Goal: Task Accomplishment & Management: Manage account settings

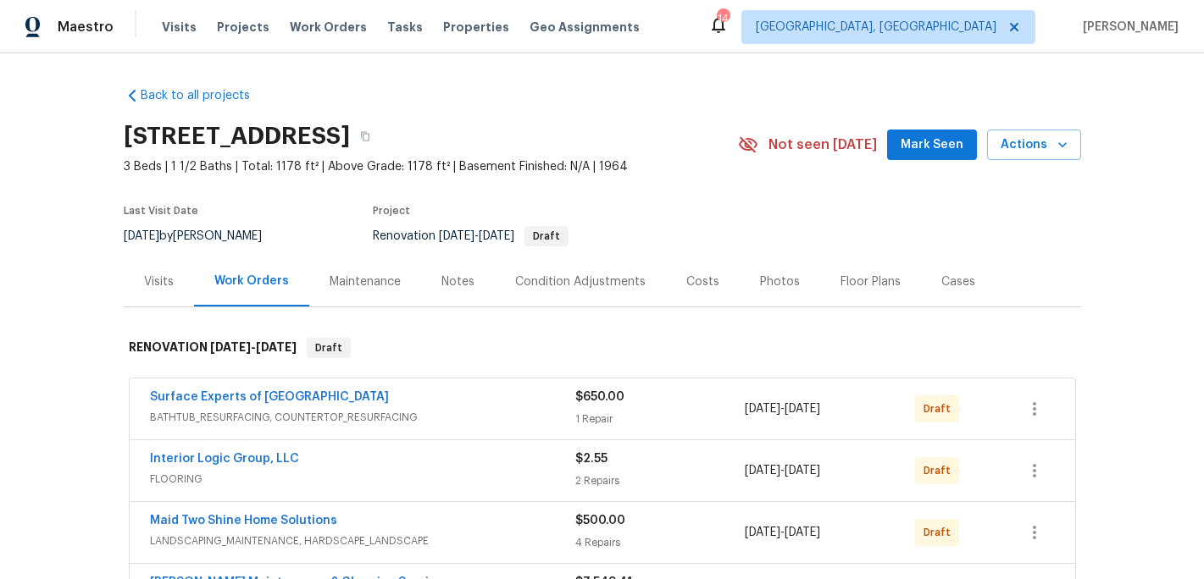
scroll to position [146, 0]
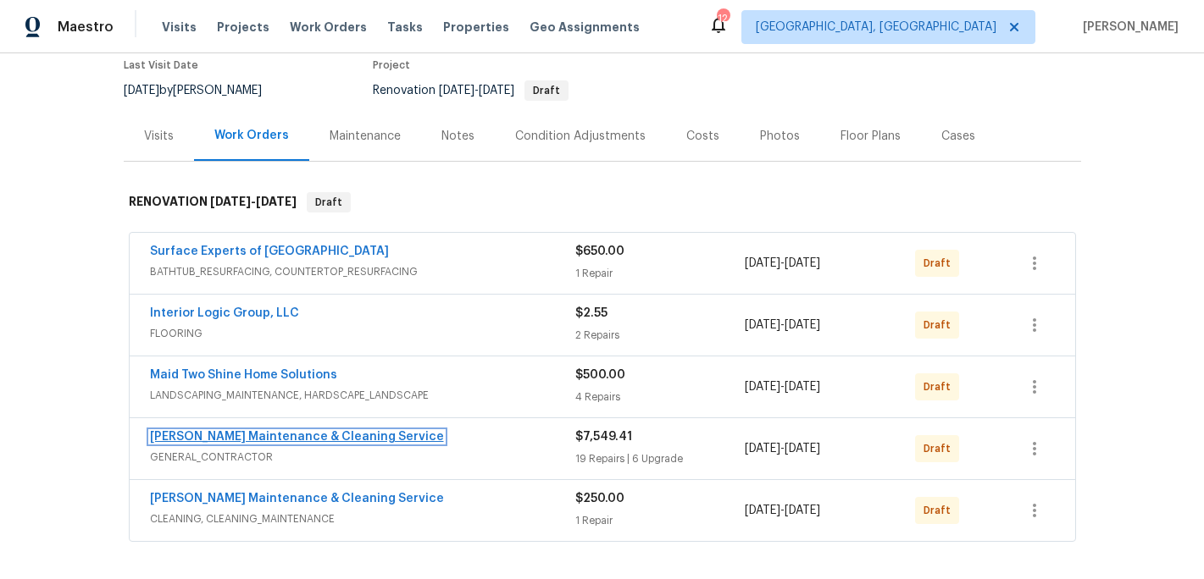
click at [319, 436] on link "[PERSON_NAME] Maintenance & Cleaning Service" at bounding box center [297, 437] width 294 height 12
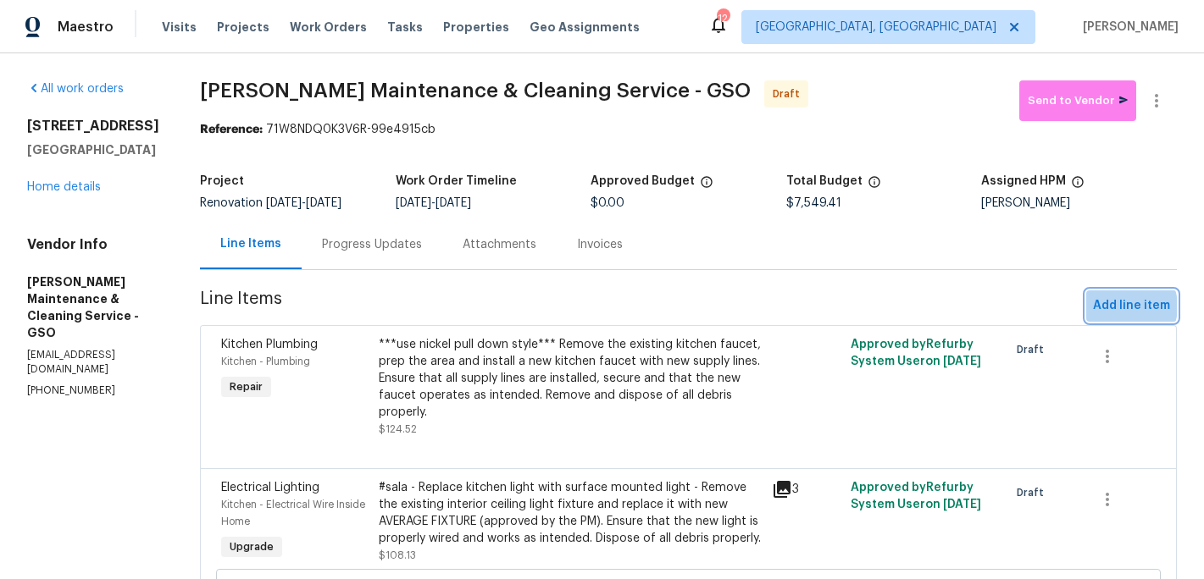
click at [1123, 307] on span "Add line item" at bounding box center [1131, 306] width 77 height 21
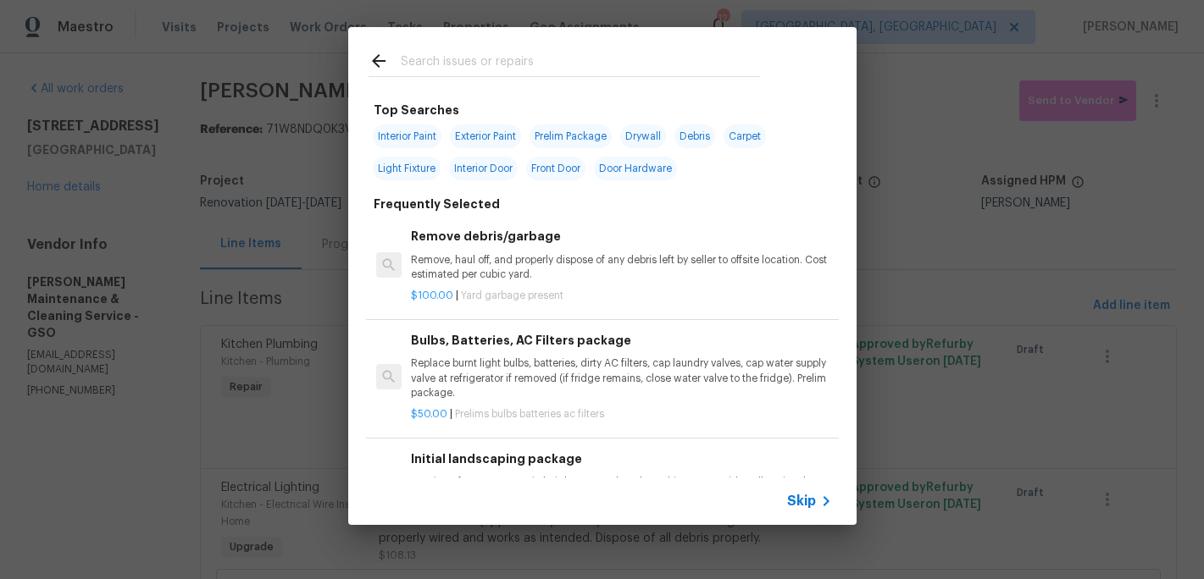
click at [431, 58] on input "text" at bounding box center [580, 63] width 359 height 25
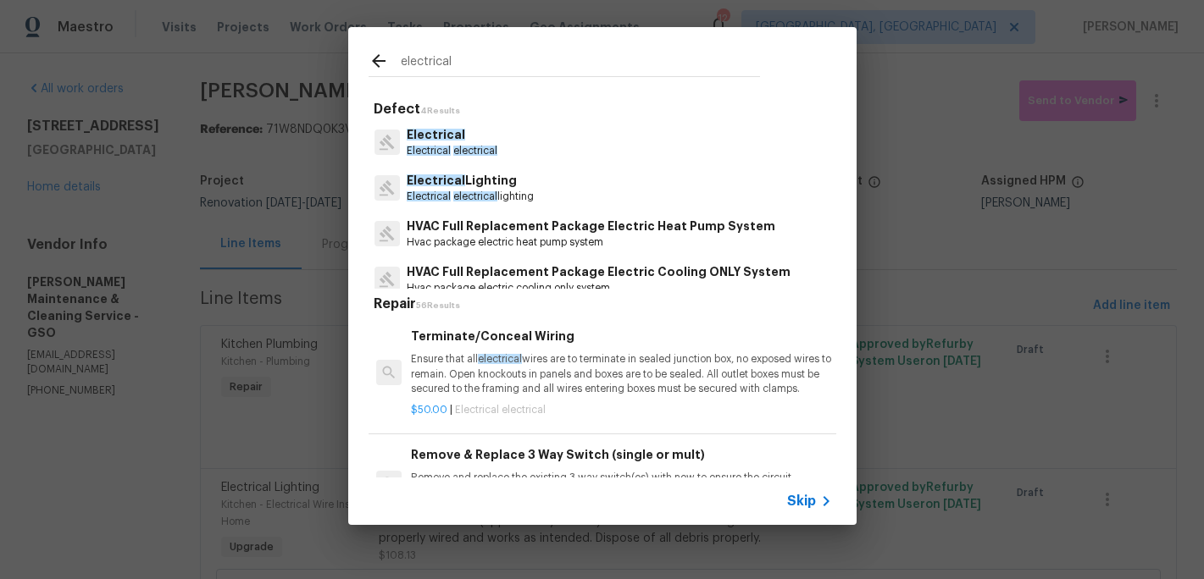
type input "electrical"
click at [440, 136] on span "Electrical" at bounding box center [436, 135] width 58 height 12
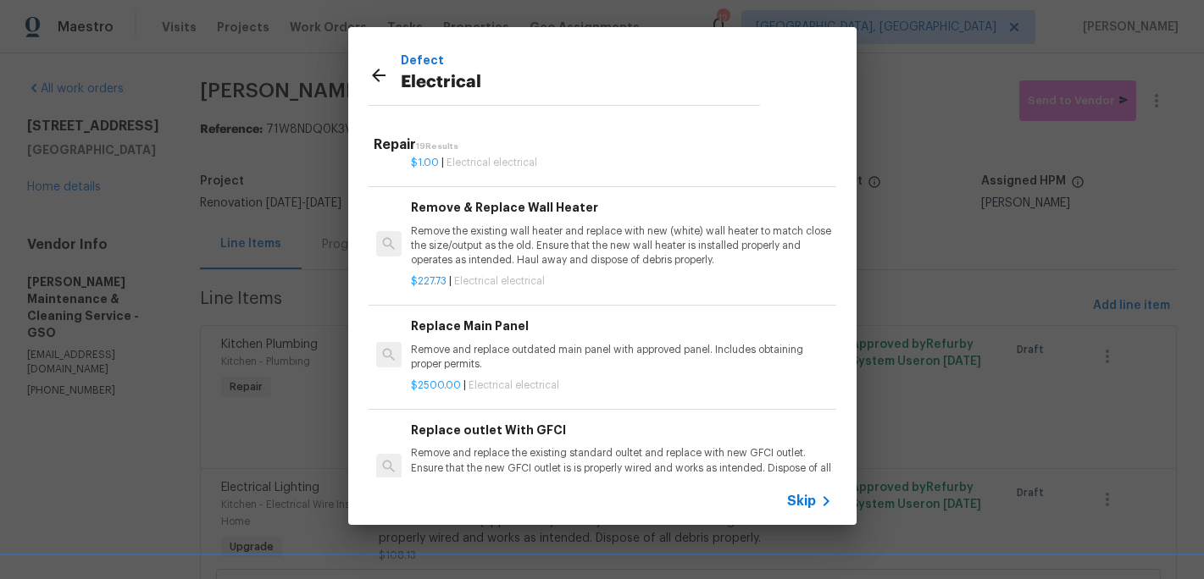
scroll to position [1234, 0]
click at [467, 339] on div "Replace Main Panel Remove and replace outdated main panel with approved panel. …" at bounding box center [621, 343] width 420 height 55
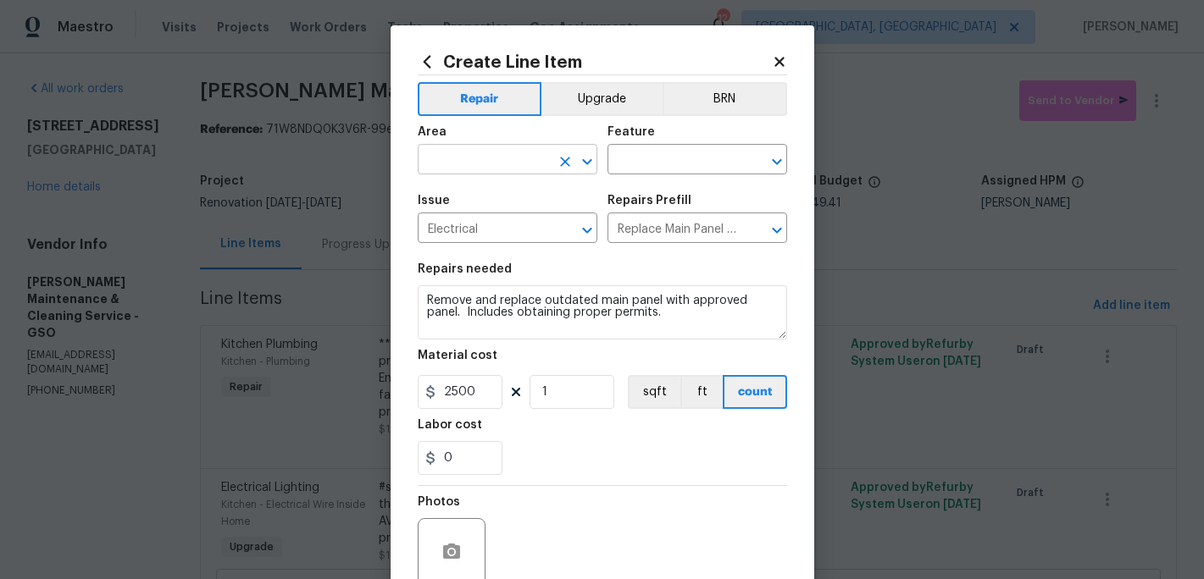
click at [448, 162] on input "text" at bounding box center [484, 161] width 132 height 26
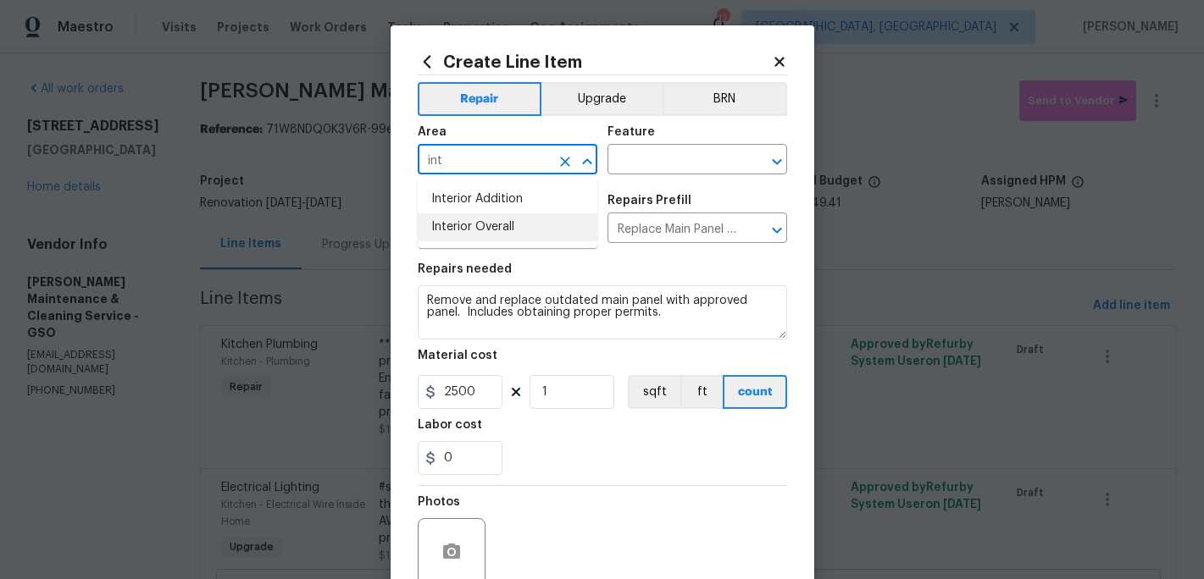
click at [453, 232] on li "Interior Overall" at bounding box center [508, 227] width 180 height 28
type input "Interior Overall"
click at [623, 161] on input "text" at bounding box center [673, 161] width 132 height 26
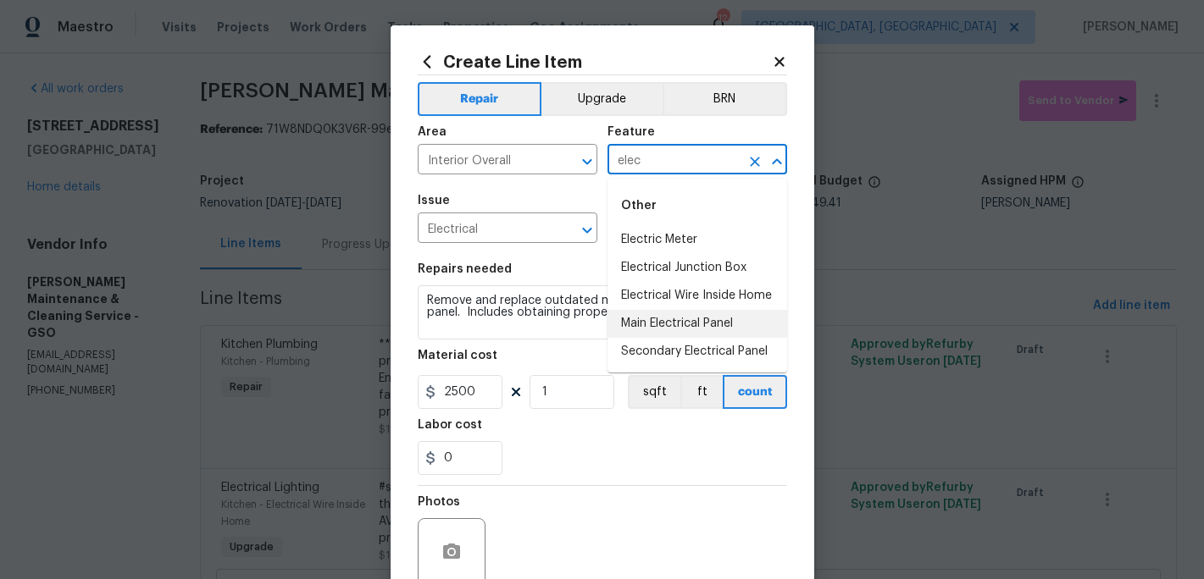
click at [697, 324] on li "Main Electrical Panel" at bounding box center [697, 324] width 180 height 28
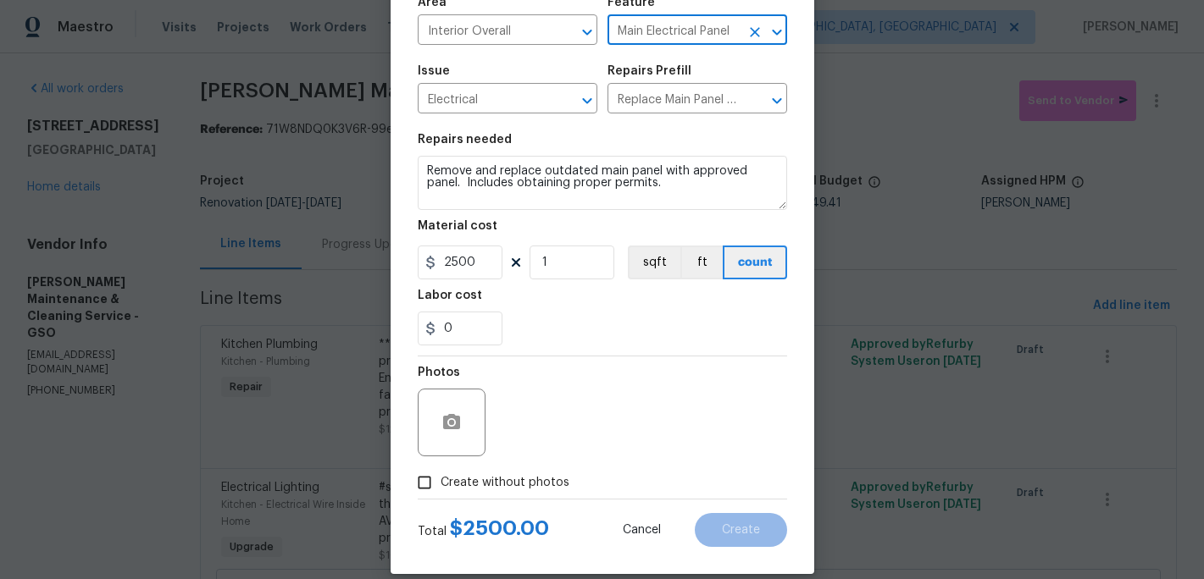
scroll to position [151, 0]
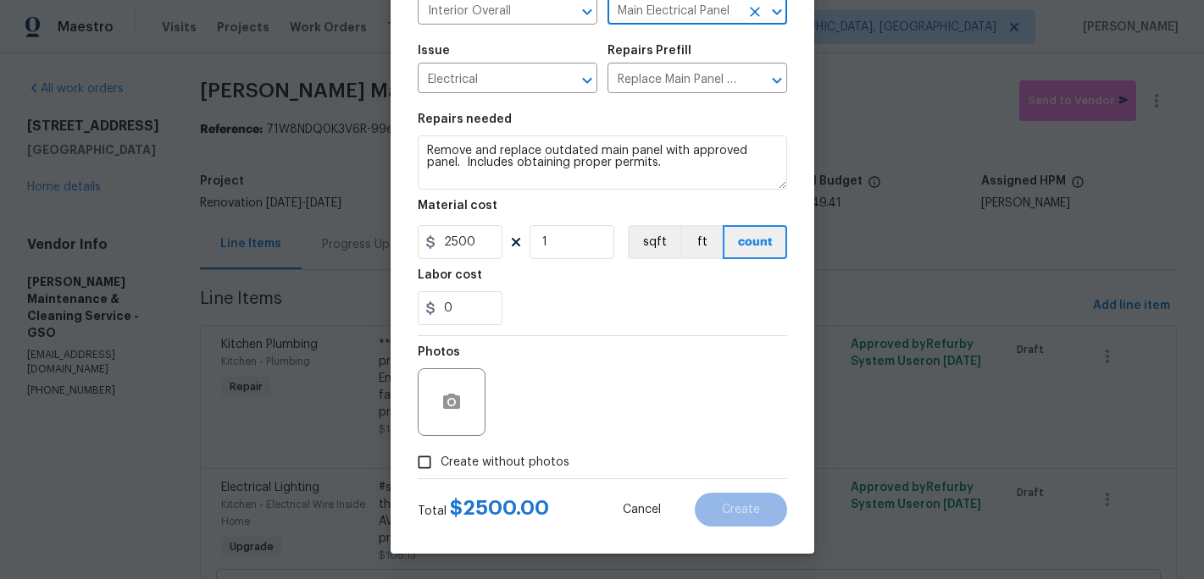
type input "Main Electrical Panel"
click at [431, 466] on input "Create without photos" at bounding box center [424, 462] width 32 height 32
checkbox input "true"
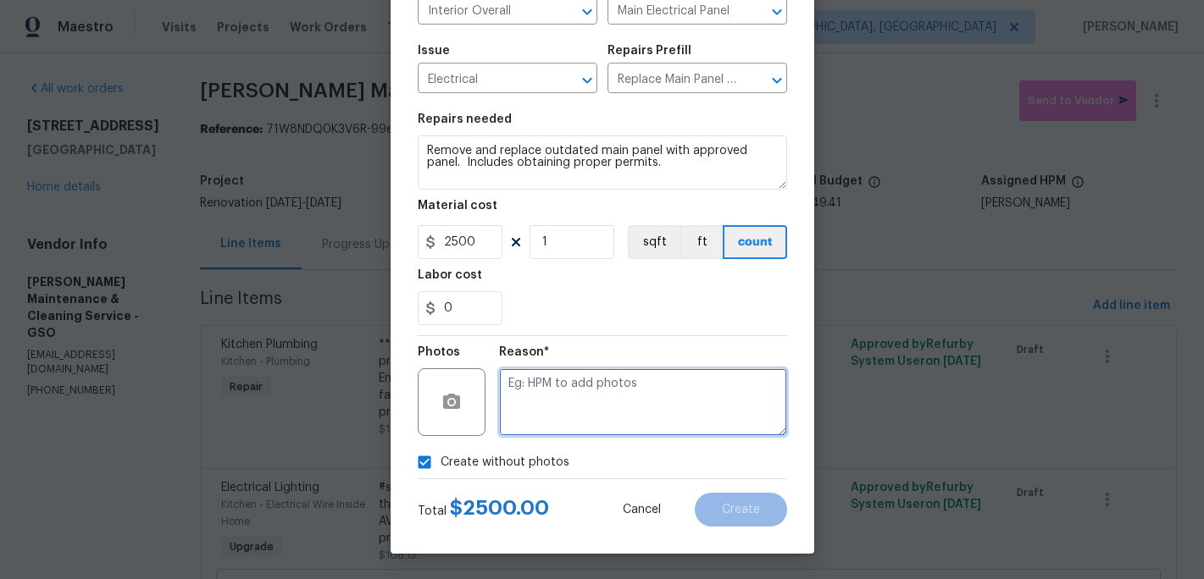
click at [526, 434] on textarea at bounding box center [643, 402] width 288 height 68
type textarea "c"
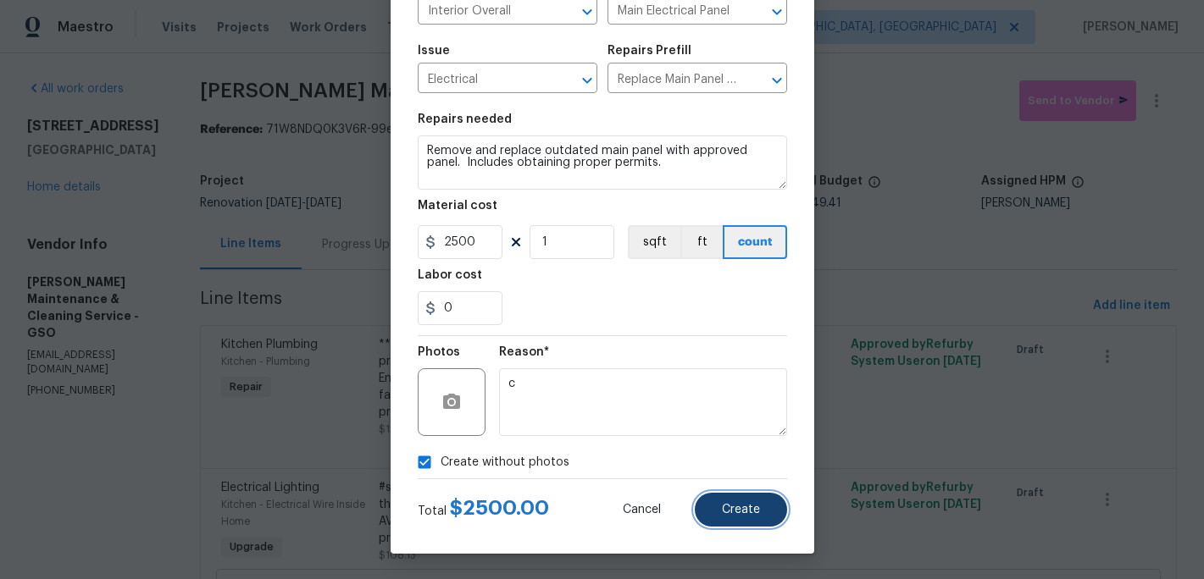
click at [746, 513] on span "Create" at bounding box center [741, 510] width 38 height 13
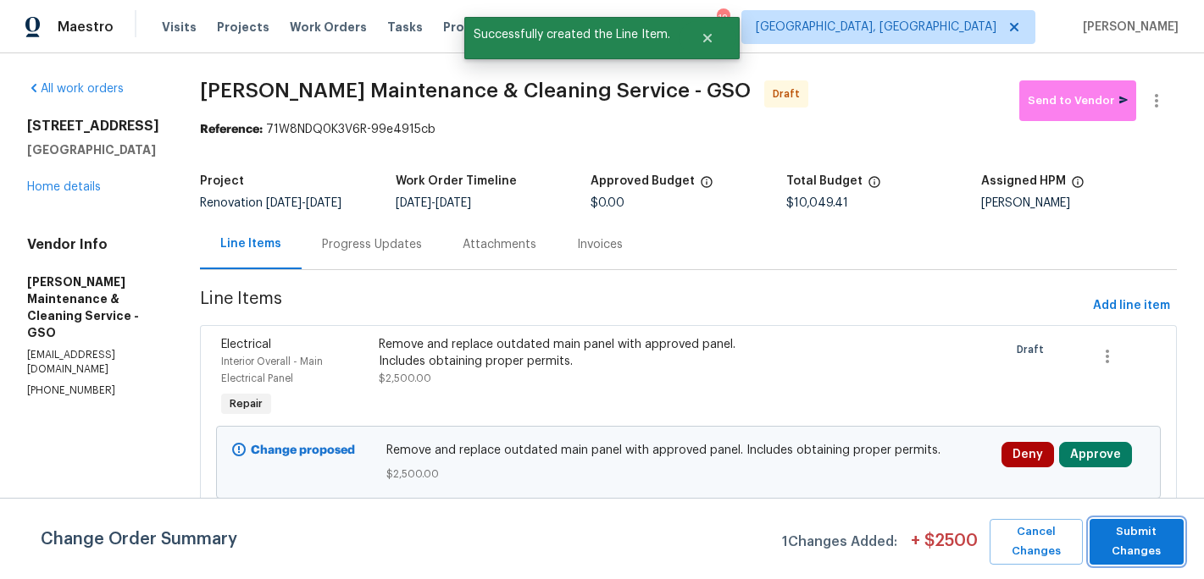
click at [1144, 539] on span "Submit Changes" at bounding box center [1136, 542] width 77 height 39
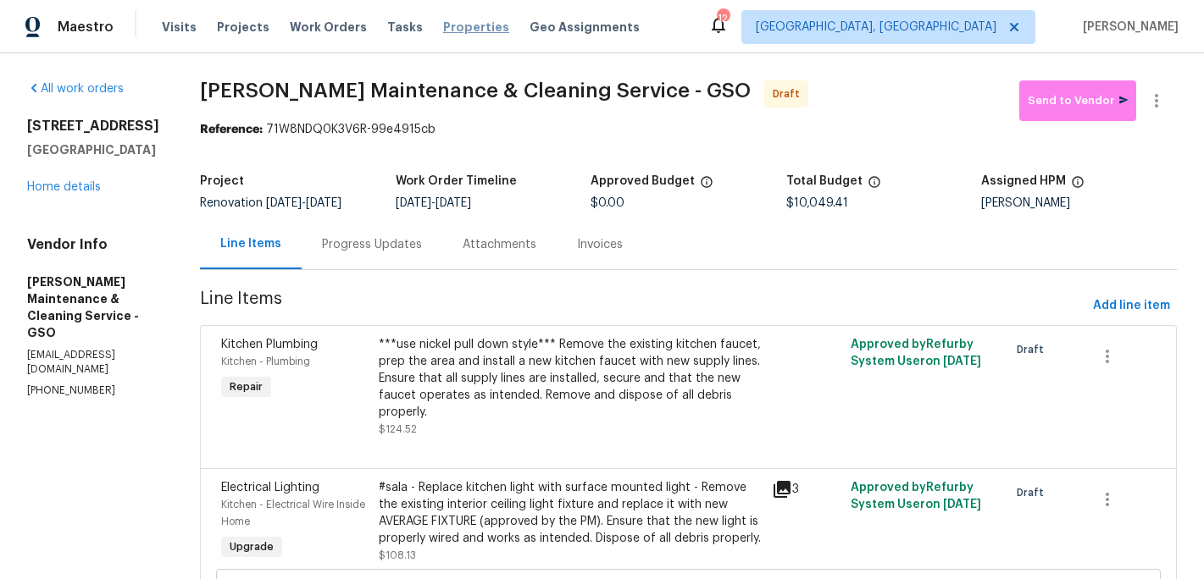
click at [470, 25] on span "Properties" at bounding box center [476, 27] width 66 height 17
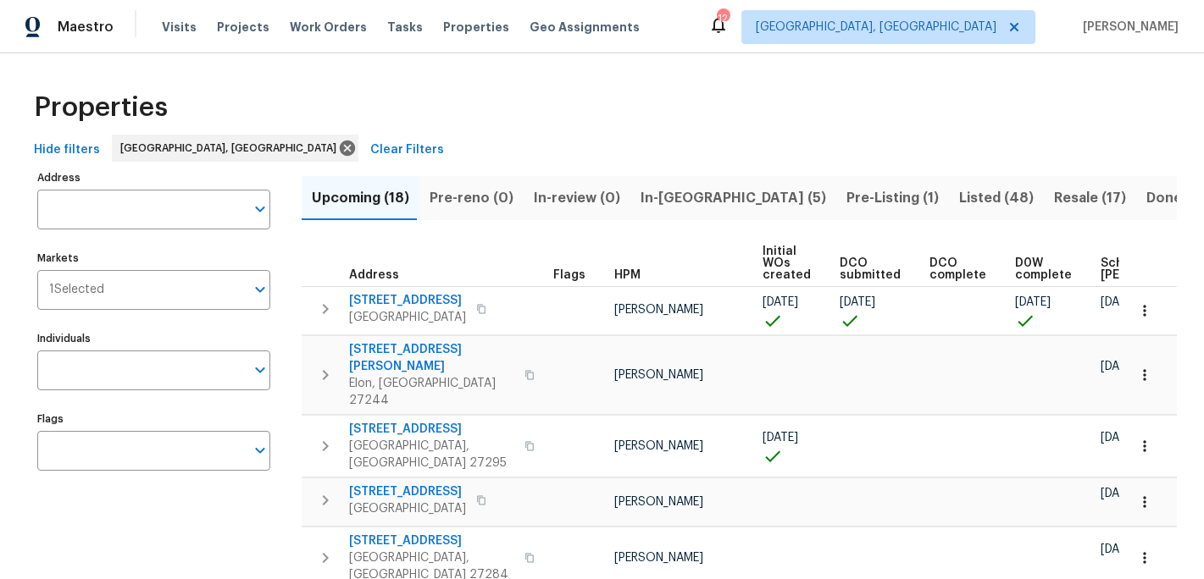
click at [346, 197] on span "Upcoming (18)" at bounding box center [360, 198] width 97 height 24
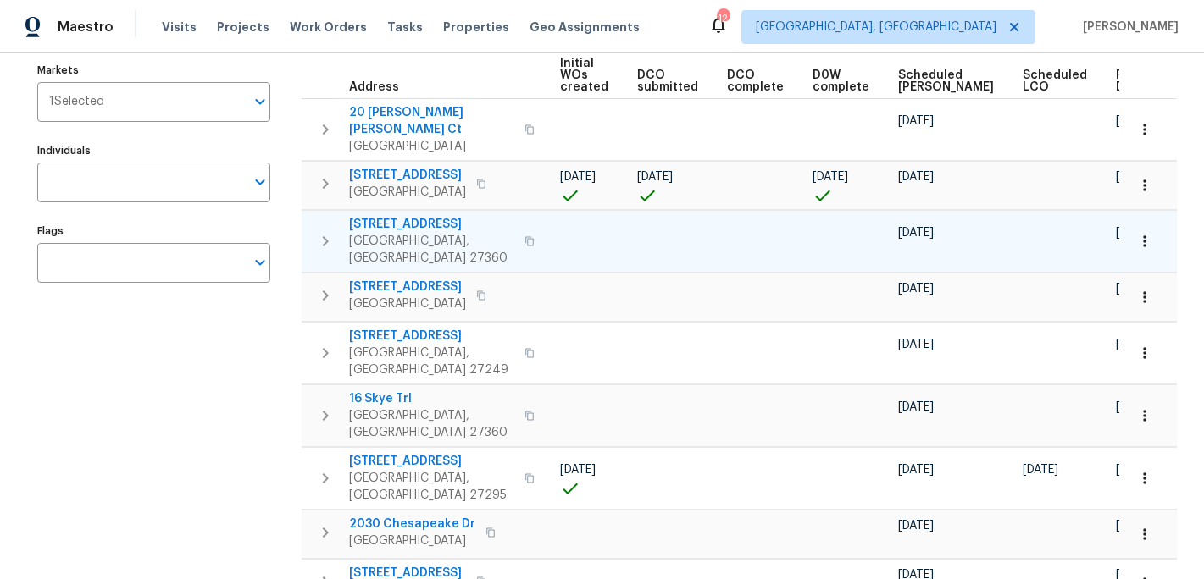
scroll to position [213, 0]
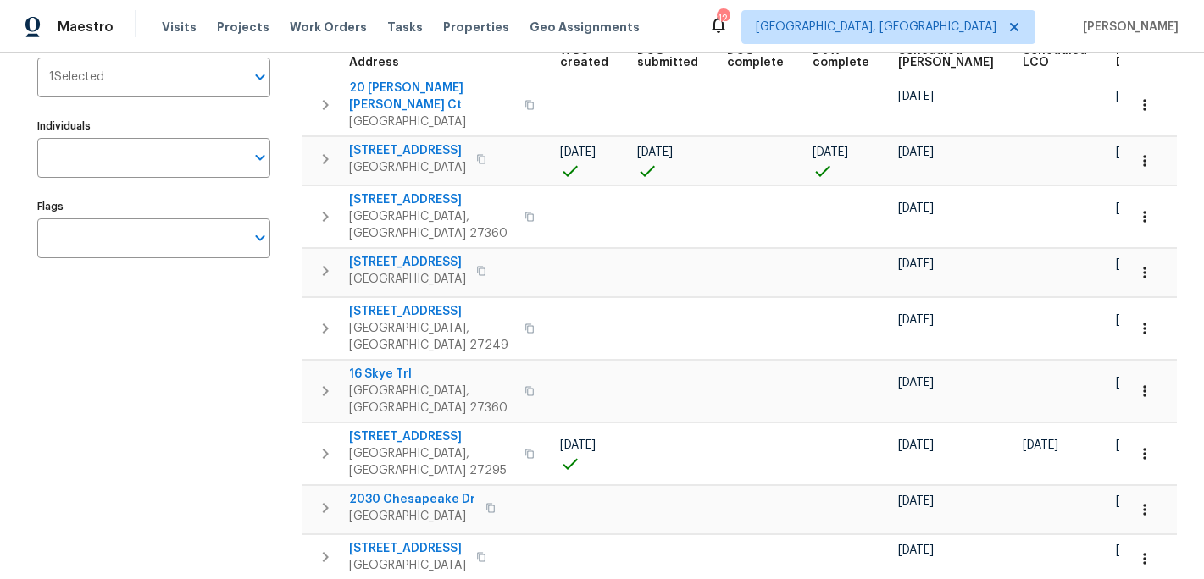
click at [1115, 59] on span "Ready Date" at bounding box center [1133, 57] width 37 height 24
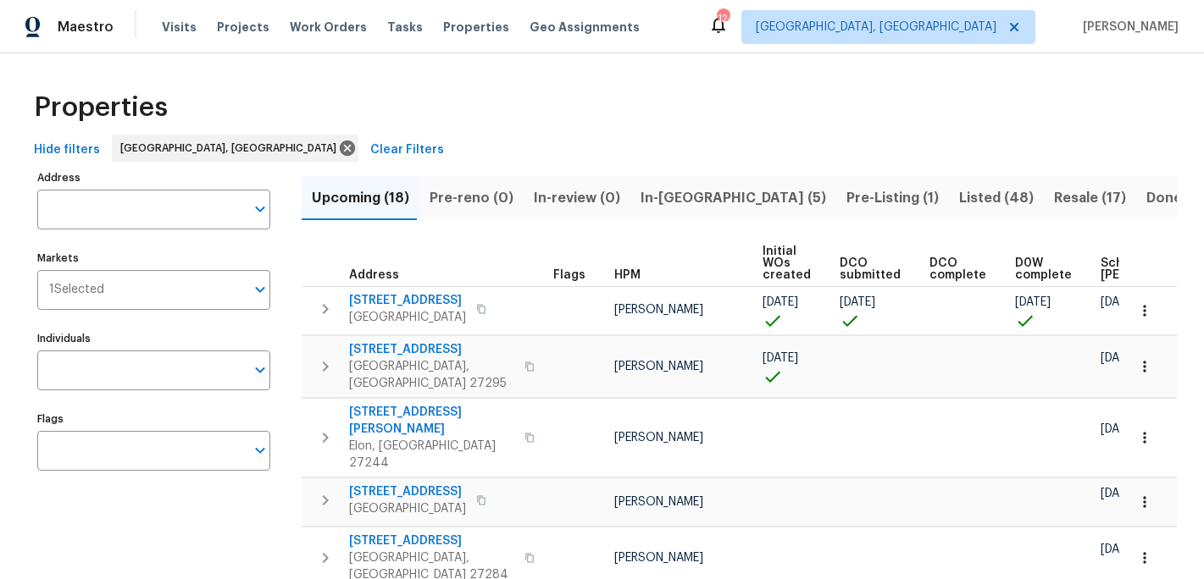
click at [631, 140] on div "Hide filters Greensboro, NC Clear Filters" at bounding box center [601, 150] width 1149 height 31
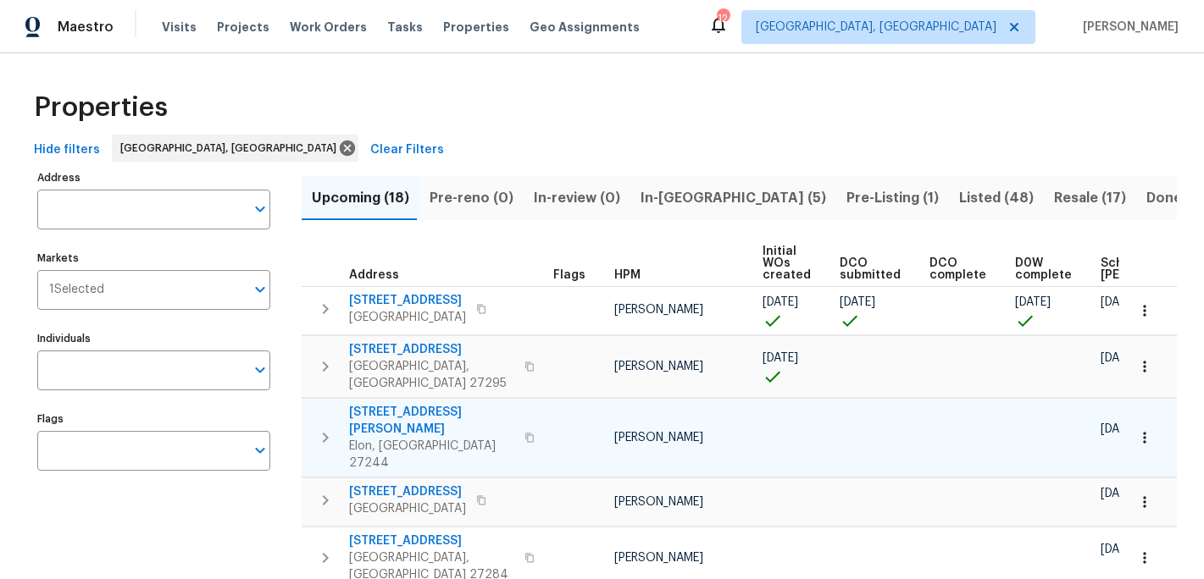
click at [407, 404] on span "310 Trimble Dr" at bounding box center [431, 421] width 165 height 34
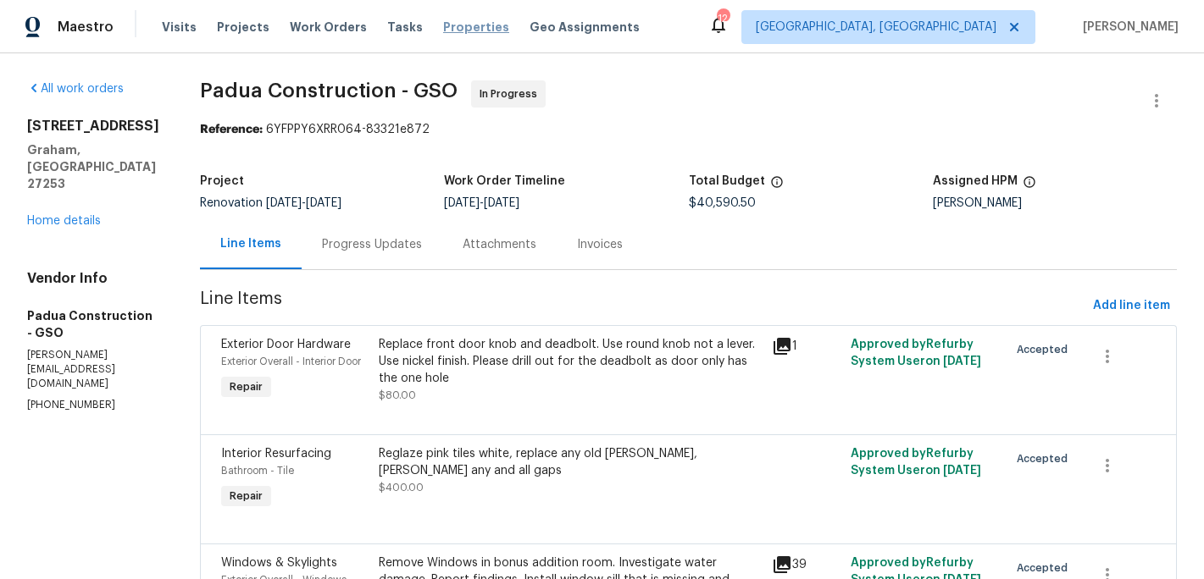
click at [458, 25] on span "Properties" at bounding box center [476, 27] width 66 height 17
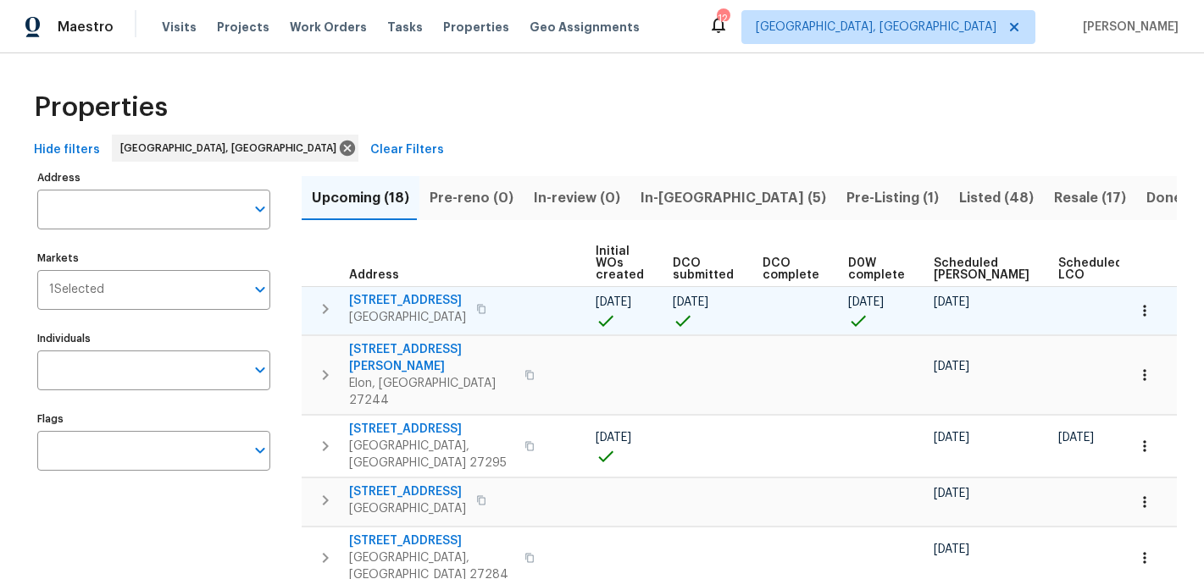
scroll to position [0, 202]
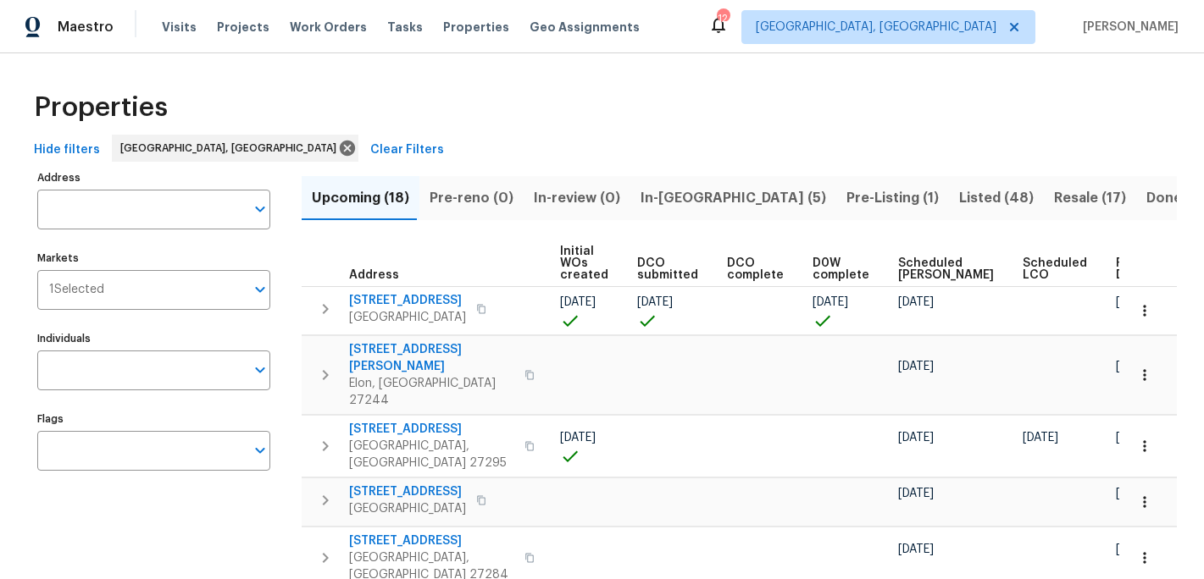
click at [670, 193] on span "In-reno (5)" at bounding box center [732, 198] width 185 height 24
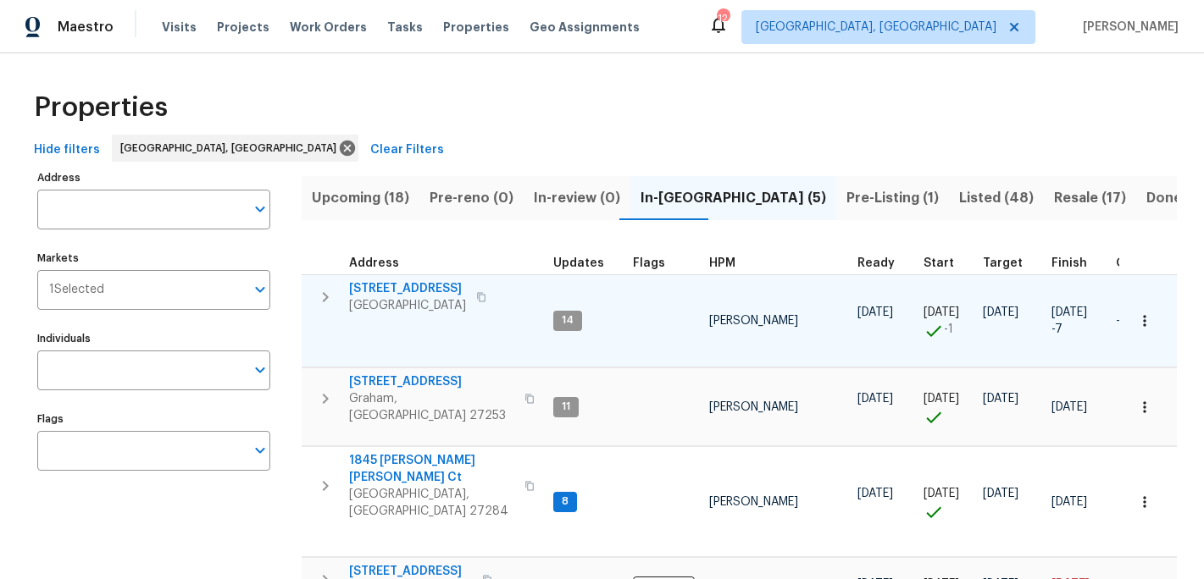
click at [380, 300] on span "[GEOGRAPHIC_DATA]" at bounding box center [407, 305] width 117 height 17
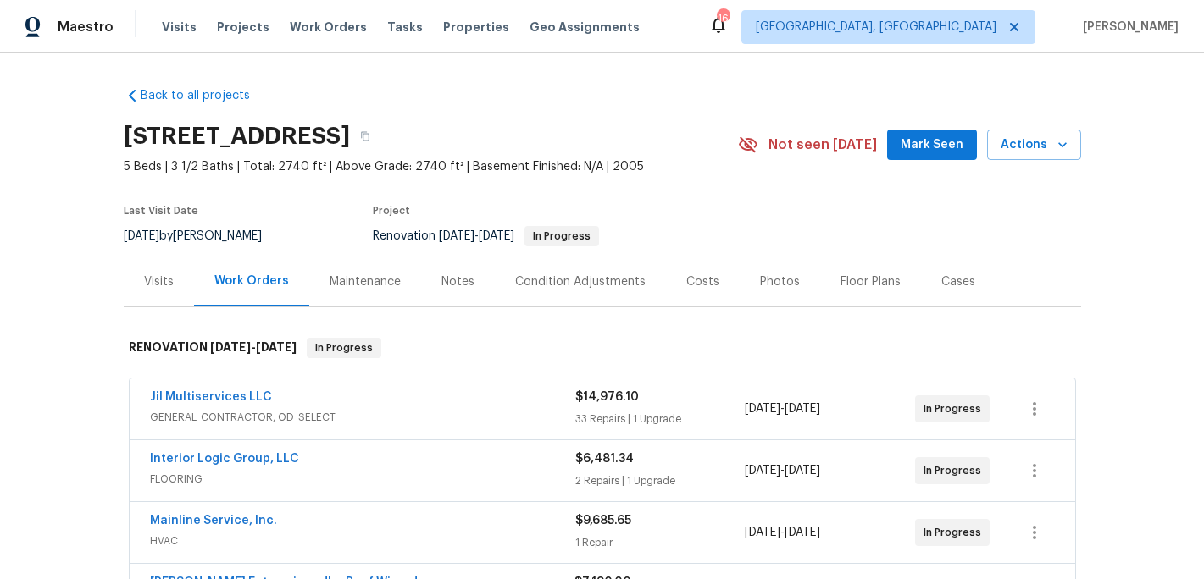
click at [451, 284] on div "Notes" at bounding box center [457, 282] width 33 height 17
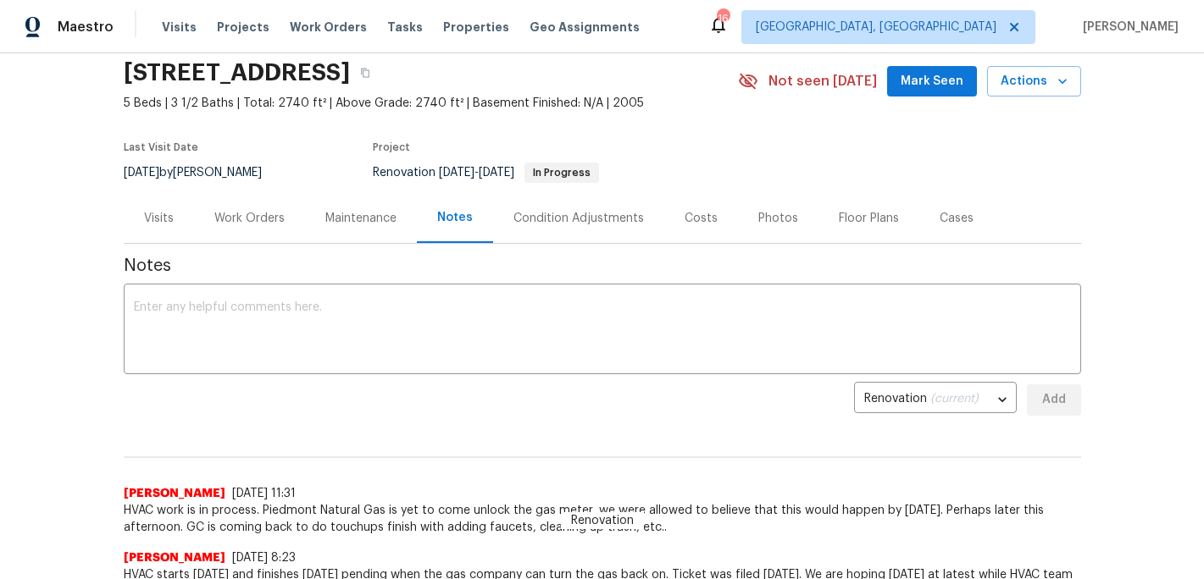
scroll to position [48, 0]
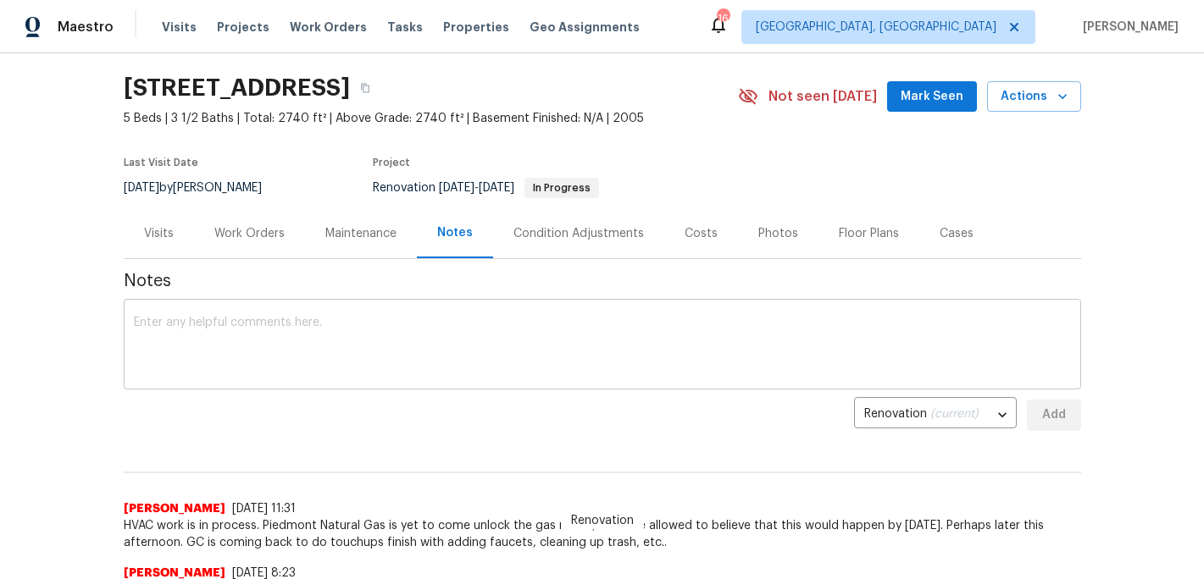
click at [194, 360] on textarea at bounding box center [602, 346] width 937 height 59
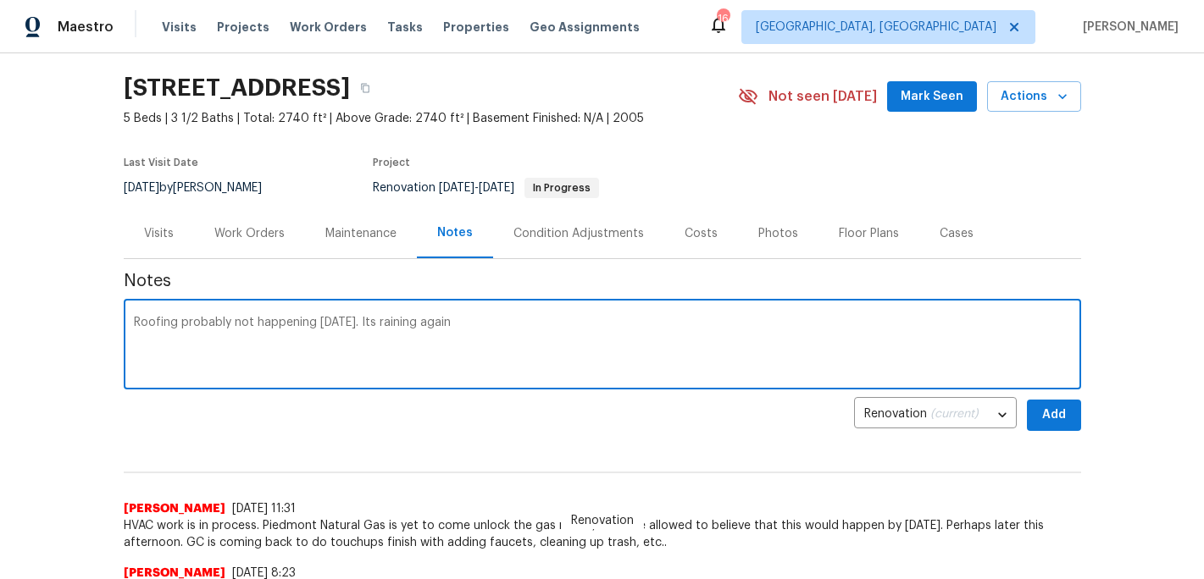
type textarea "Roofing probably not happening [DATE]. Its raining again"
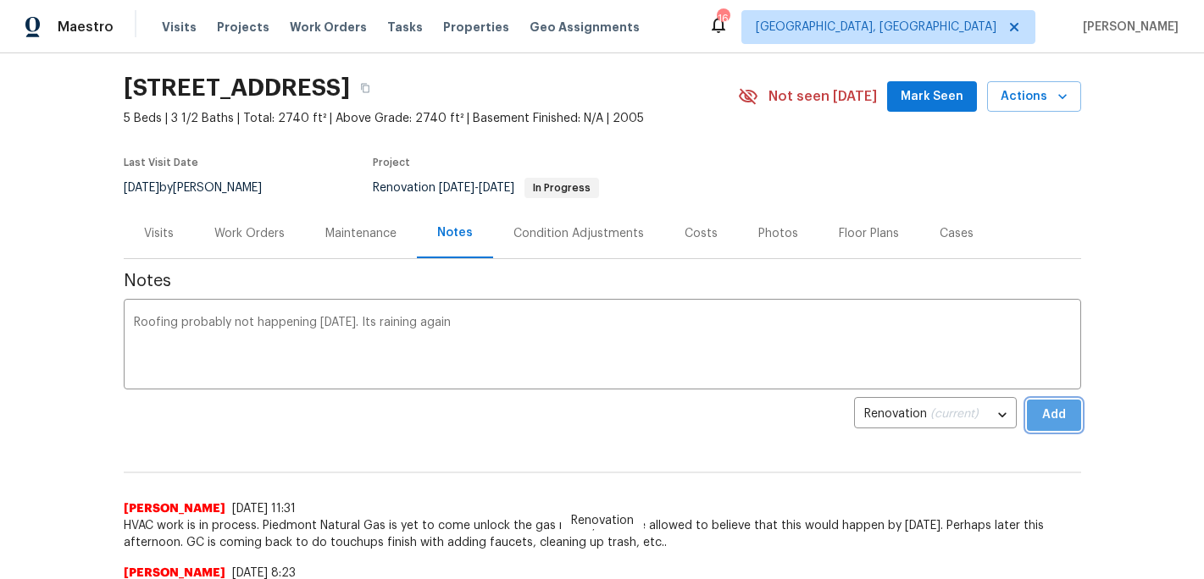
click at [1060, 418] on span "Add" at bounding box center [1053, 415] width 27 height 21
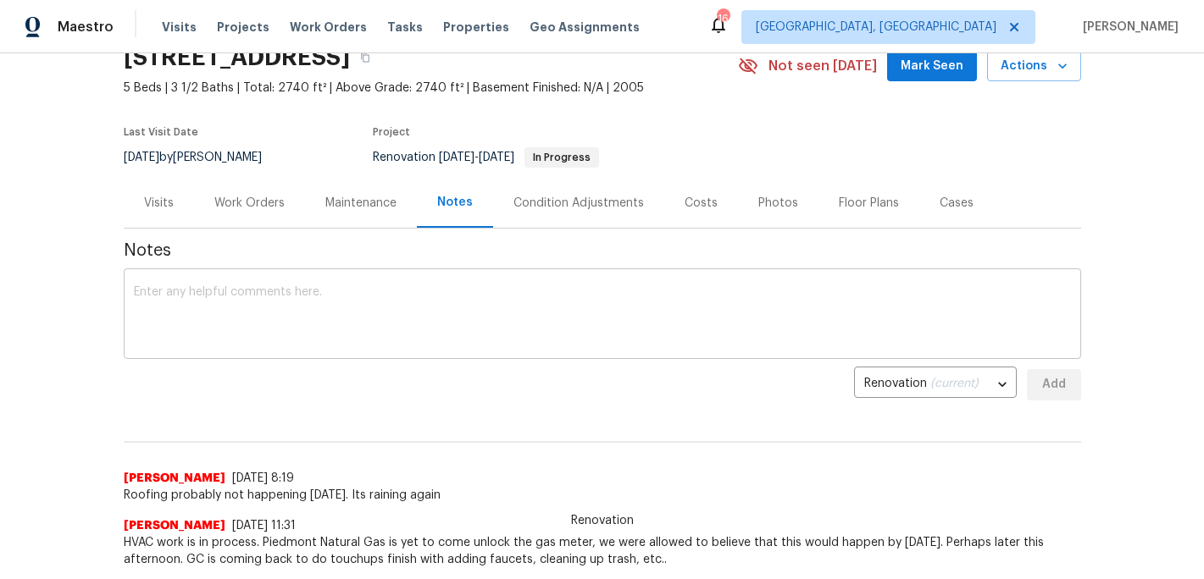
scroll to position [79, 0]
click at [264, 202] on div "Work Orders" at bounding box center [249, 203] width 70 height 17
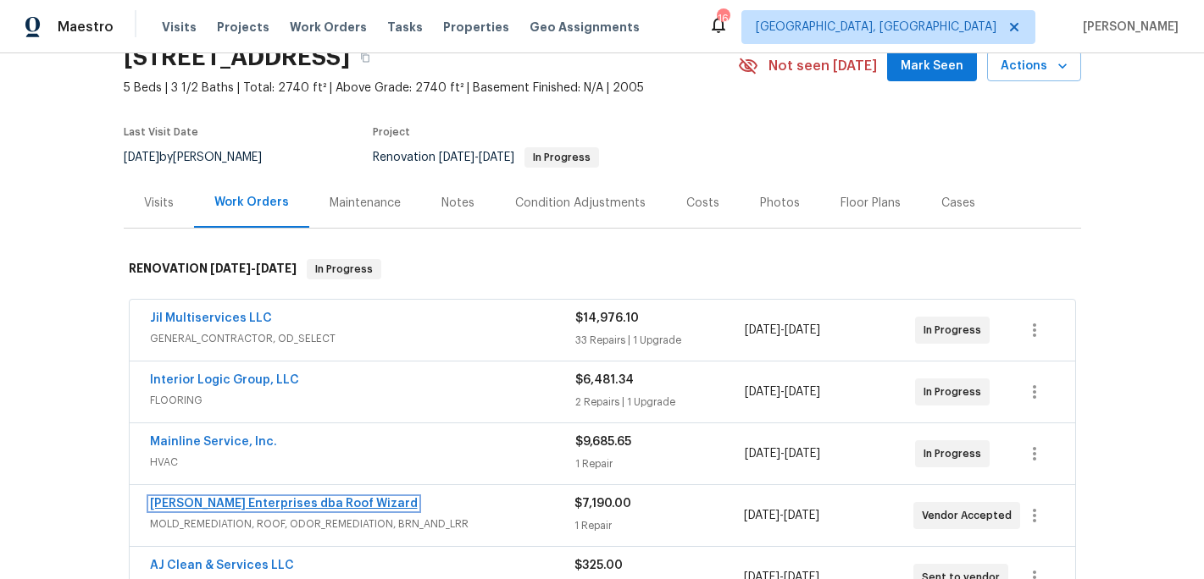
click at [220, 501] on link "Nordman Enterprises dba Roof Wizard" at bounding box center [284, 504] width 268 height 12
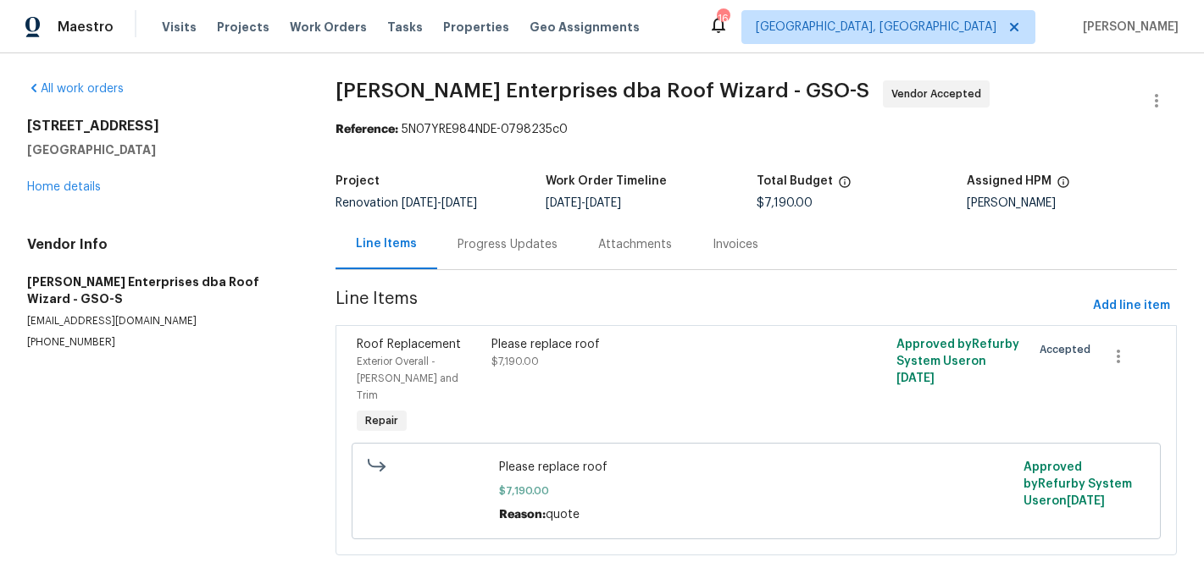
click at [523, 241] on div "Progress Updates" at bounding box center [507, 244] width 100 height 17
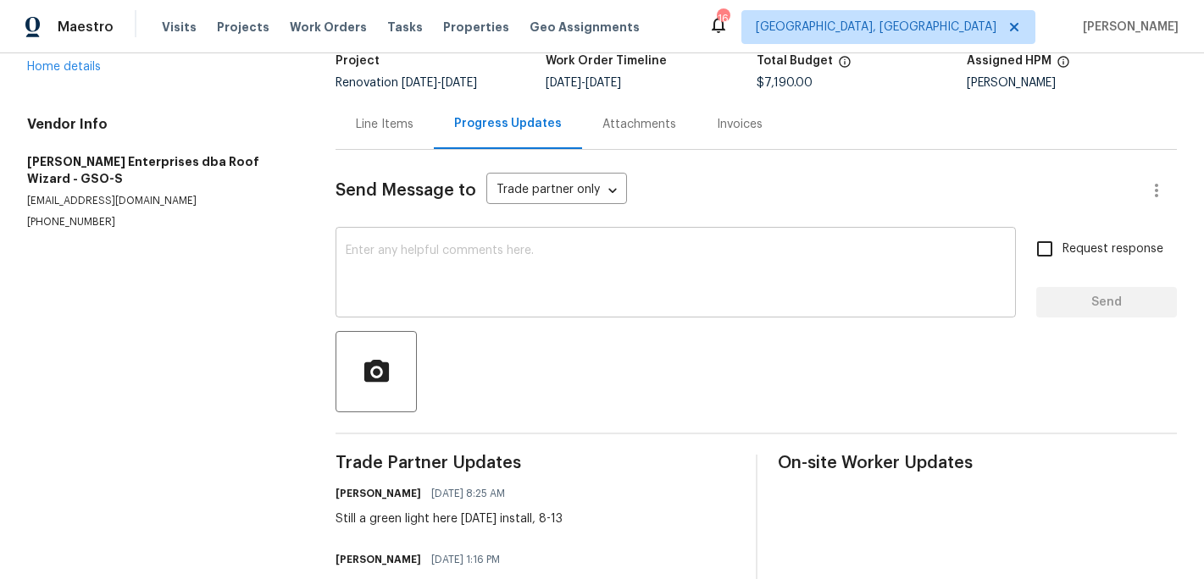
scroll to position [107, 0]
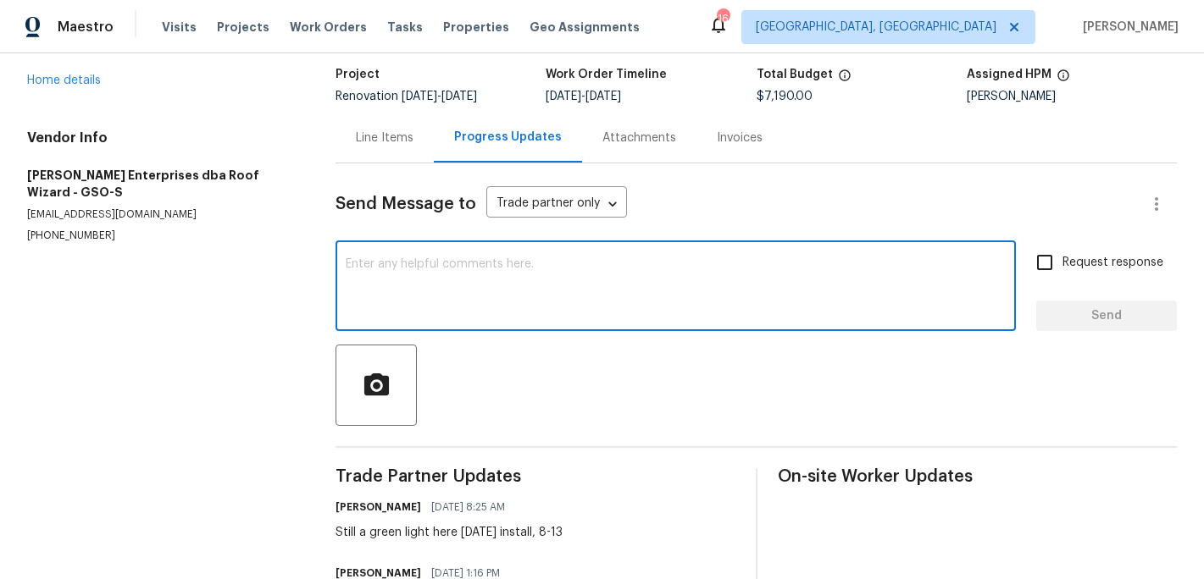
click at [440, 290] on textarea at bounding box center [676, 287] width 660 height 59
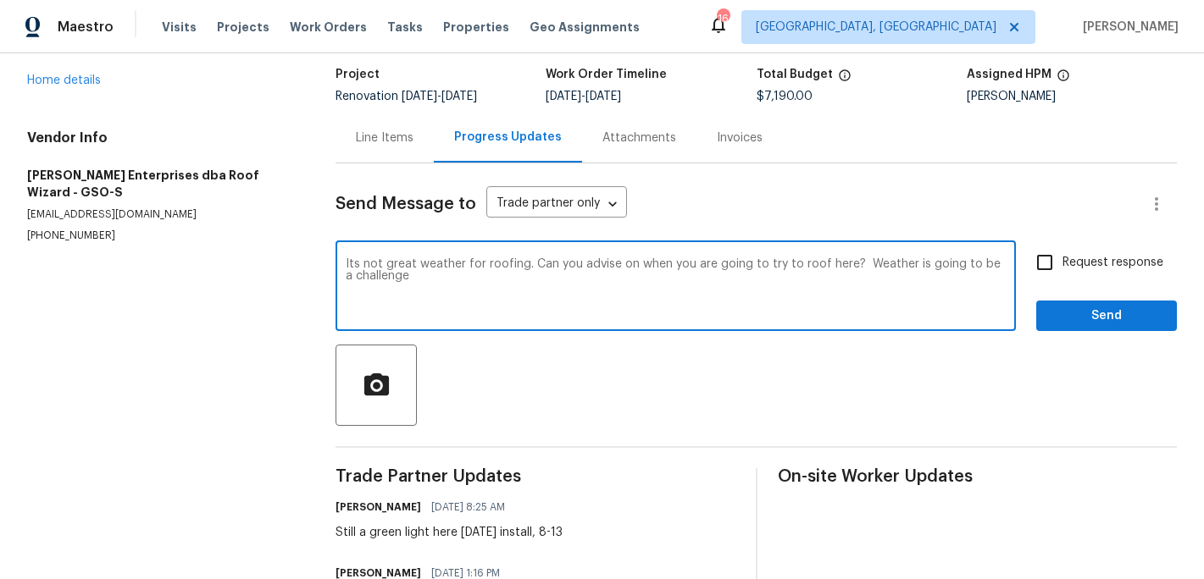
type textarea "Its not great weather for roofing. Can you advise on when you are going to try …"
click at [1048, 263] on input "Request response" at bounding box center [1045, 263] width 36 height 36
checkbox input "true"
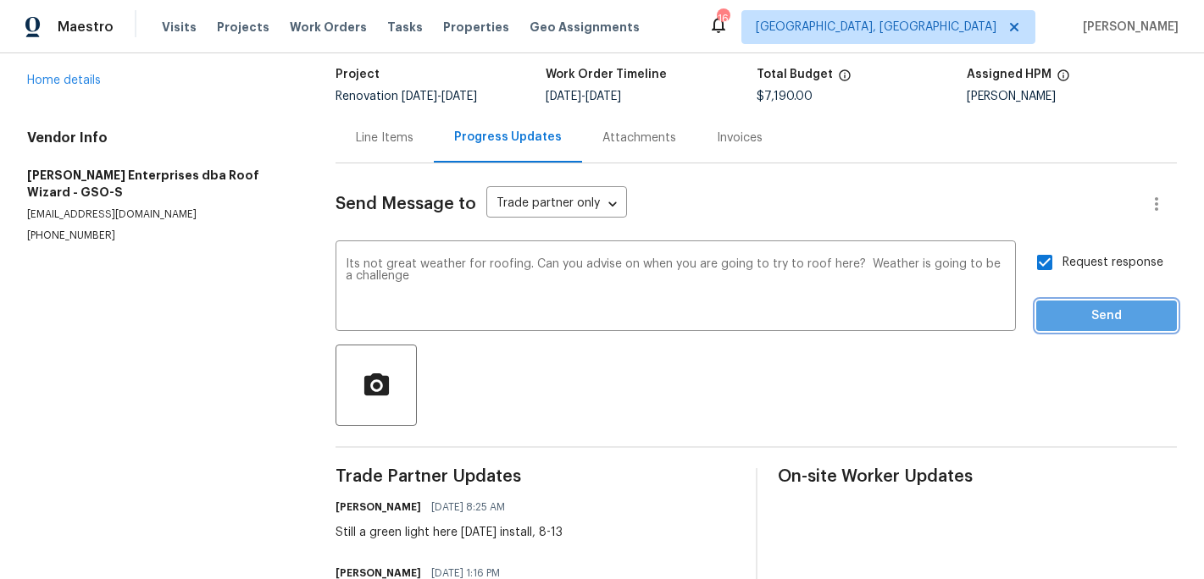
click at [1048, 302] on button "Send" at bounding box center [1106, 316] width 141 height 31
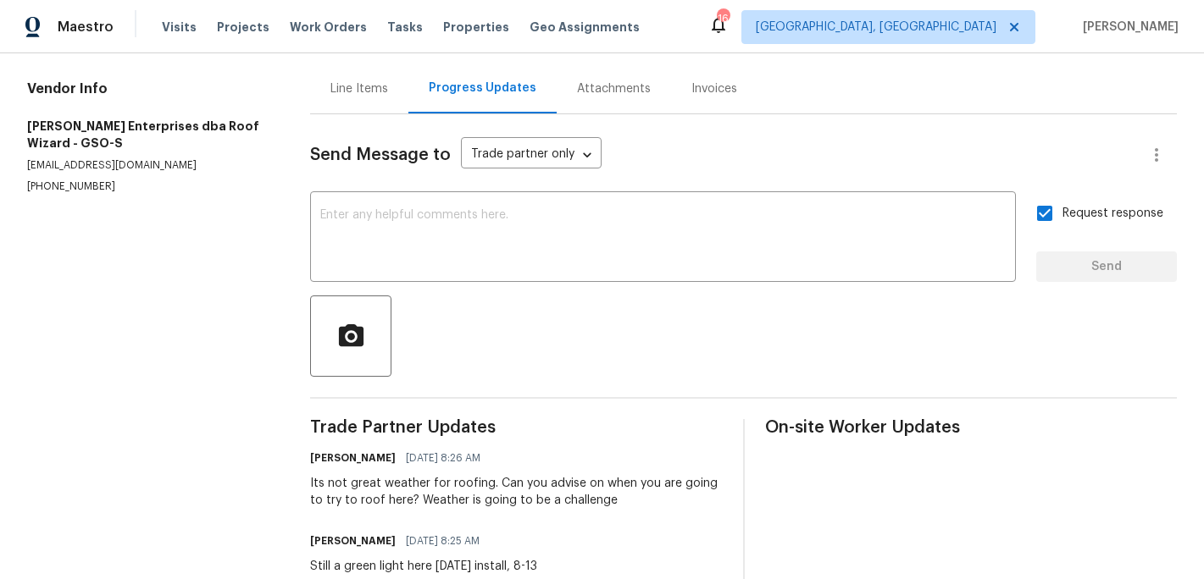
scroll to position [0, 0]
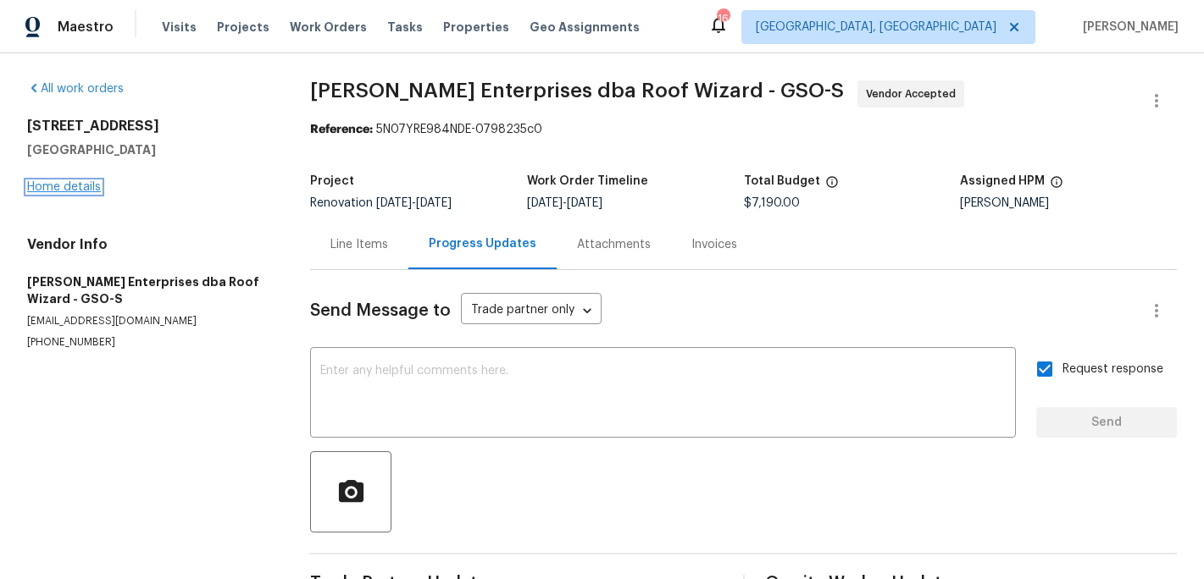
click at [71, 191] on link "Home details" at bounding box center [64, 187] width 74 height 12
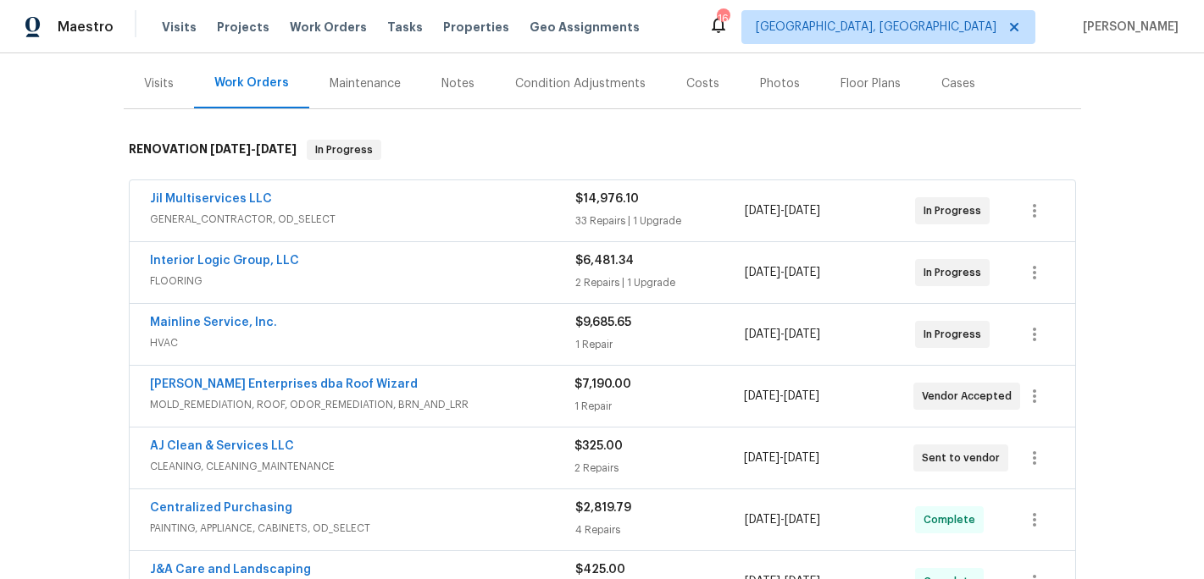
scroll to position [209, 0]
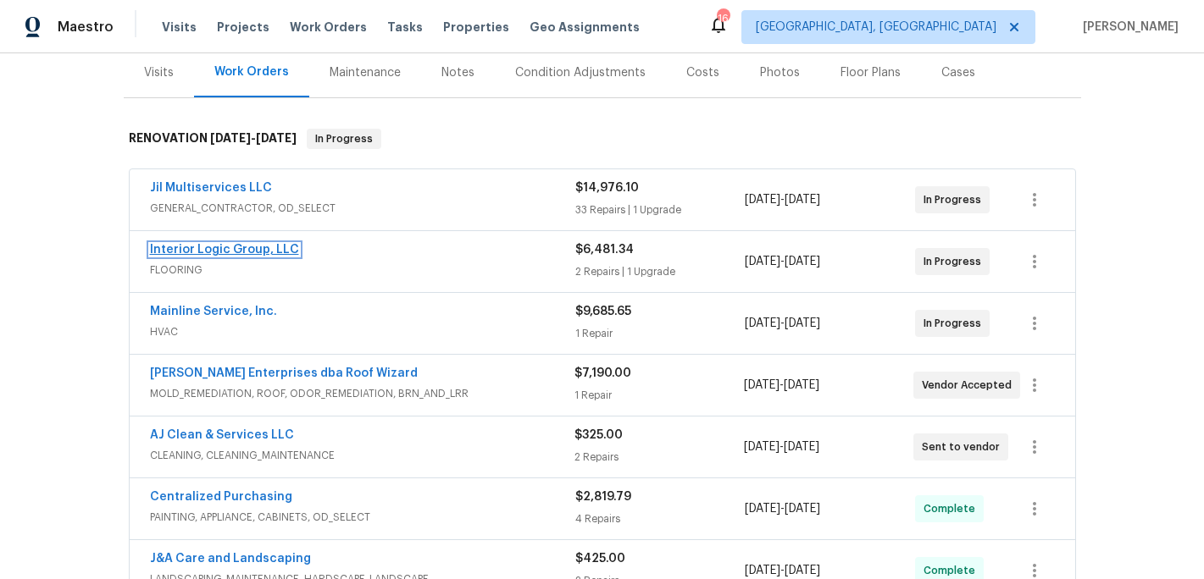
click at [250, 250] on link "Interior Logic Group, LLC" at bounding box center [224, 250] width 149 height 12
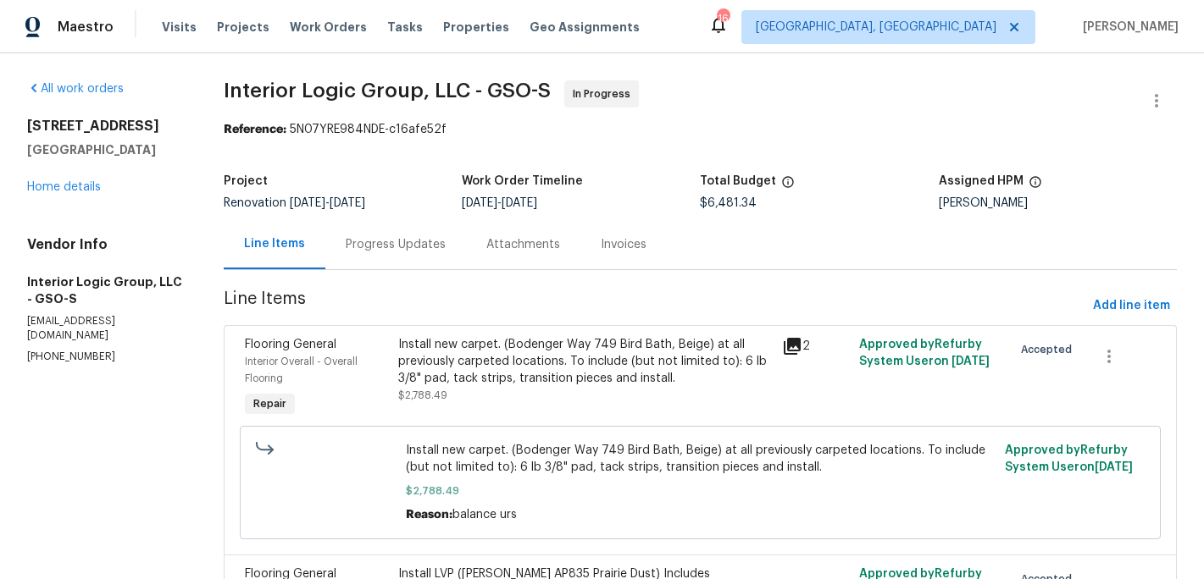
click at [412, 246] on div "Progress Updates" at bounding box center [396, 244] width 100 height 17
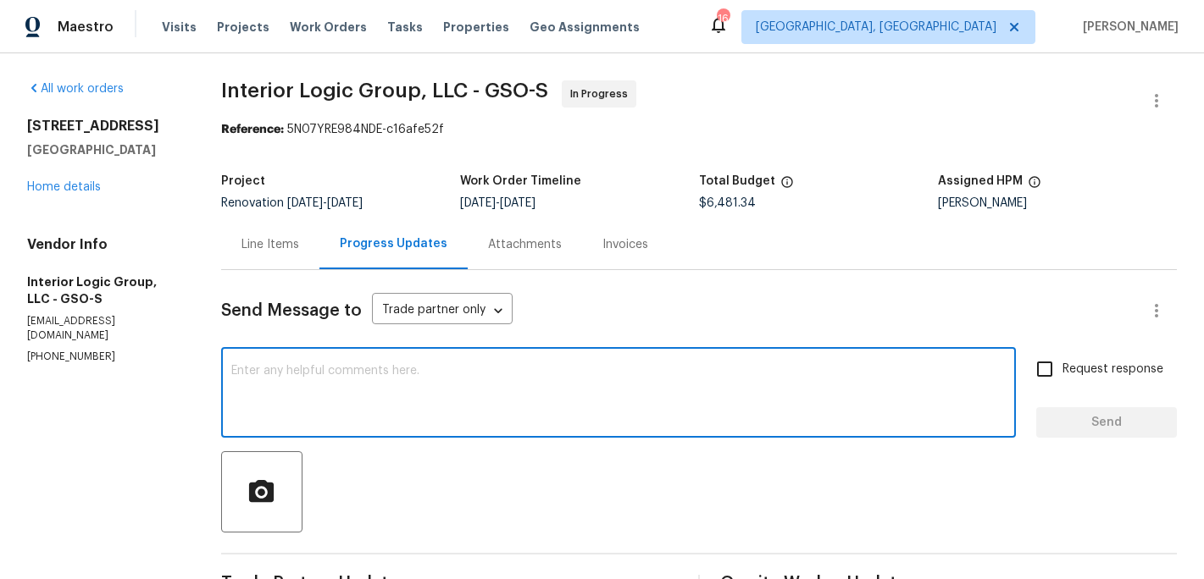
click at [329, 366] on textarea at bounding box center [618, 394] width 774 height 59
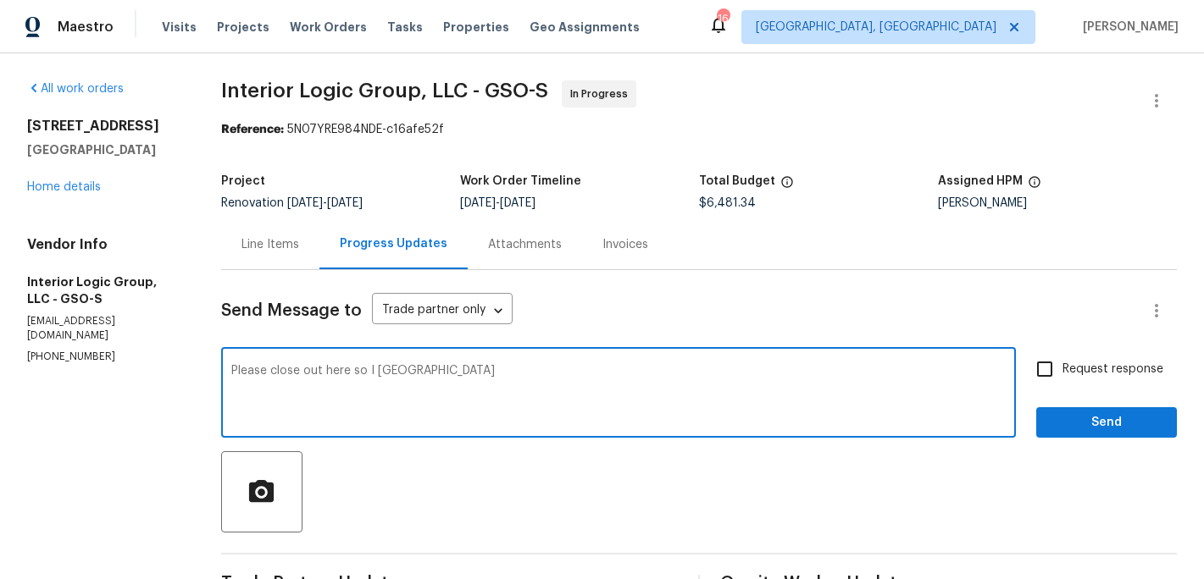
type textarea "Please close out here so I can QC"
click at [1053, 366] on input "Request response" at bounding box center [1045, 369] width 36 height 36
checkbox input "true"
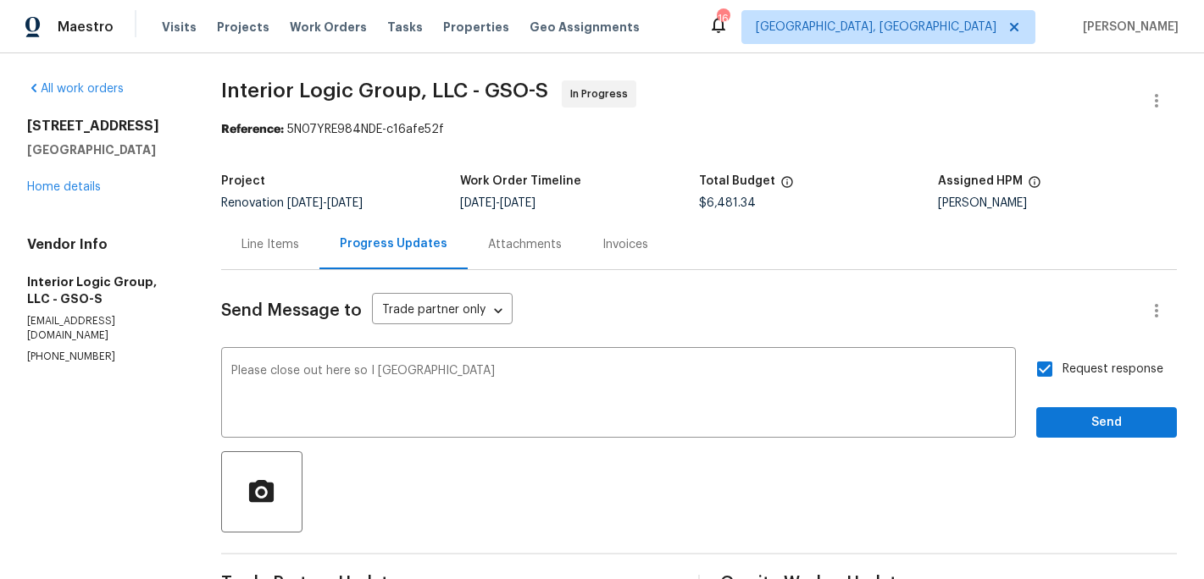
click at [1053, 406] on div "Request response Send" at bounding box center [1106, 394] width 141 height 86
click at [1043, 427] on button "Send" at bounding box center [1106, 422] width 141 height 31
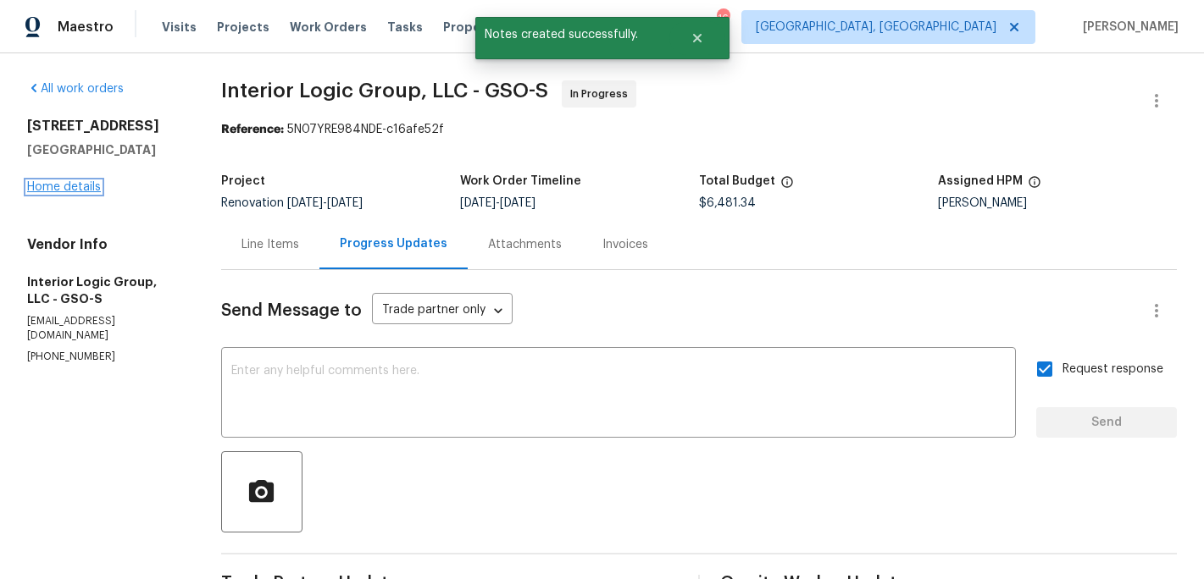
click at [80, 189] on link "Home details" at bounding box center [64, 187] width 74 height 12
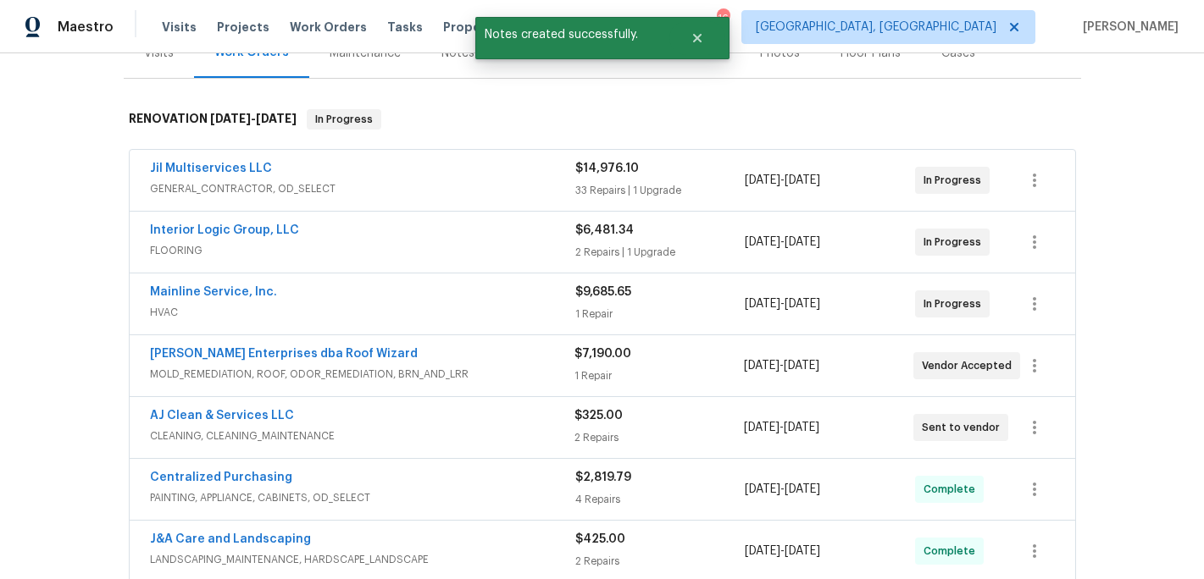
scroll to position [241, 0]
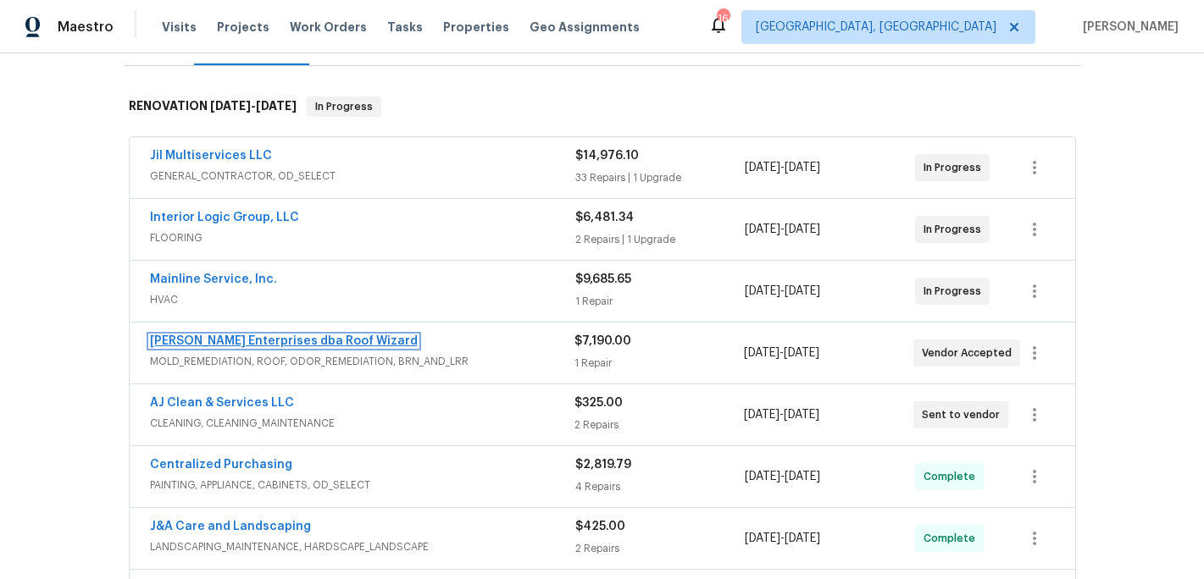
click at [212, 340] on link "Nordman Enterprises dba Roof Wizard" at bounding box center [284, 341] width 268 height 12
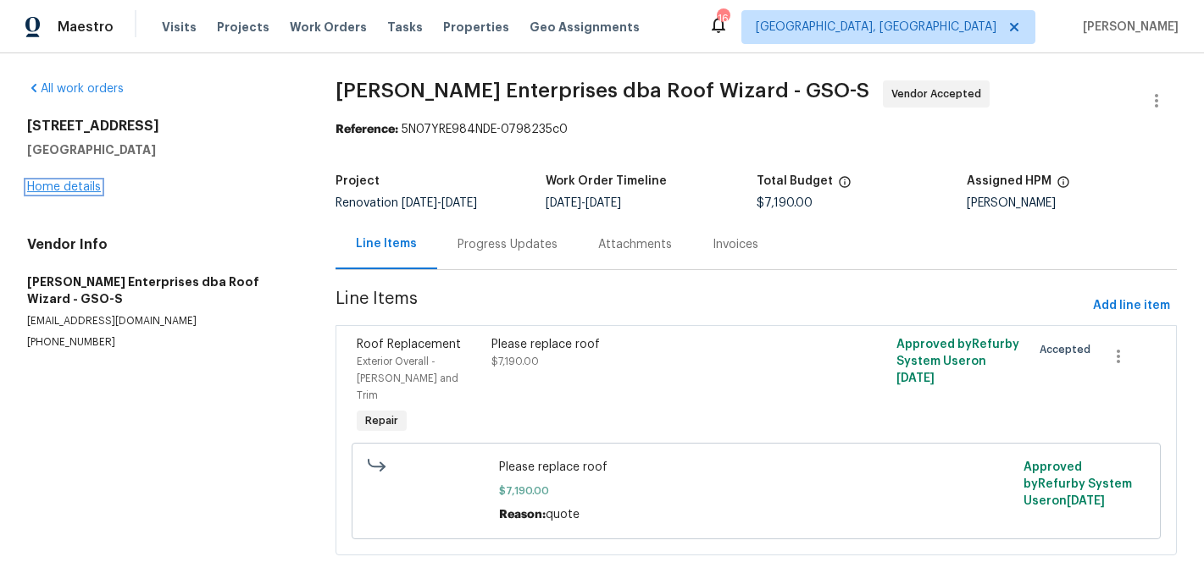
click at [63, 188] on link "Home details" at bounding box center [64, 187] width 74 height 12
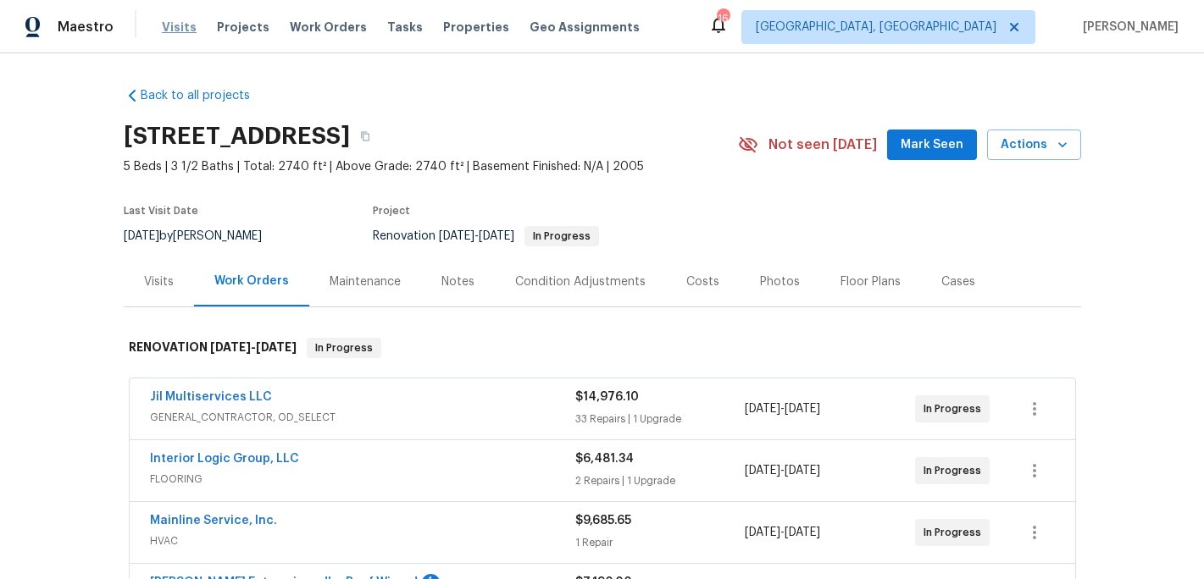
click at [171, 29] on span "Visits" at bounding box center [179, 27] width 35 height 17
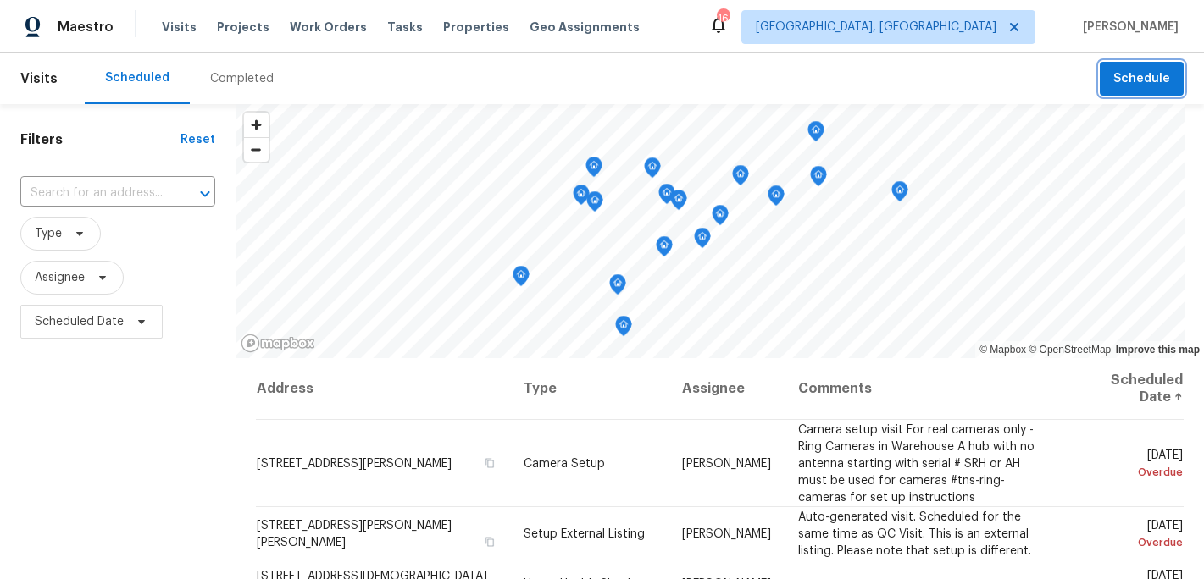
click at [1123, 80] on span "Schedule" at bounding box center [1141, 79] width 57 height 21
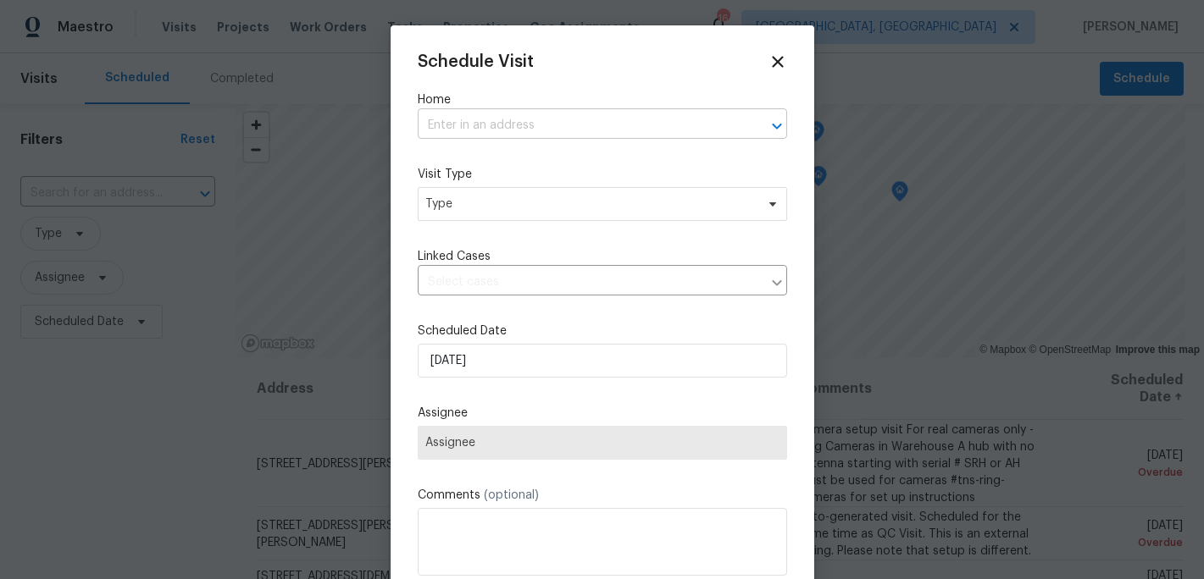
click at [443, 130] on input "text" at bounding box center [579, 126] width 322 height 26
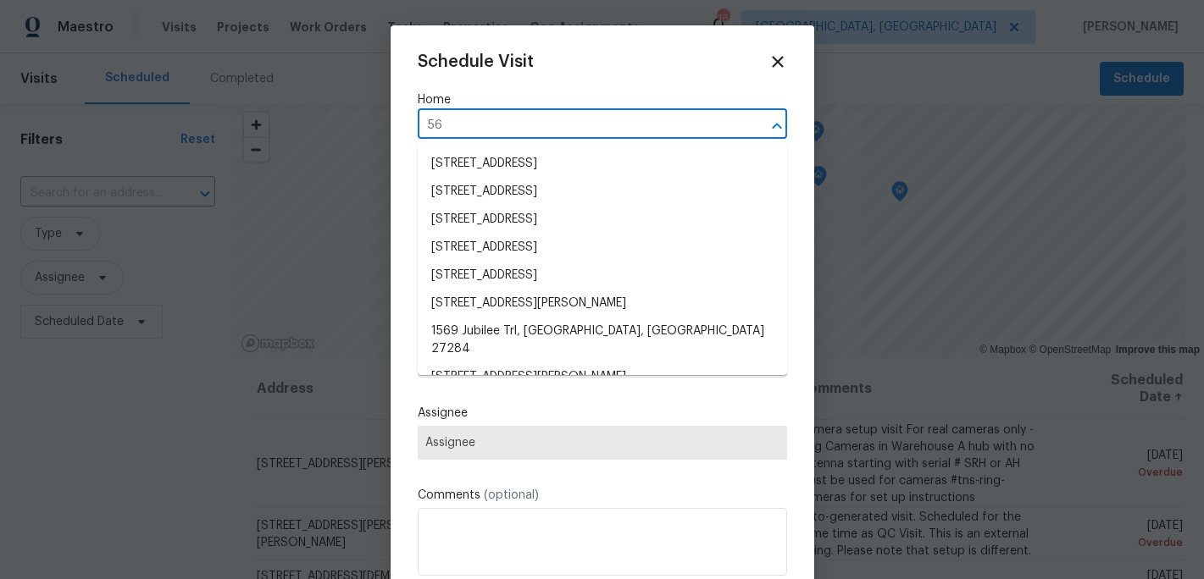
type input "5"
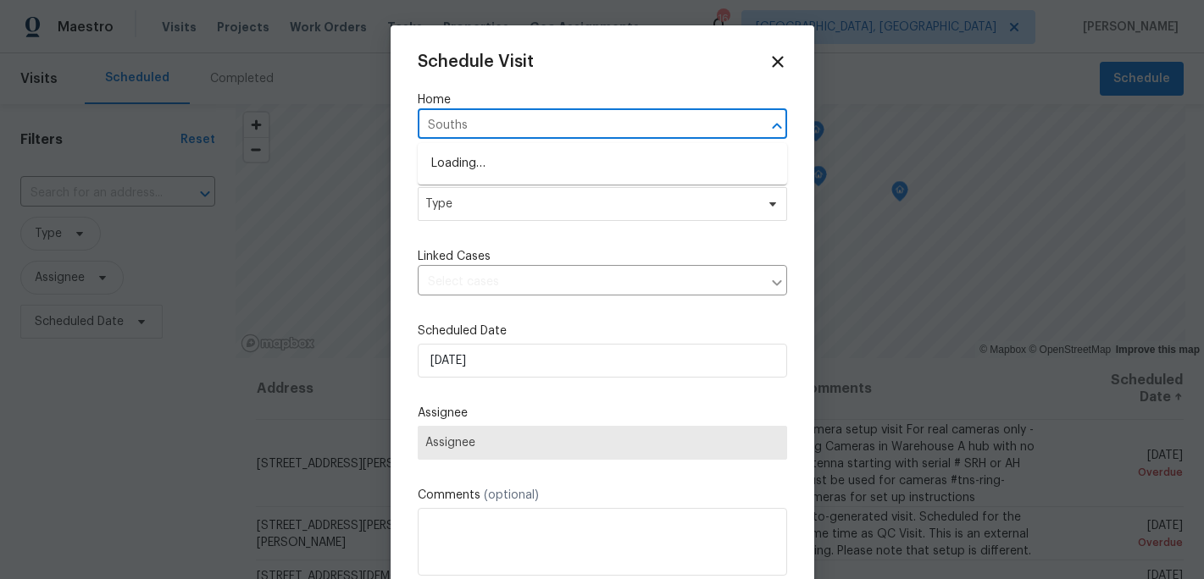
type input "Southst"
click at [479, 169] on li "5605 Southstone Dr, Greensboro, NC 27406" at bounding box center [602, 164] width 369 height 28
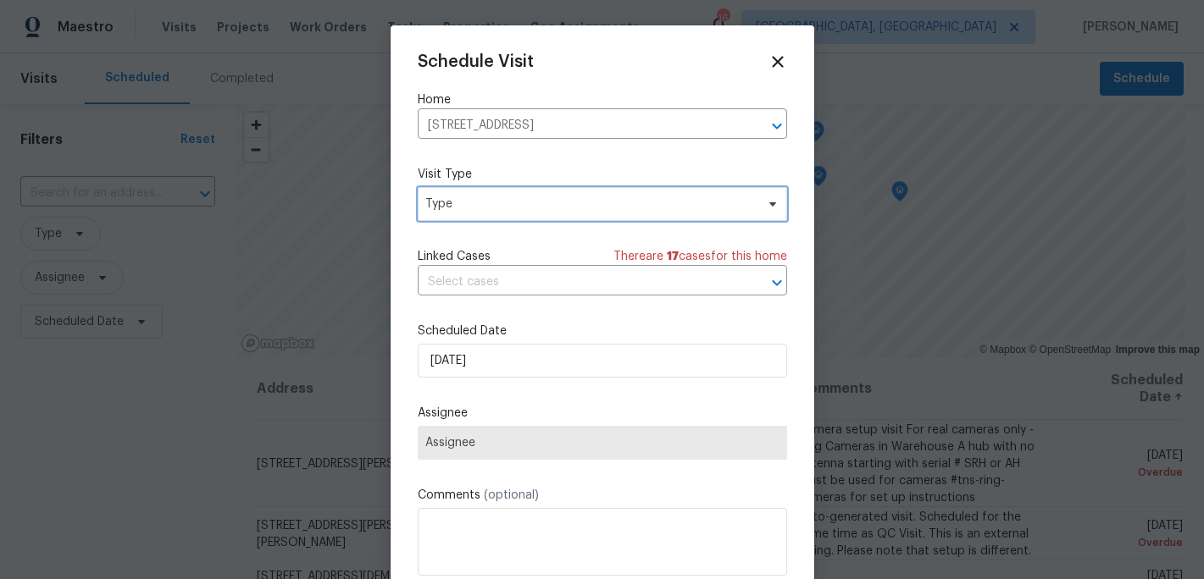
click at [474, 202] on span "Type" at bounding box center [589, 204] width 329 height 17
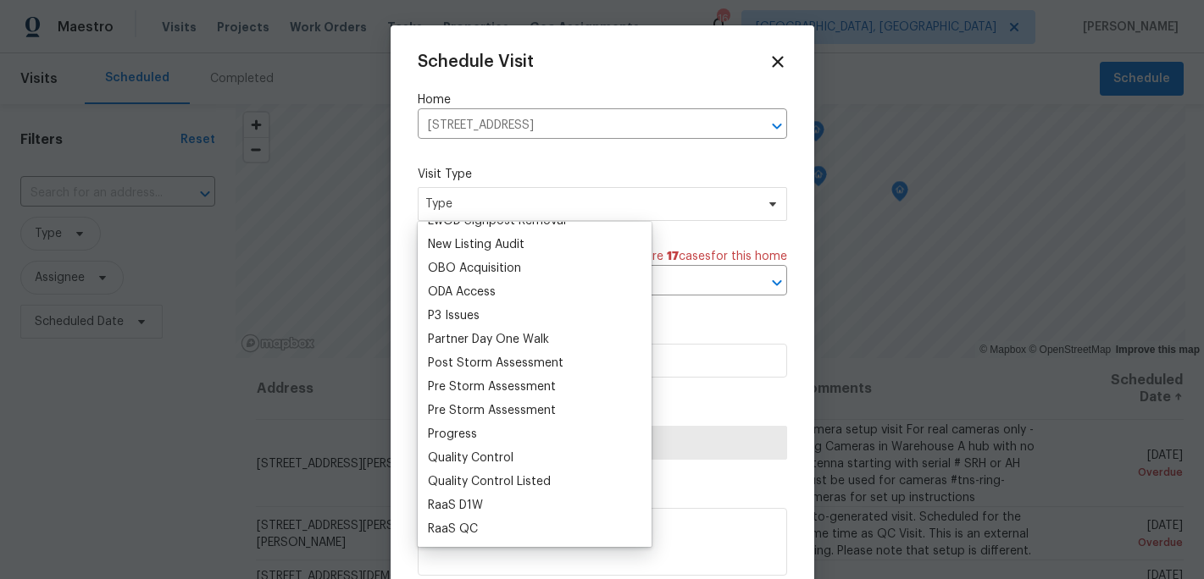
scroll to position [944, 0]
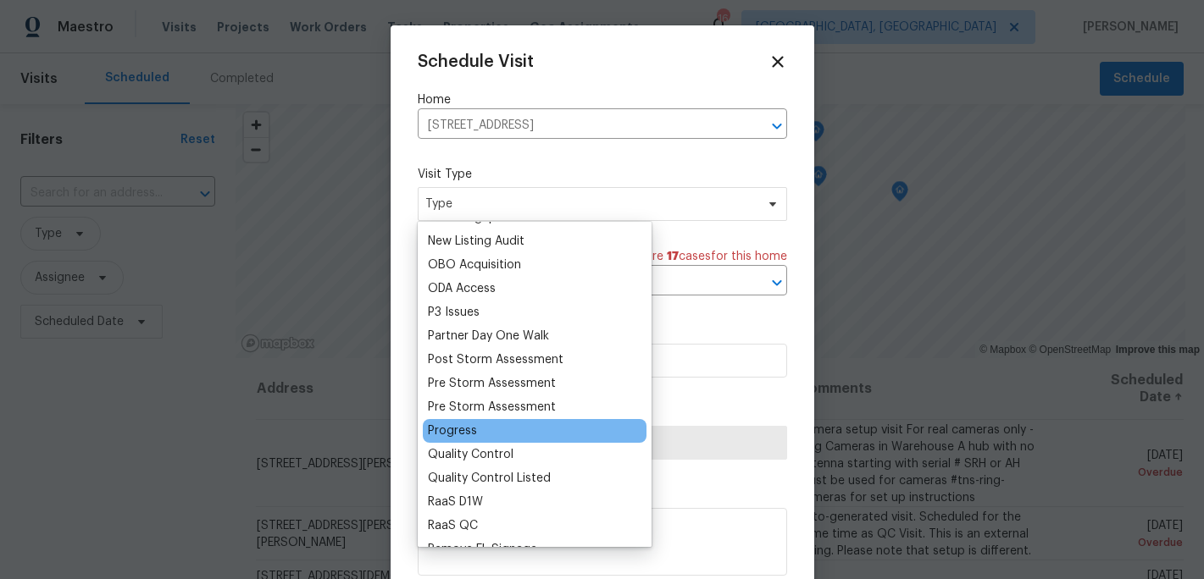
click at [455, 429] on div "Progress" at bounding box center [452, 431] width 49 height 17
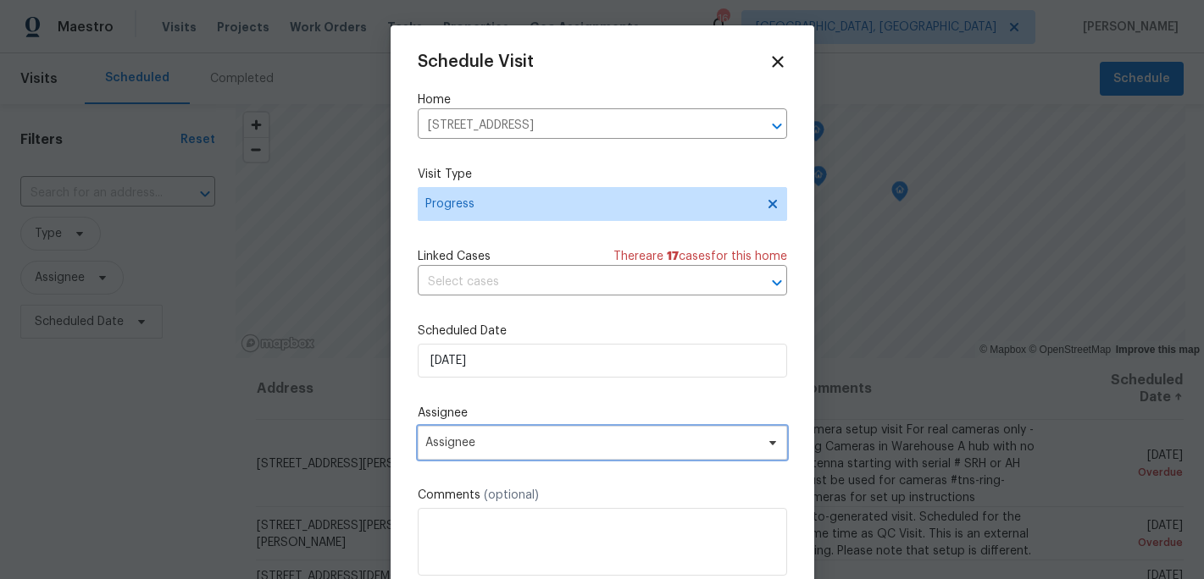
click at [457, 445] on span "Assignee" at bounding box center [591, 443] width 332 height 14
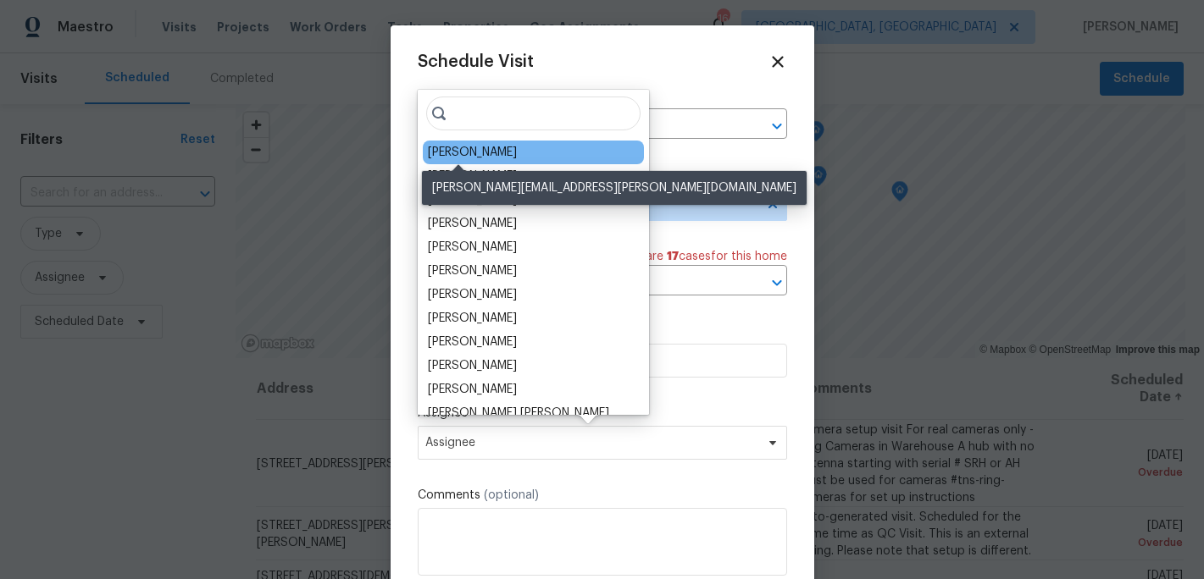
click at [462, 149] on div "[PERSON_NAME]" at bounding box center [472, 152] width 89 height 17
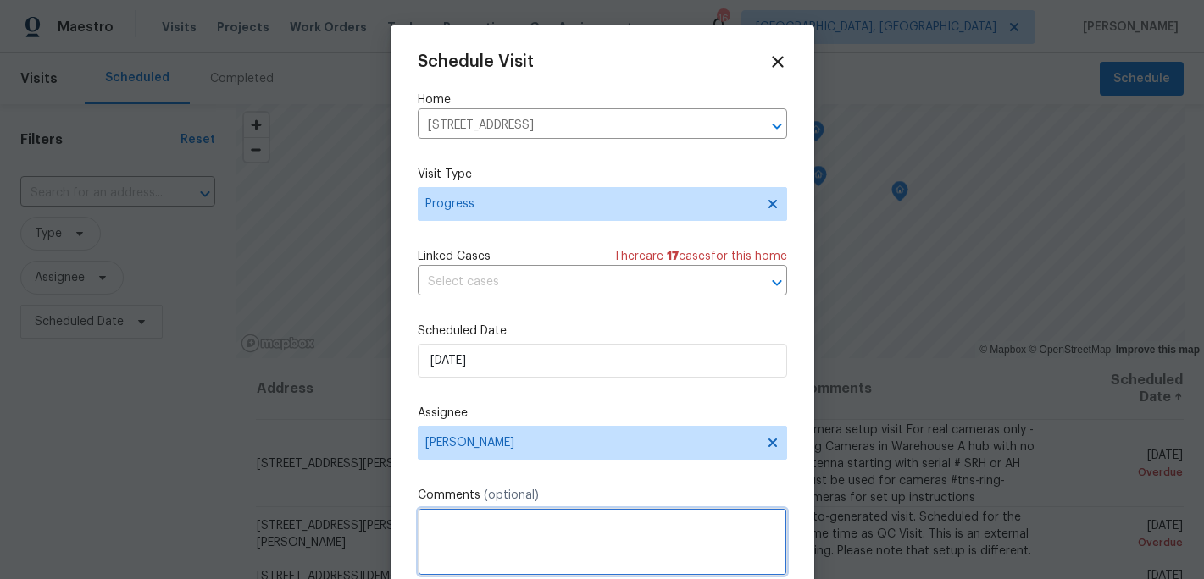
click at [439, 525] on textarea at bounding box center [602, 542] width 369 height 68
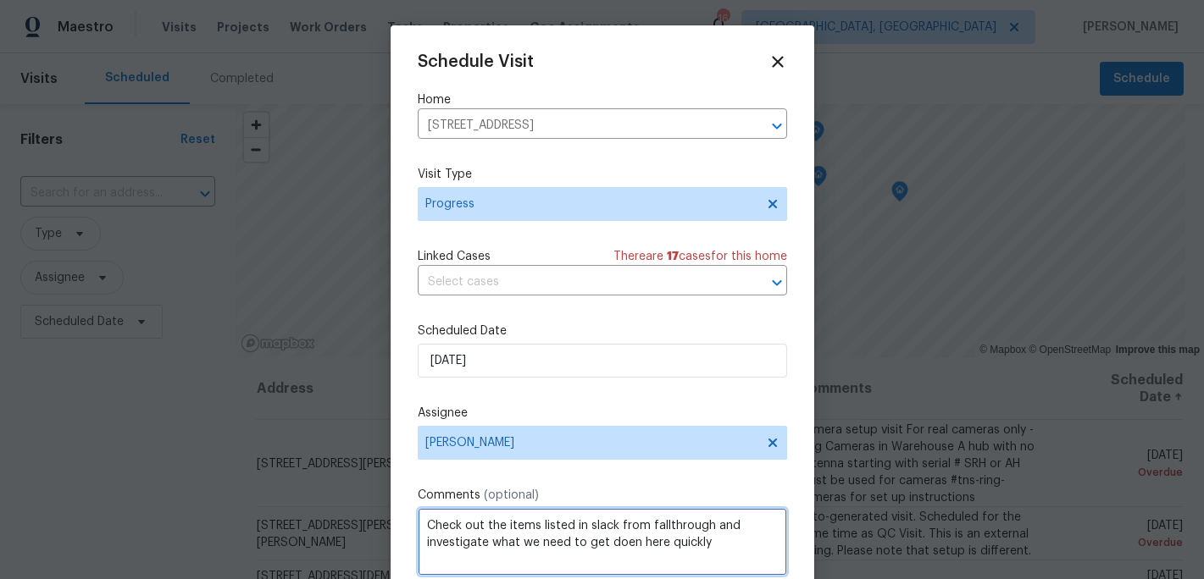
click at [637, 545] on textarea "Check out the items listed in slack from fallthrough and investigate what we ne…" at bounding box center [602, 542] width 369 height 68
type textarea "Check out the items listed in slack from fallthrough and investigate what we ne…"
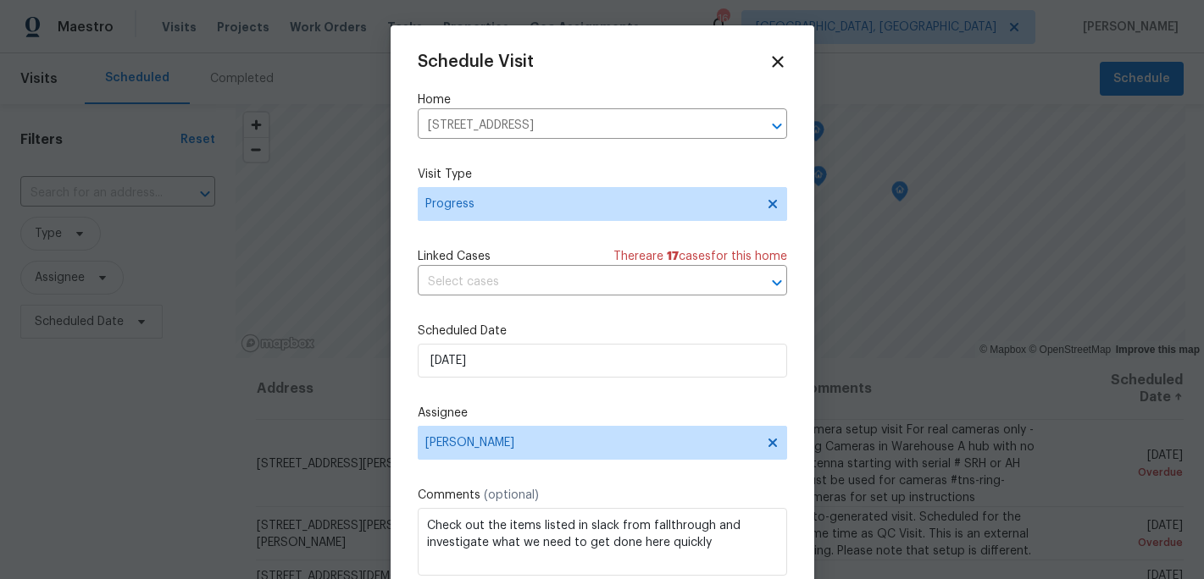
click at [663, 405] on div "Schedule Visit Home 5605 Southstone Dr, Greensboro, NC 27406 ​ Visit Type Progr…" at bounding box center [602, 337] width 369 height 568
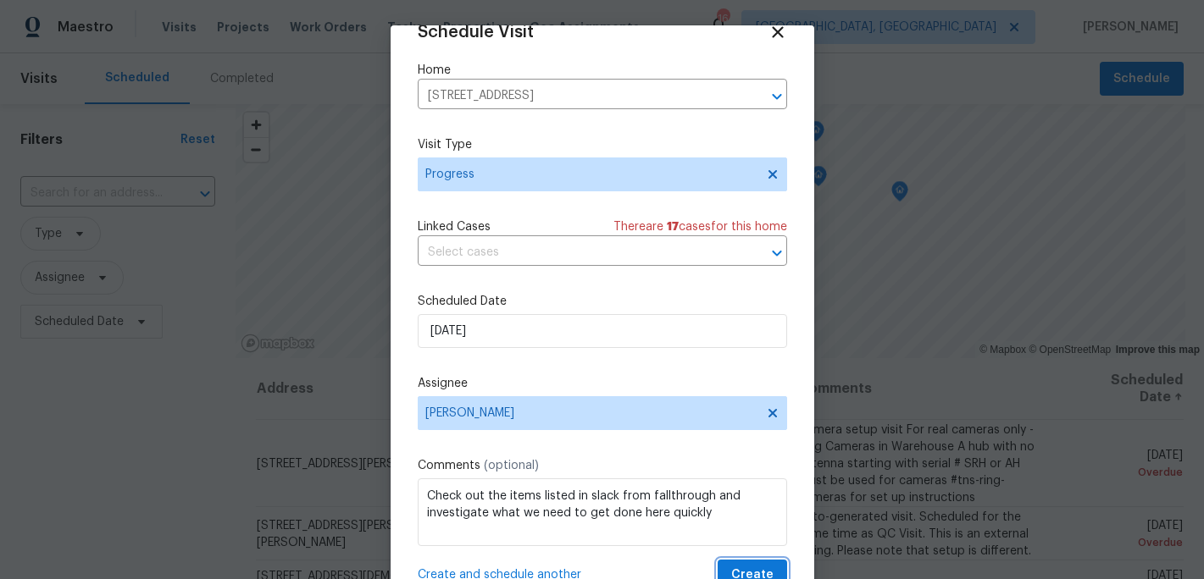
click at [740, 564] on button "Create" at bounding box center [751, 575] width 69 height 31
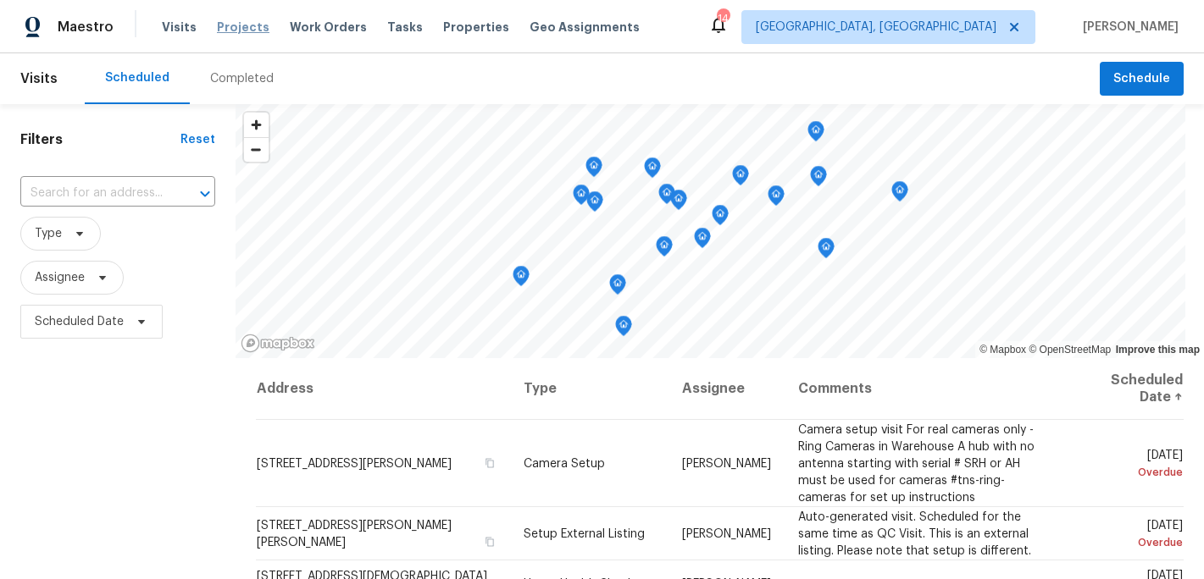
click at [246, 29] on span "Projects" at bounding box center [243, 27] width 53 height 17
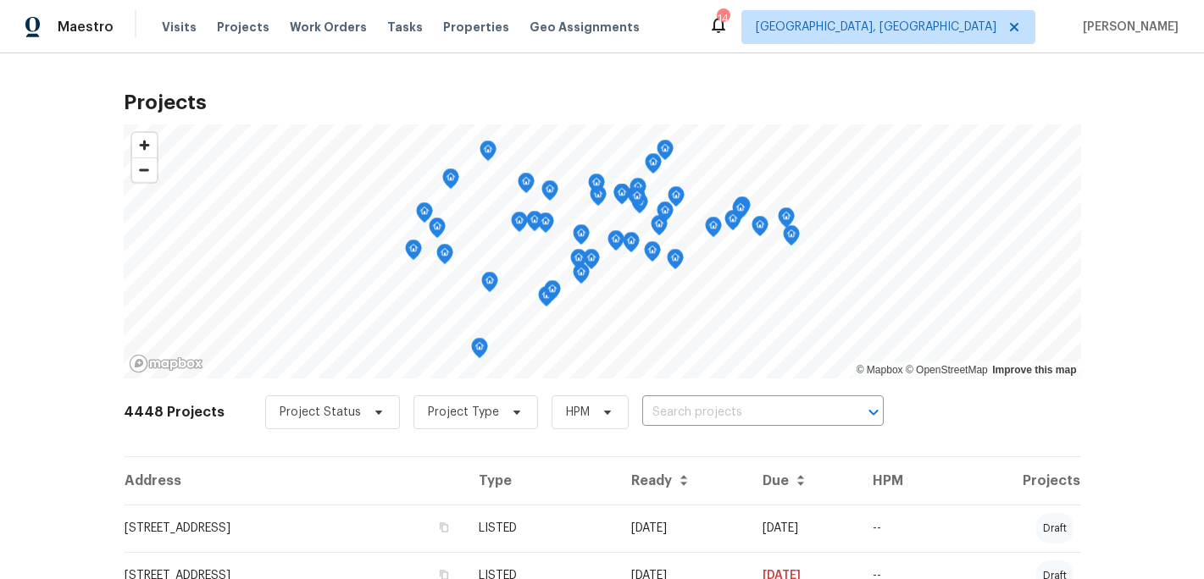
click at [656, 411] on input "text" at bounding box center [739, 413] width 194 height 26
type input "17 Apple"
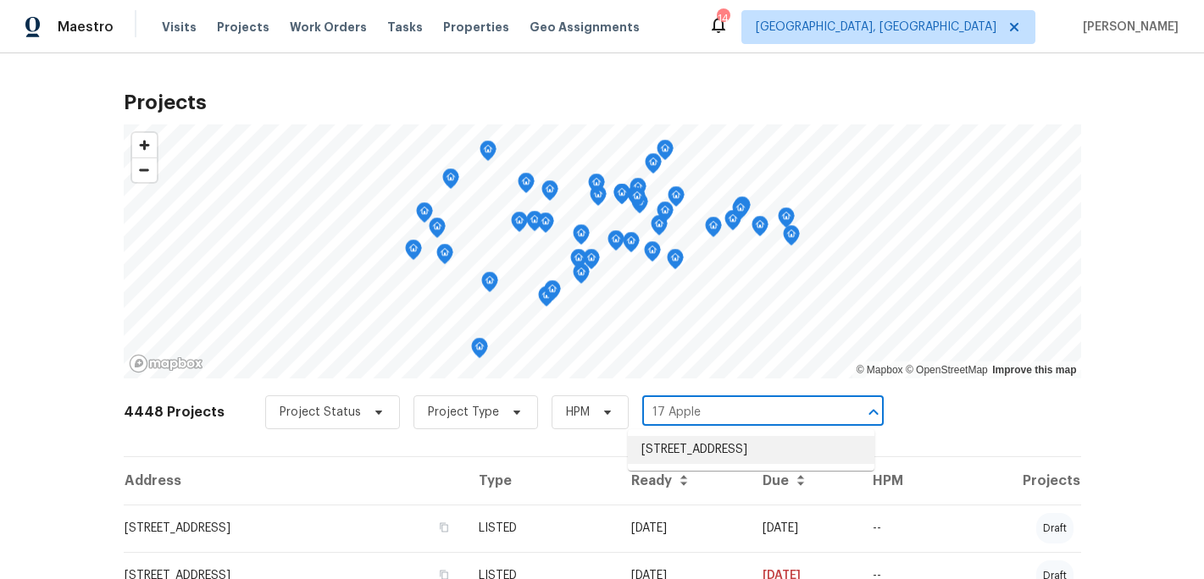
click at [700, 449] on li "17 Apple Tree Ln, Greensboro, NC 27455" at bounding box center [751, 450] width 246 height 28
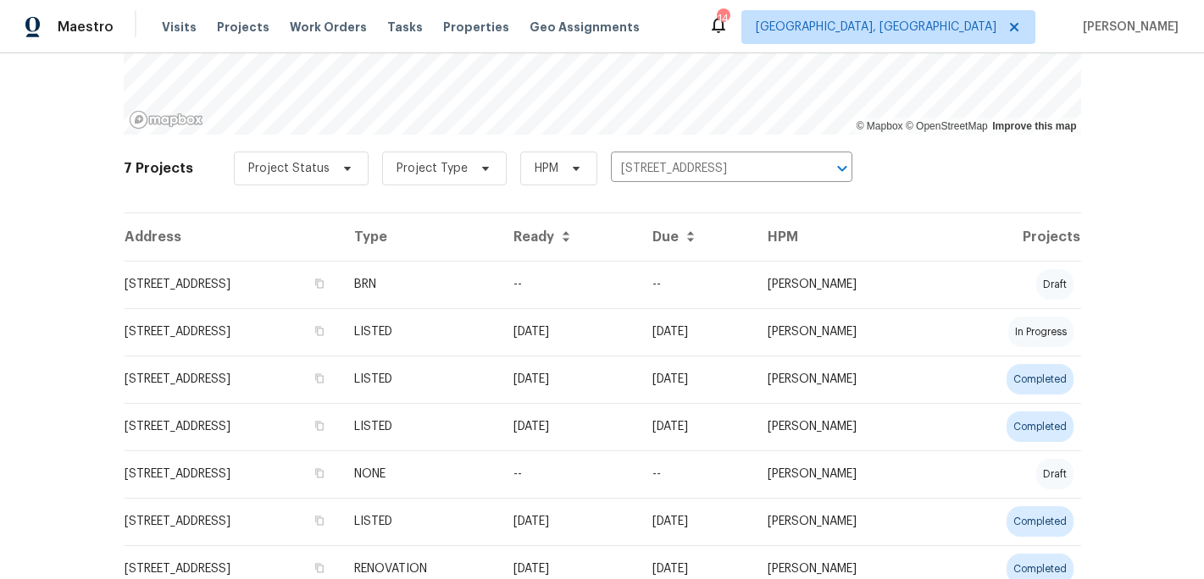
scroll to position [248, 0]
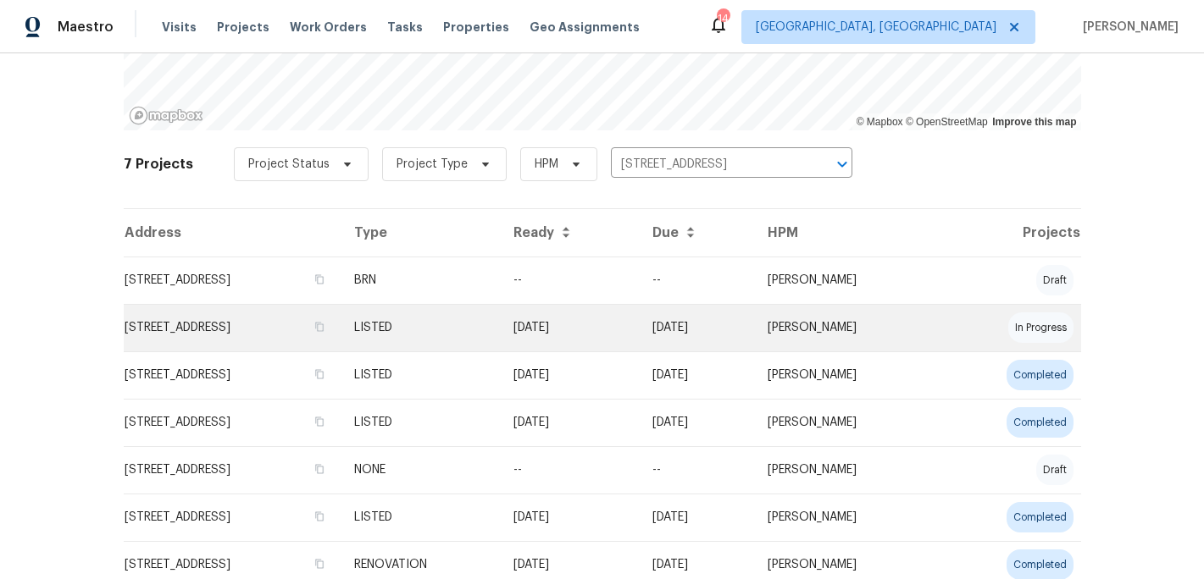
click at [324, 331] on td "17 Apple Tree Ln, Greensboro, NC 27455" at bounding box center [232, 327] width 217 height 47
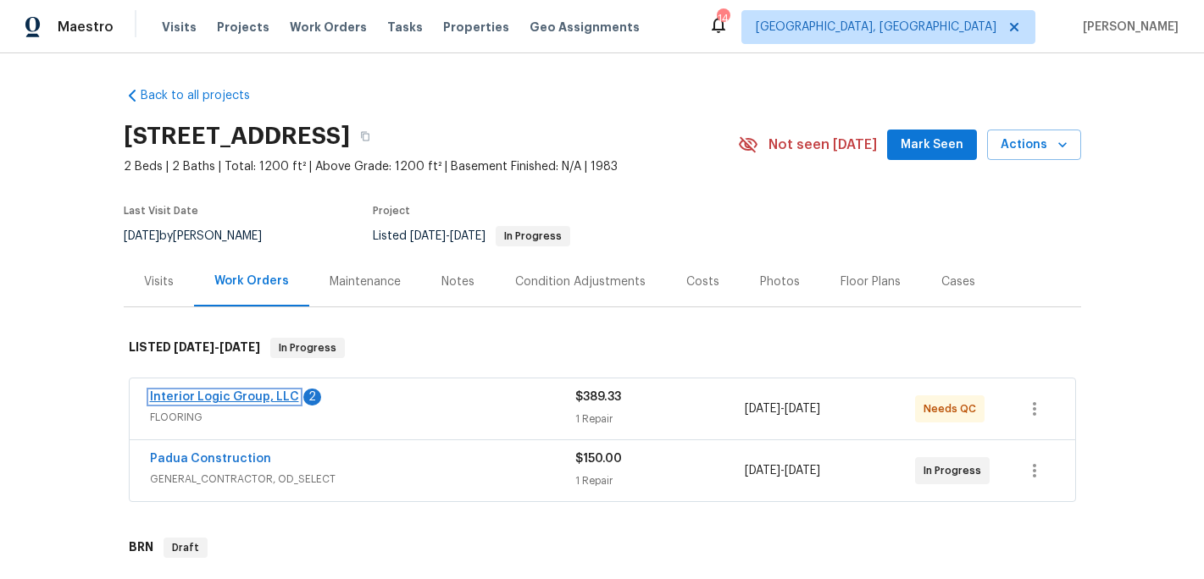
click at [255, 398] on link "Interior Logic Group, LLC" at bounding box center [224, 397] width 149 height 12
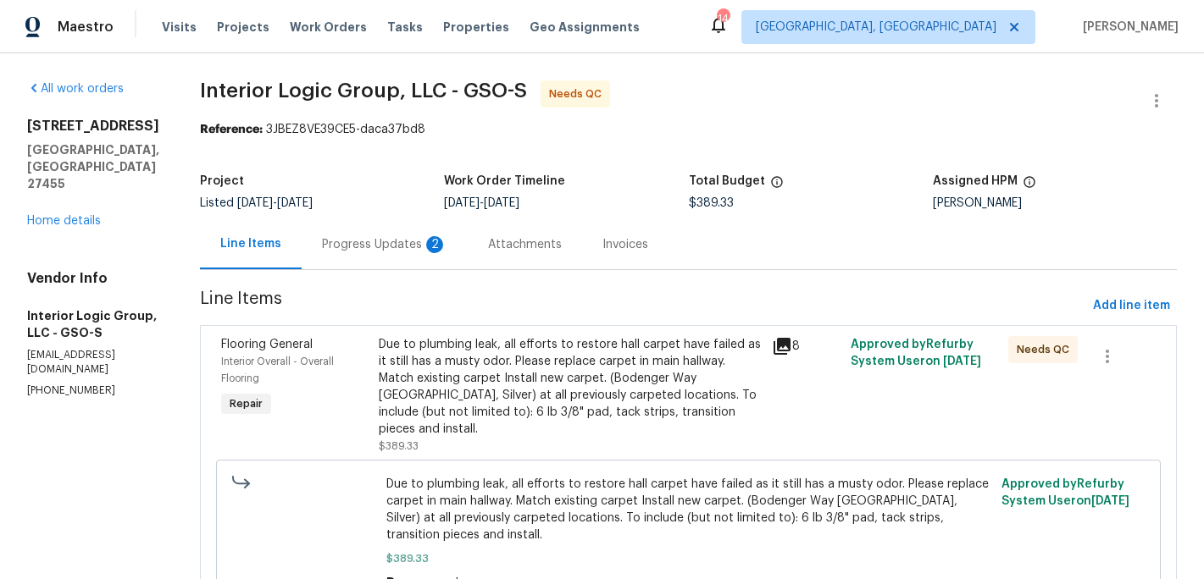
click at [419, 252] on div "Progress Updates 2" at bounding box center [384, 244] width 125 height 17
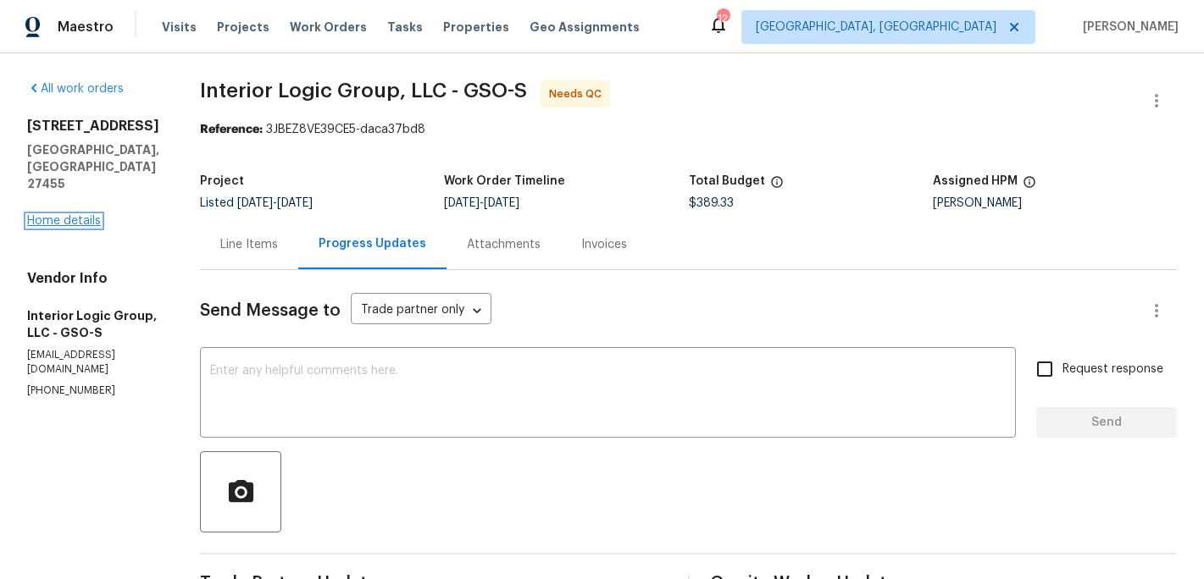
click at [59, 215] on link "Home details" at bounding box center [64, 221] width 74 height 12
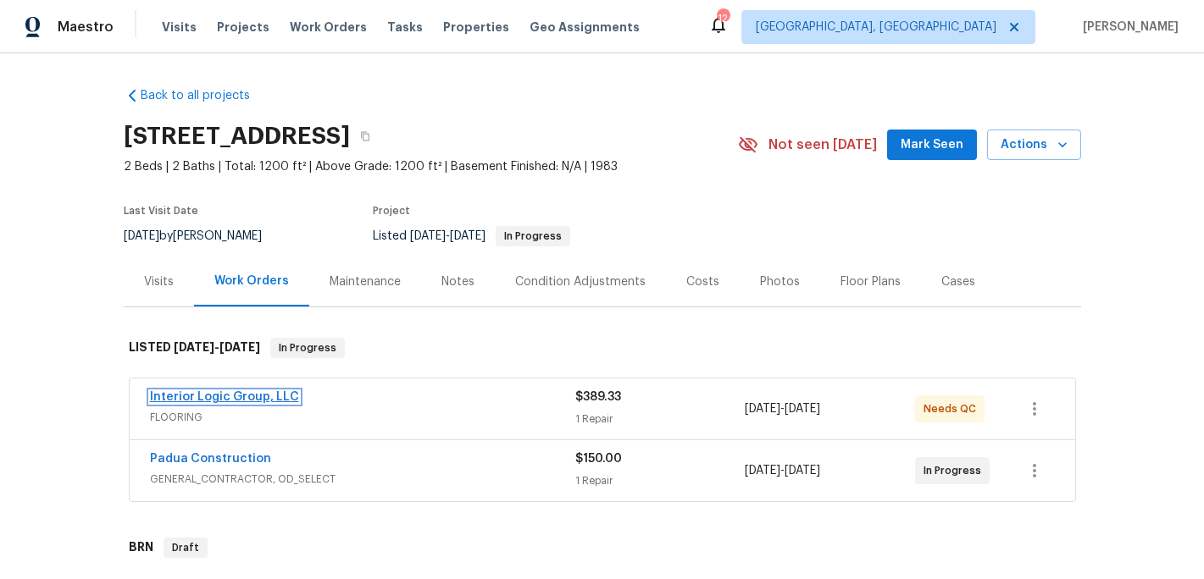
click at [246, 397] on link "Interior Logic Group, LLC" at bounding box center [224, 397] width 149 height 12
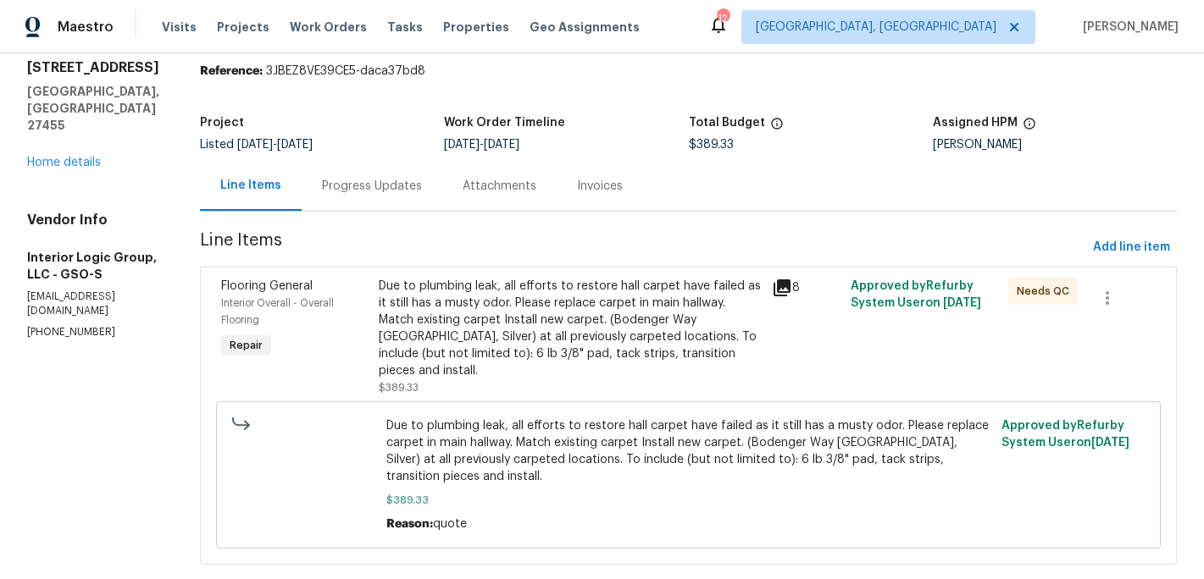
scroll to position [92, 0]
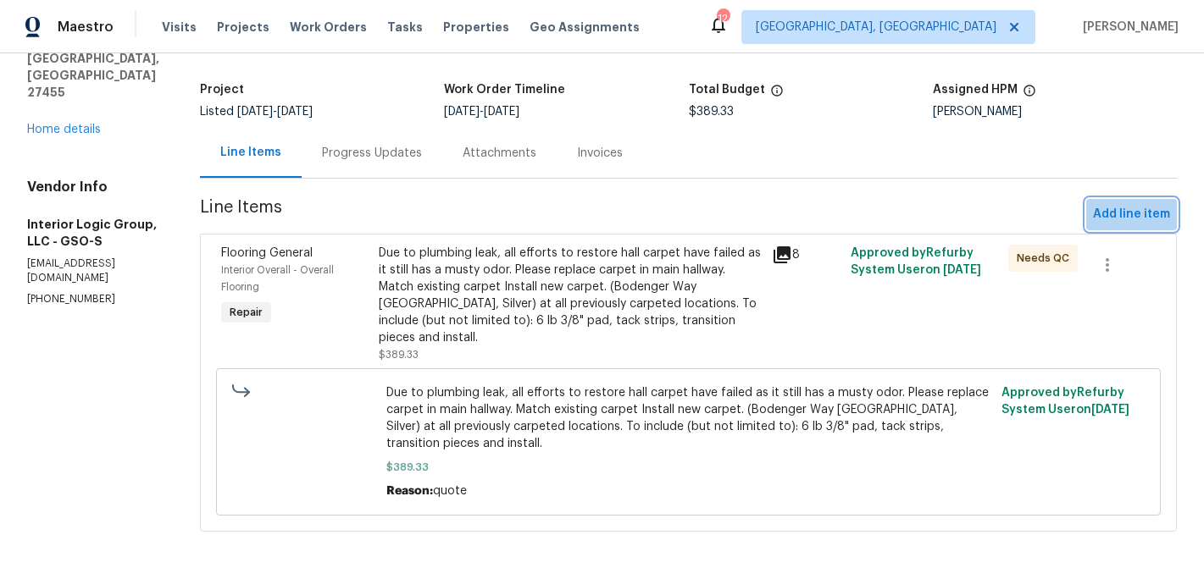
click at [1139, 213] on span "Add line item" at bounding box center [1131, 214] width 77 height 21
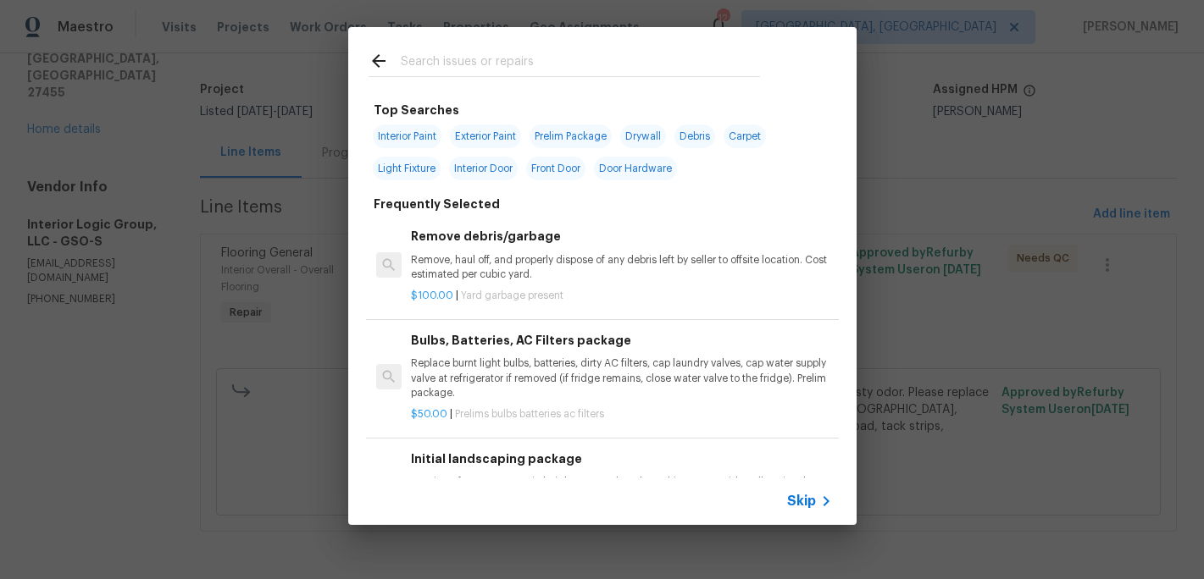
click at [430, 79] on div at bounding box center [564, 60] width 432 height 67
click at [426, 63] on input "text" at bounding box center [580, 63] width 359 height 25
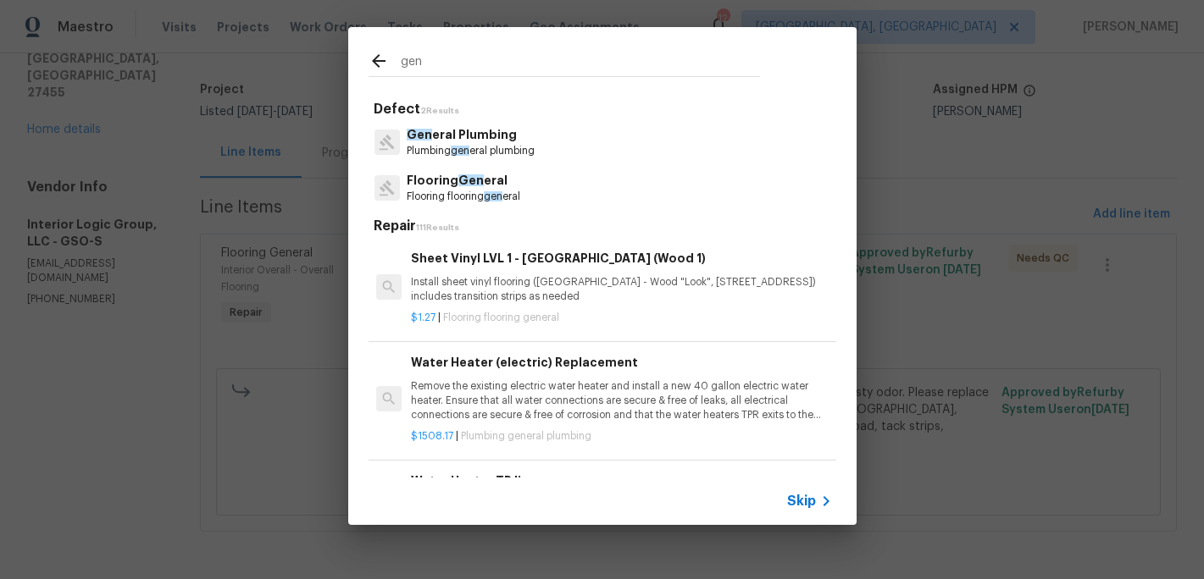
type input "gen"
click at [473, 188] on p "Flooring Gen eral" at bounding box center [463, 181] width 113 height 18
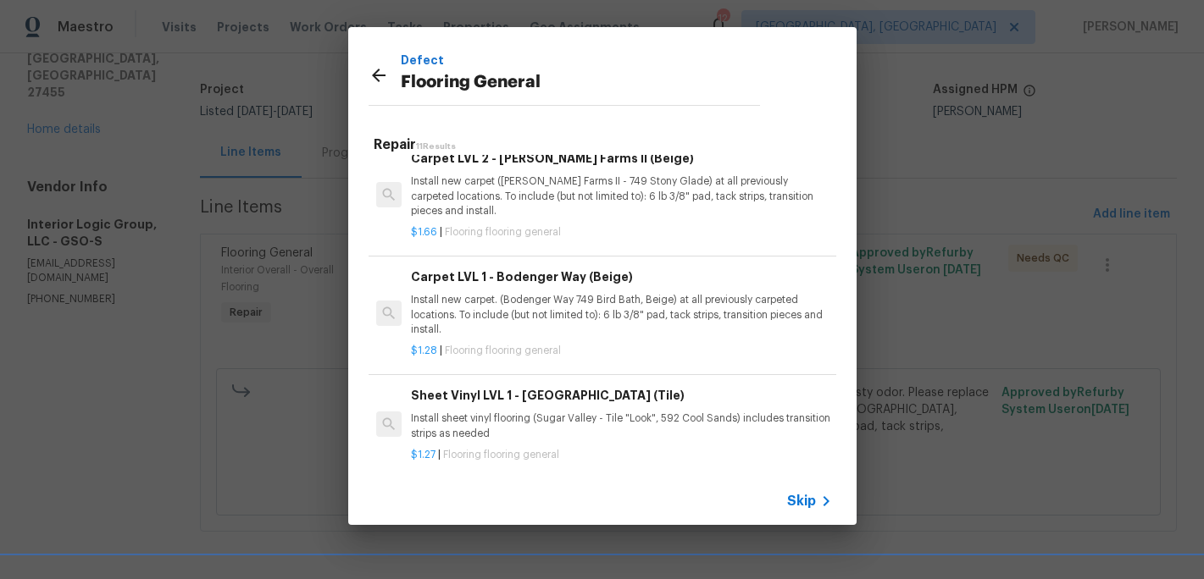
scroll to position [542, 0]
click at [534, 288] on div "Carpet LVL 1 - Bodenger Way (Beige) Install new carpet. (Bodenger Way 749 Bird …" at bounding box center [621, 299] width 420 height 69
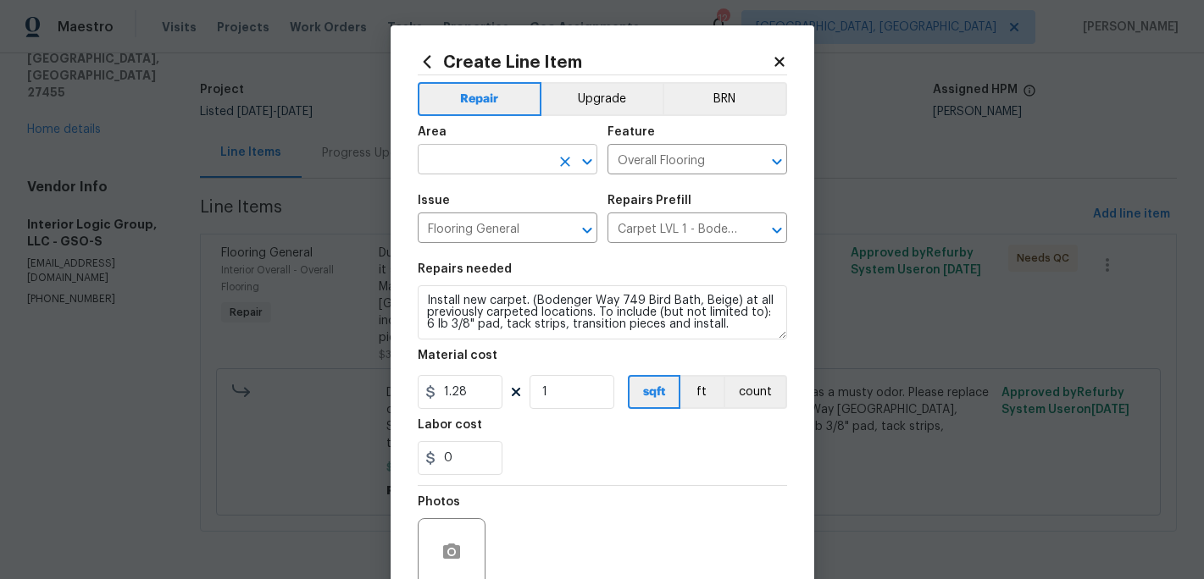
click at [462, 157] on input "text" at bounding box center [484, 161] width 132 height 26
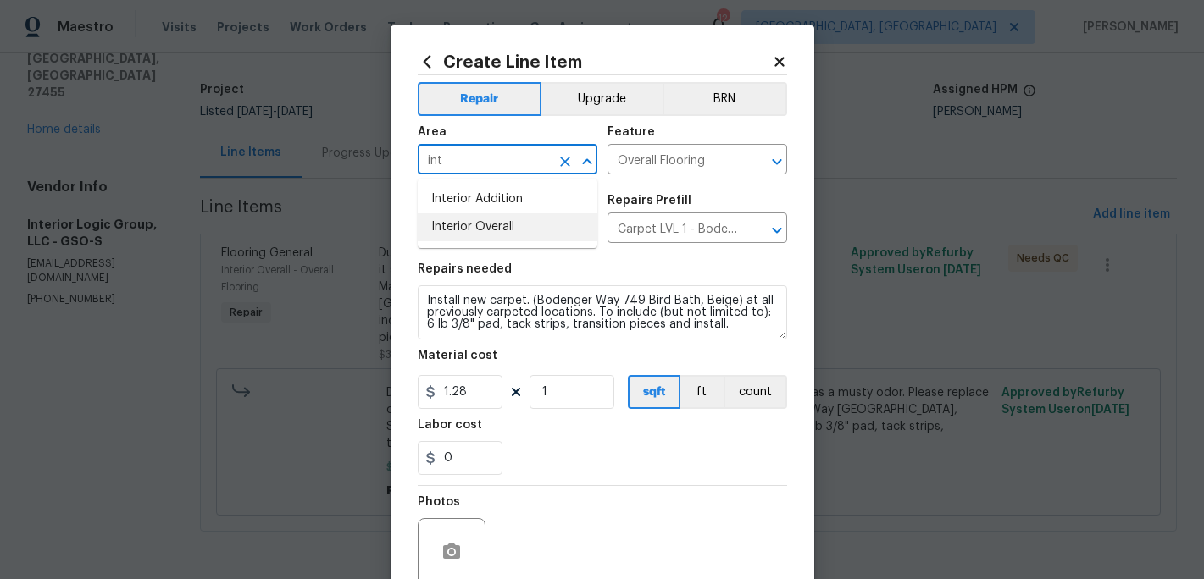
click at [466, 225] on li "Interior Overall" at bounding box center [508, 227] width 180 height 28
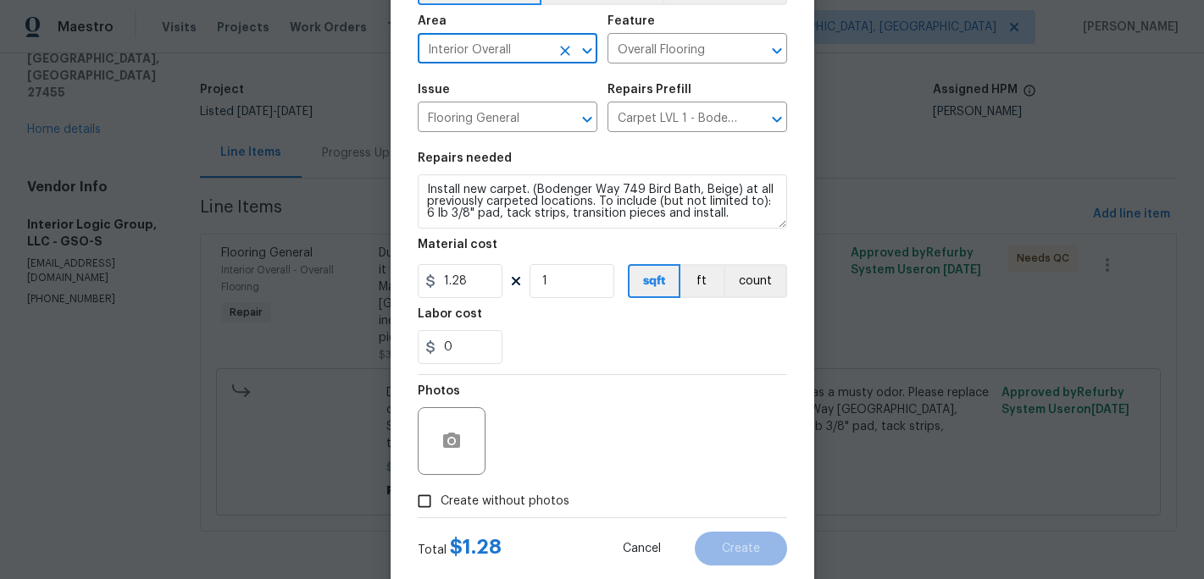
scroll to position [151, 0]
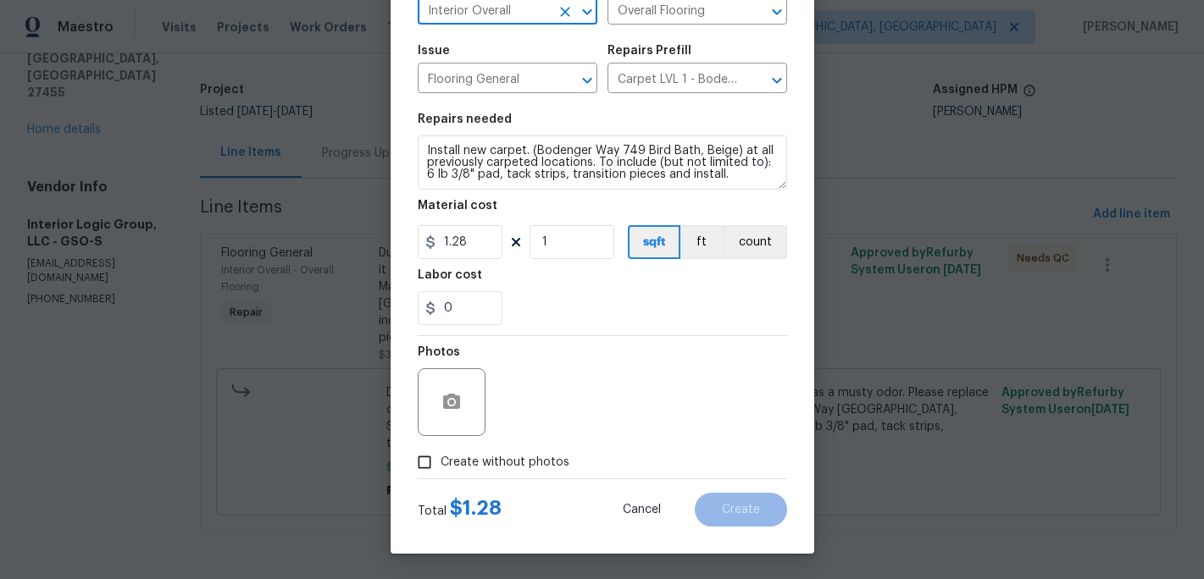
type input "Interior Overall"
click at [427, 468] on input "Create without photos" at bounding box center [424, 462] width 32 height 32
checkbox input "true"
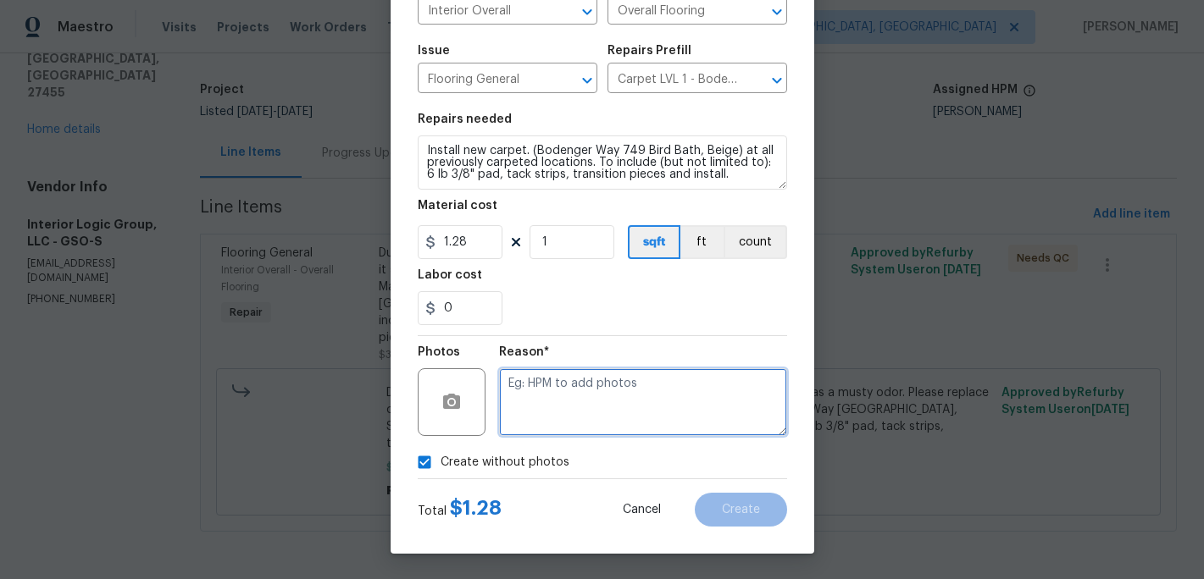
click at [514, 407] on textarea at bounding box center [643, 402] width 288 height 68
type textarea "c"
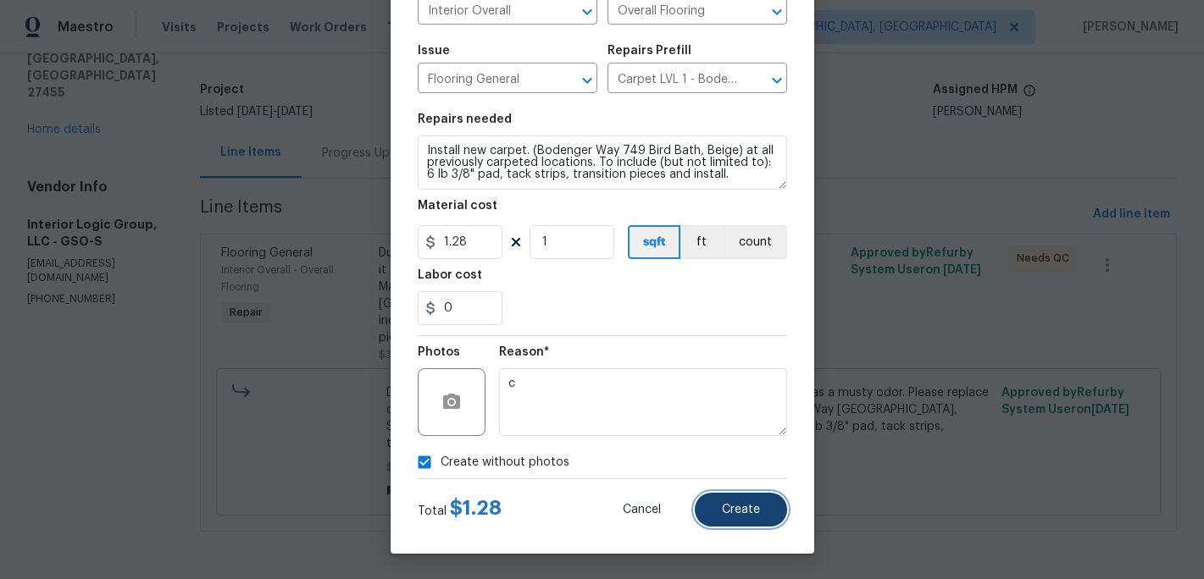
click at [712, 503] on button "Create" at bounding box center [740, 510] width 92 height 34
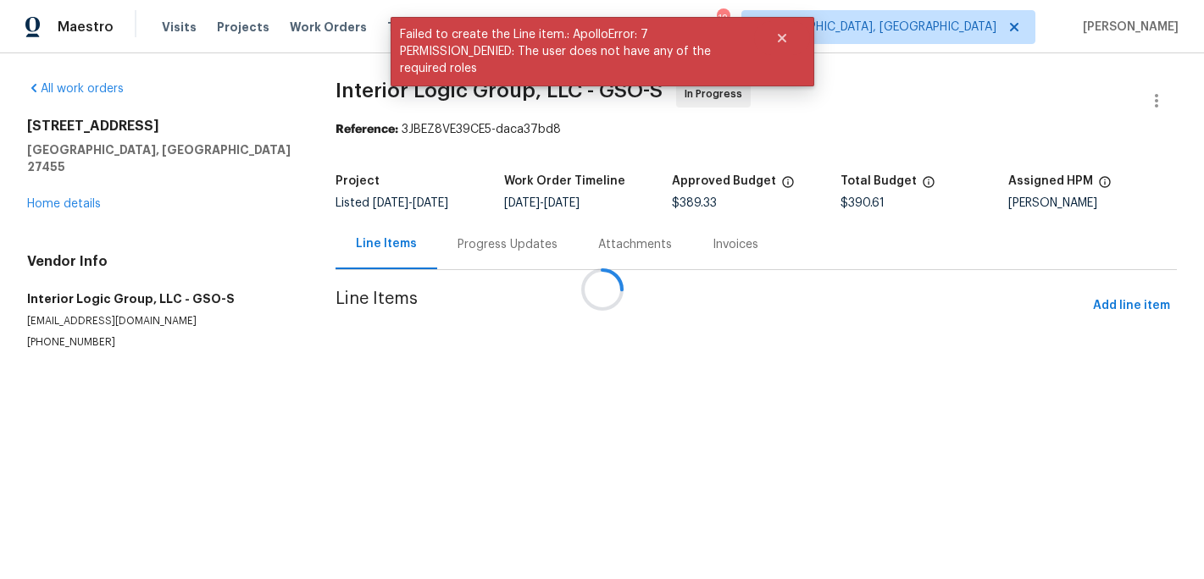
scroll to position [0, 0]
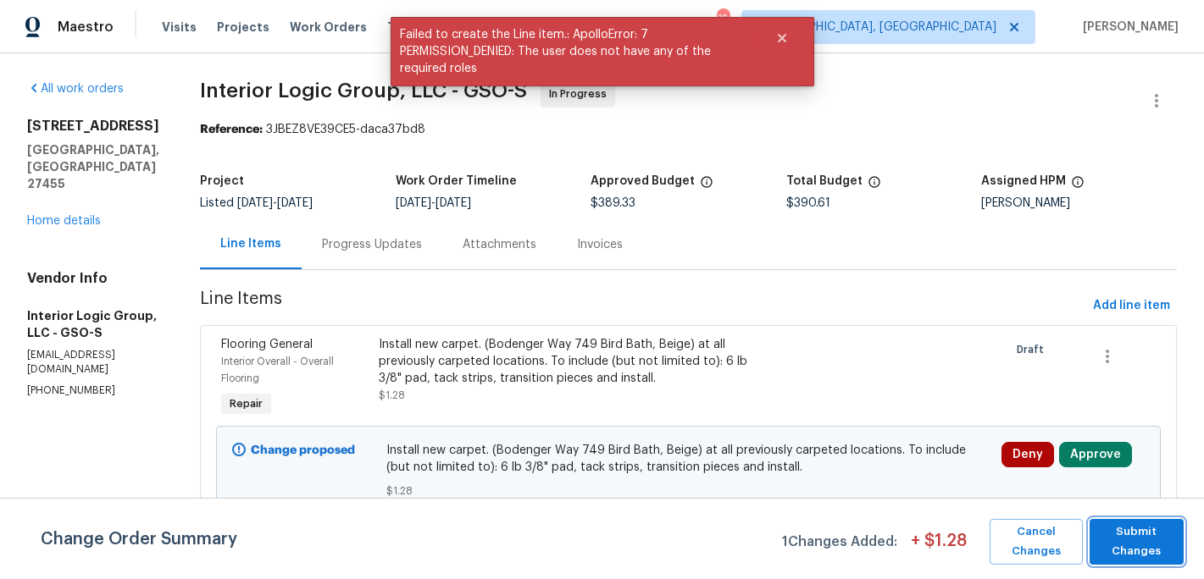
click at [1125, 543] on span "Submit Changes" at bounding box center [1136, 542] width 77 height 39
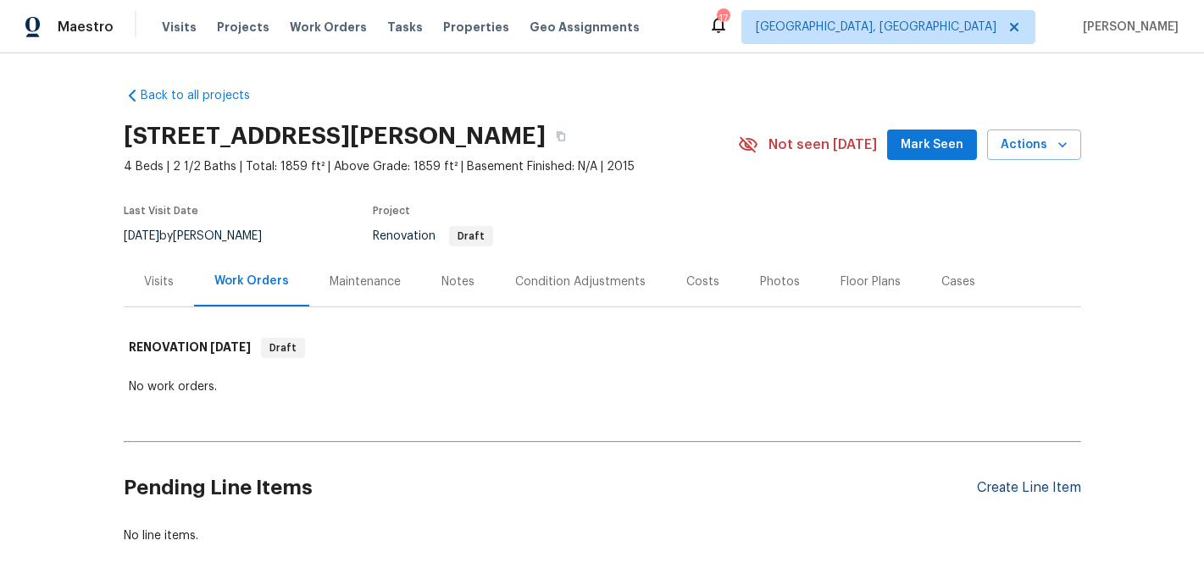
click at [1035, 488] on div "Create Line Item" at bounding box center [1029, 488] width 104 height 16
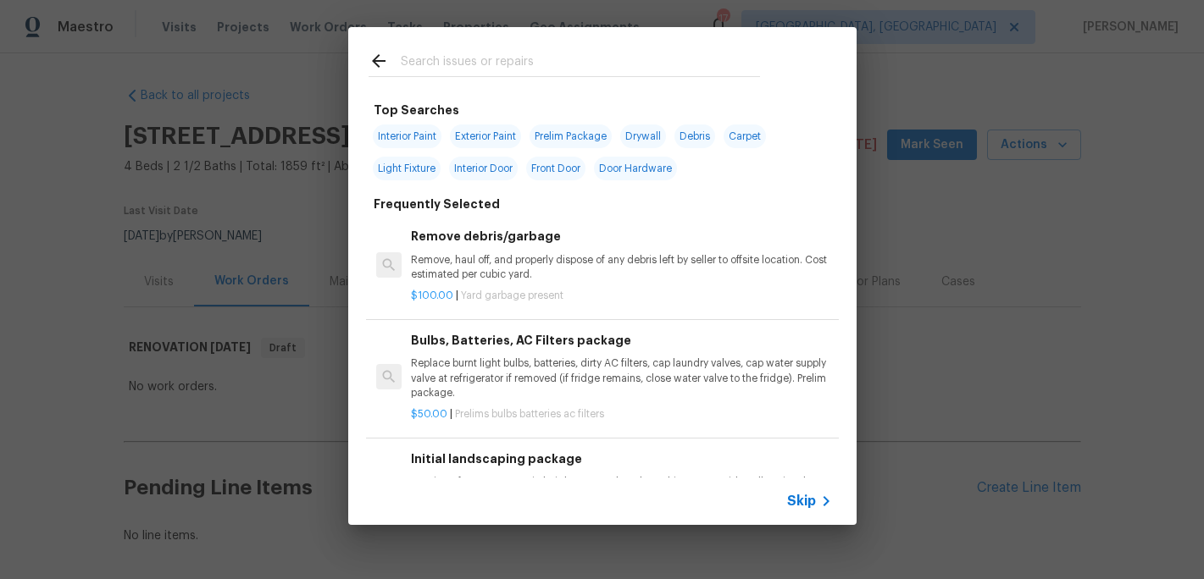
click at [451, 61] on input "text" at bounding box center [580, 63] width 359 height 25
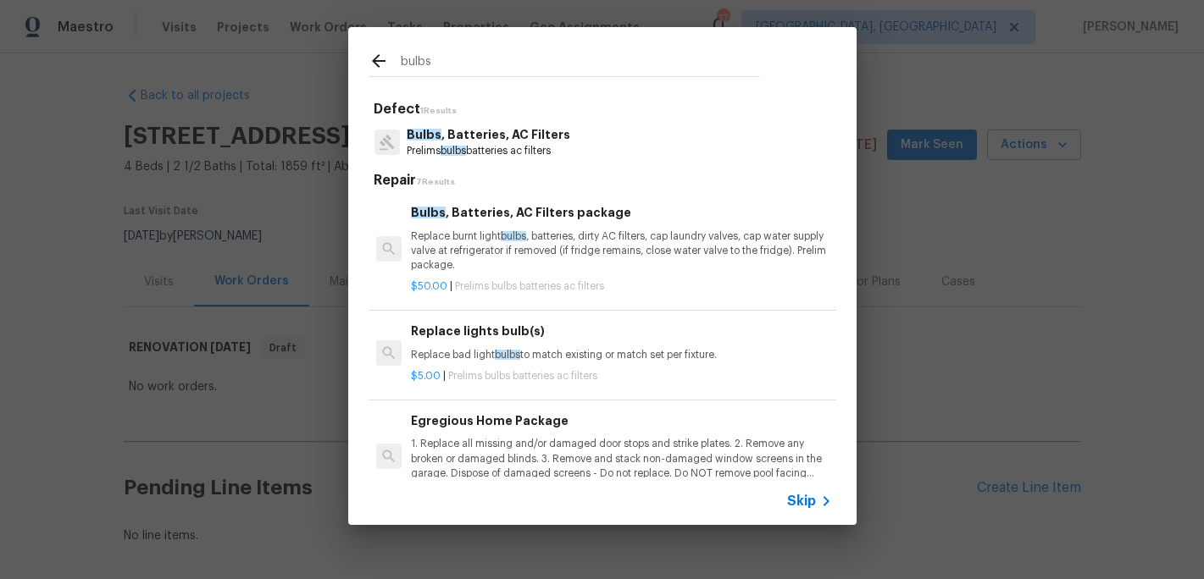
type input "bulbs"
click at [475, 143] on p "Bulbs , Batteries, AC Filters" at bounding box center [488, 135] width 163 height 18
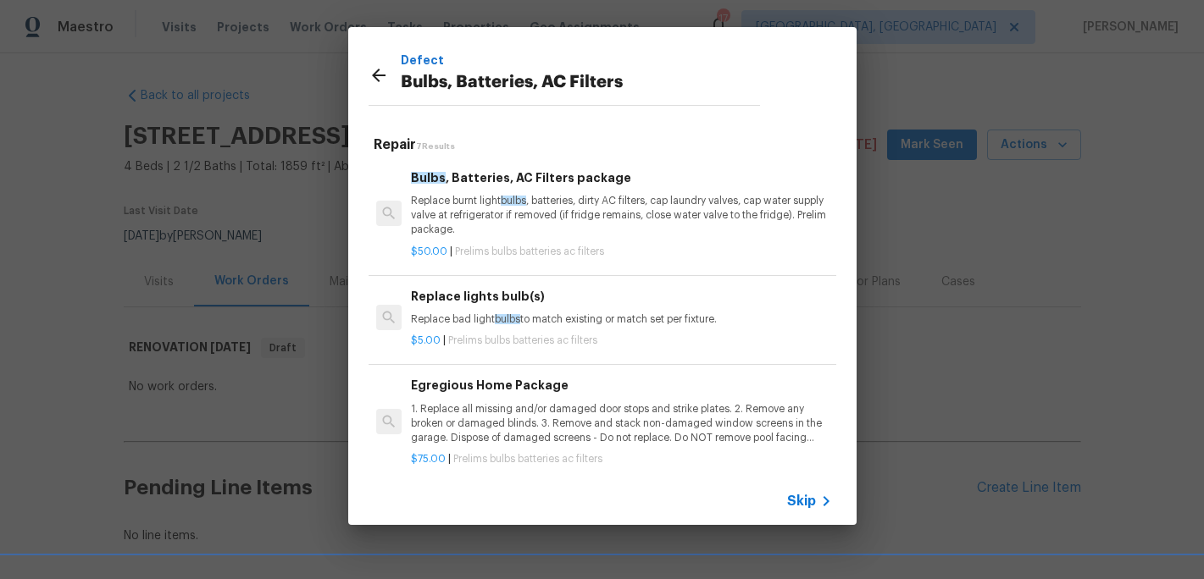
click at [476, 199] on p "Replace burnt light bulbs , batteries, dirty AC filters, cap laundry valves, ca…" at bounding box center [621, 215] width 420 height 43
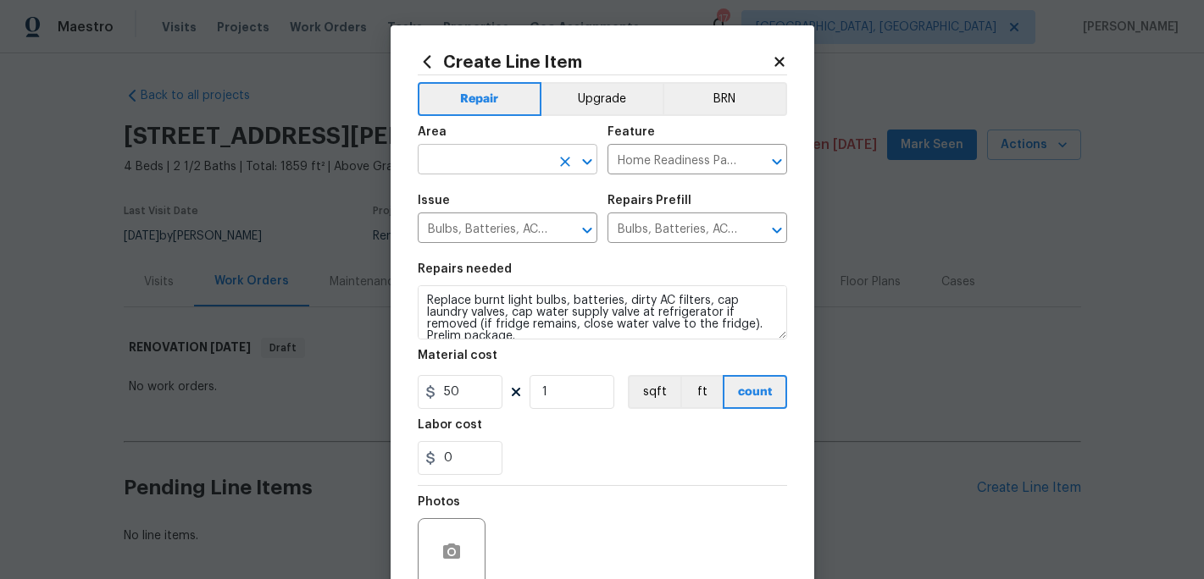
click at [481, 160] on input "text" at bounding box center [484, 161] width 132 height 26
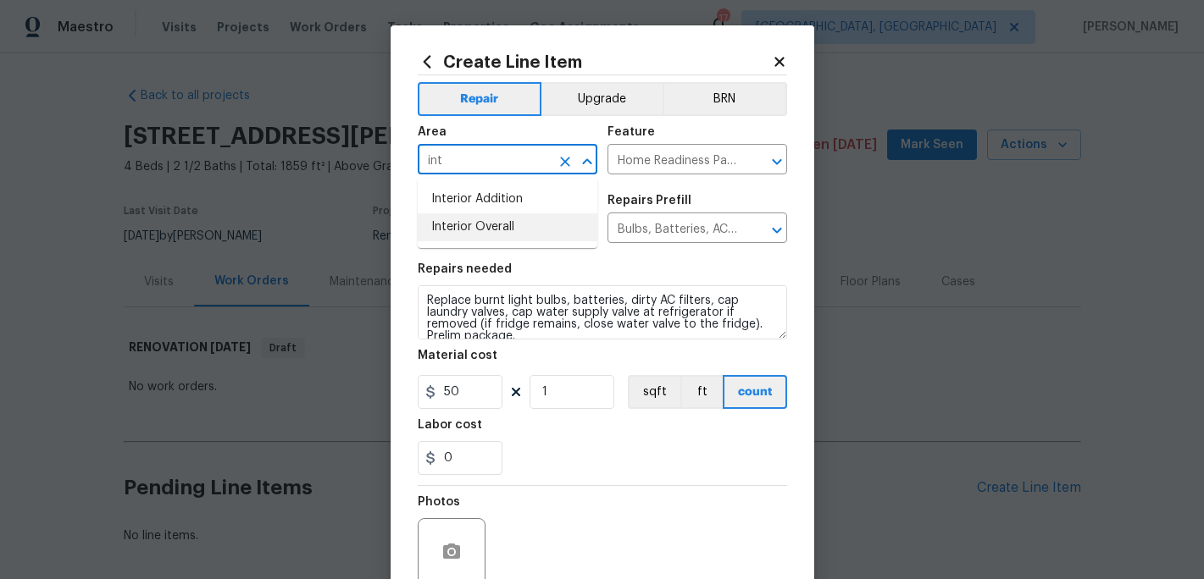
click at [484, 228] on li "Interior Overall" at bounding box center [508, 227] width 180 height 28
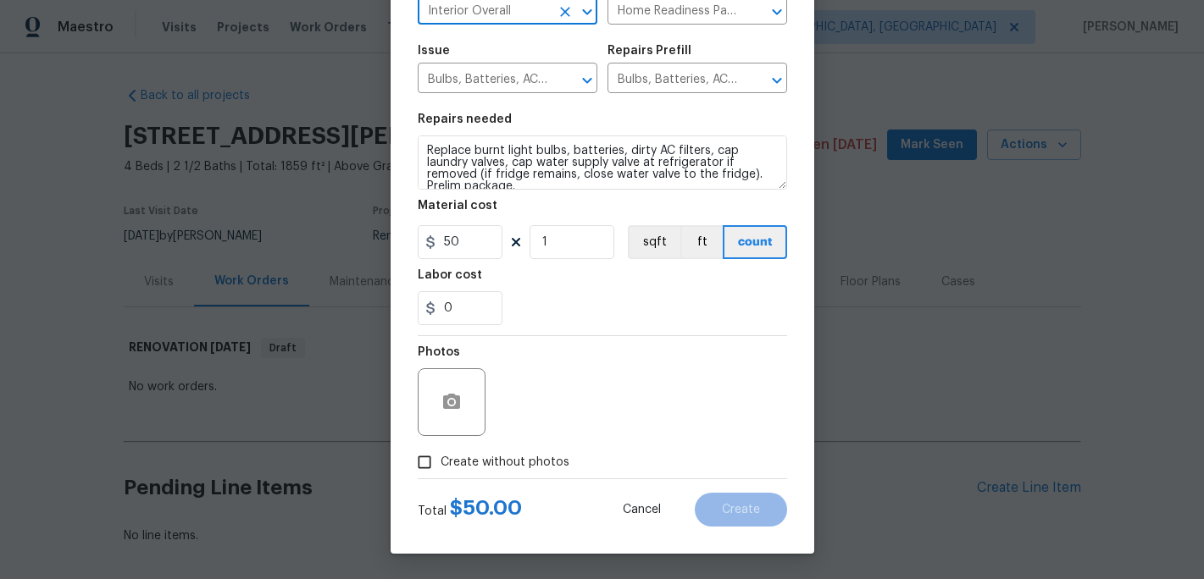
type input "Interior Overall"
click at [444, 454] on span "Create without photos" at bounding box center [504, 463] width 129 height 18
click at [440, 454] on input "Create without photos" at bounding box center [424, 462] width 32 height 32
checkbox input "true"
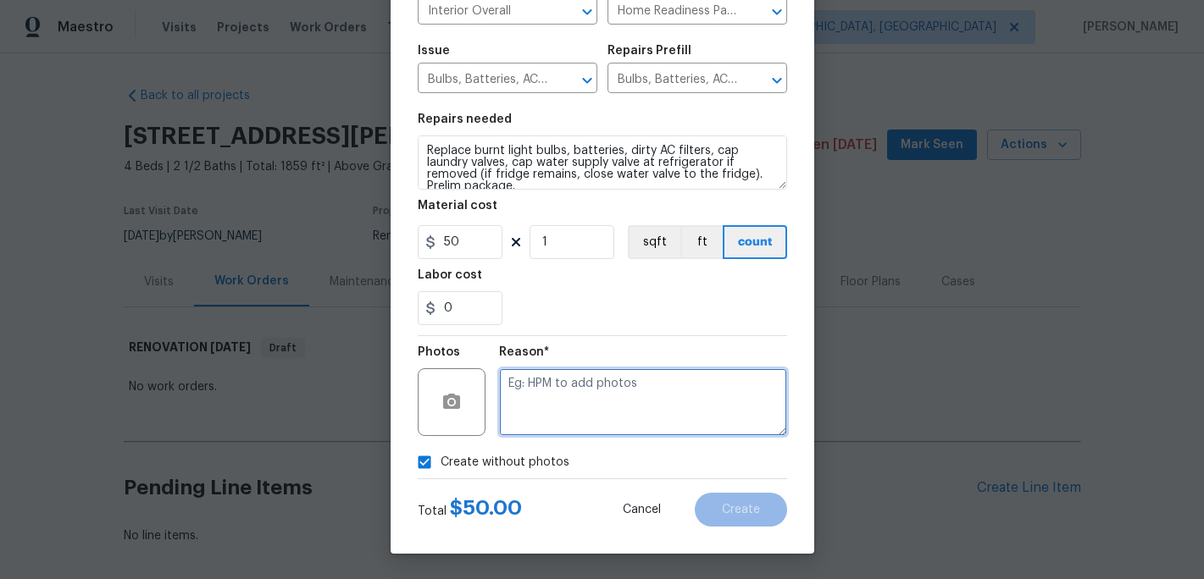
click at [515, 434] on textarea at bounding box center [643, 402] width 288 height 68
type textarea "c"
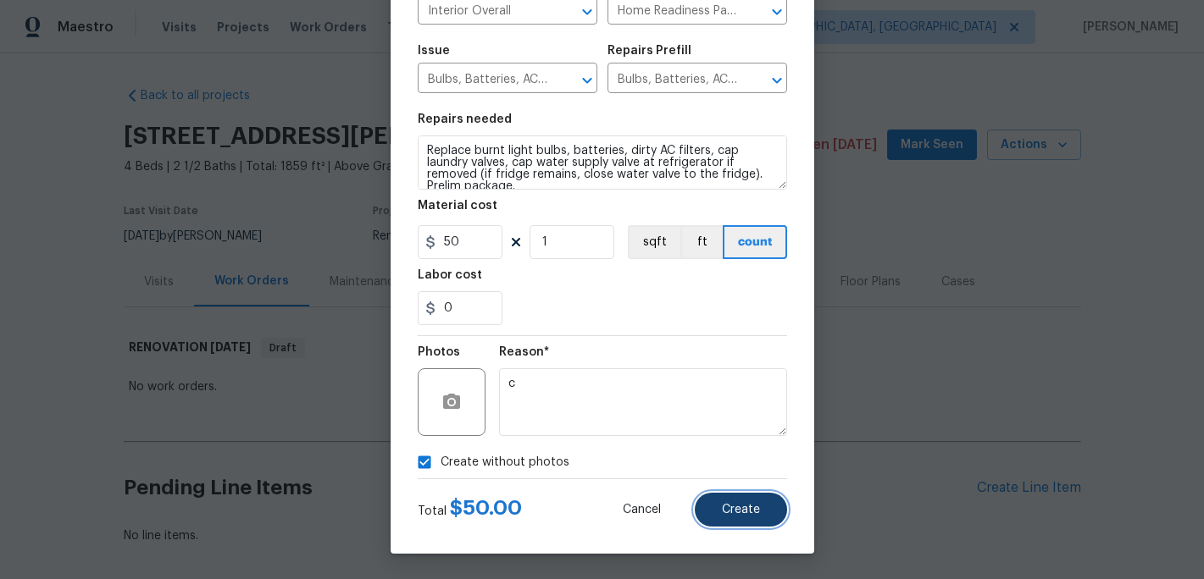
click at [728, 520] on button "Create" at bounding box center [740, 510] width 92 height 34
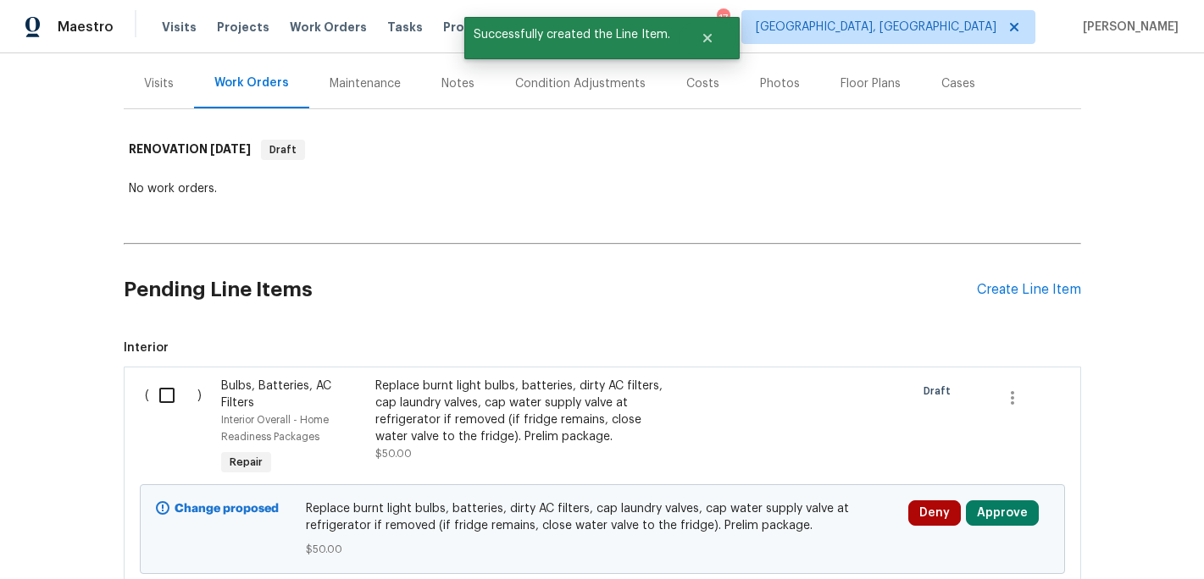
scroll to position [319, 0]
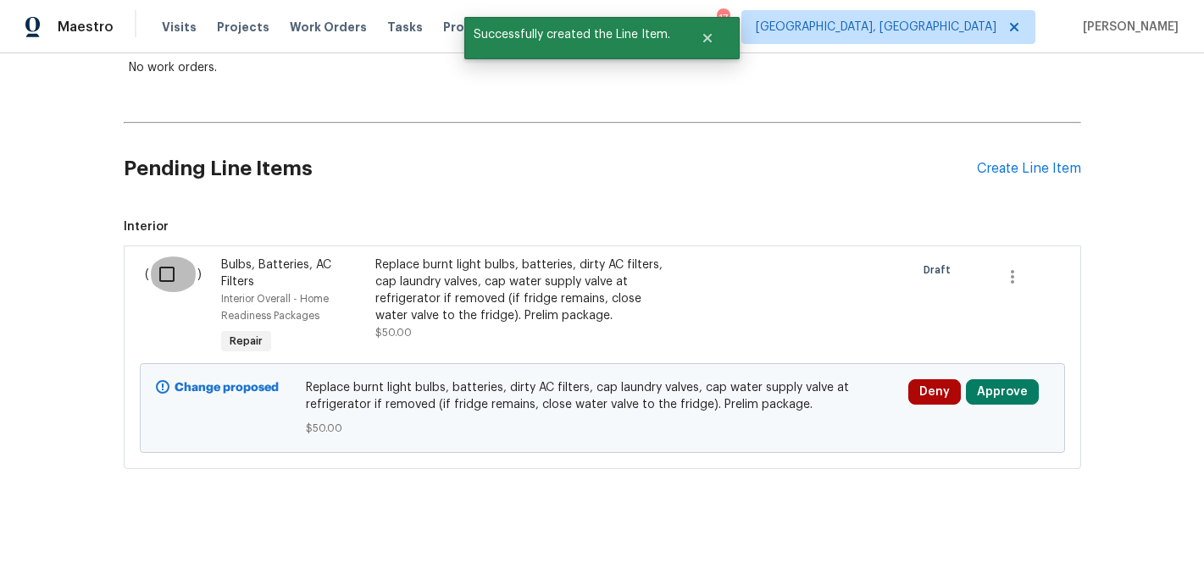
click at [166, 284] on input "checkbox" at bounding box center [173, 275] width 48 height 36
checkbox input "true"
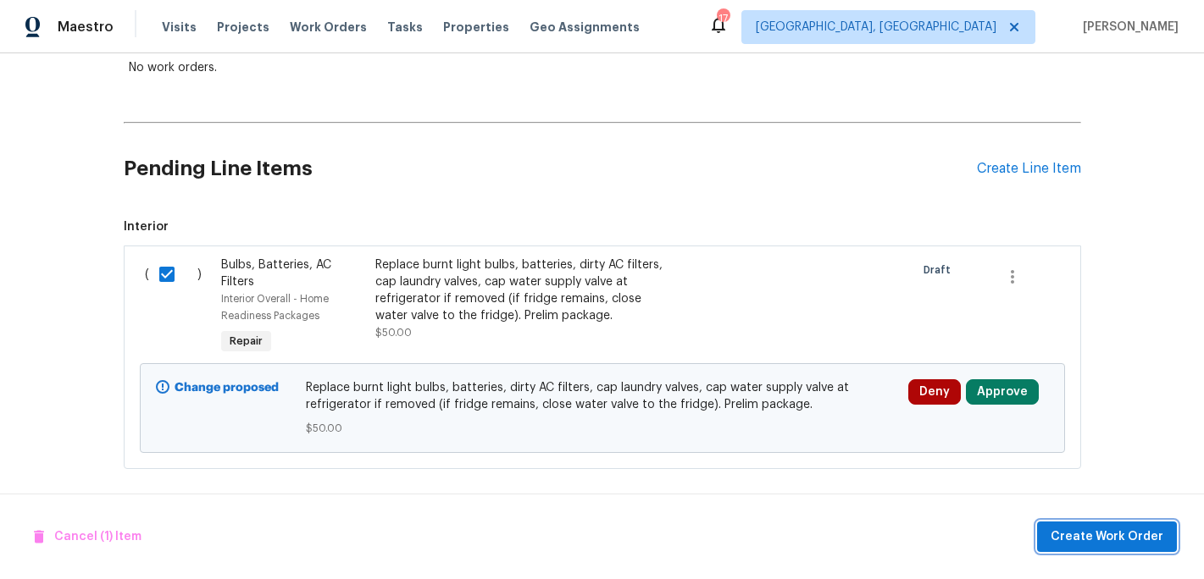
click at [1071, 528] on span "Create Work Order" at bounding box center [1106, 537] width 113 height 21
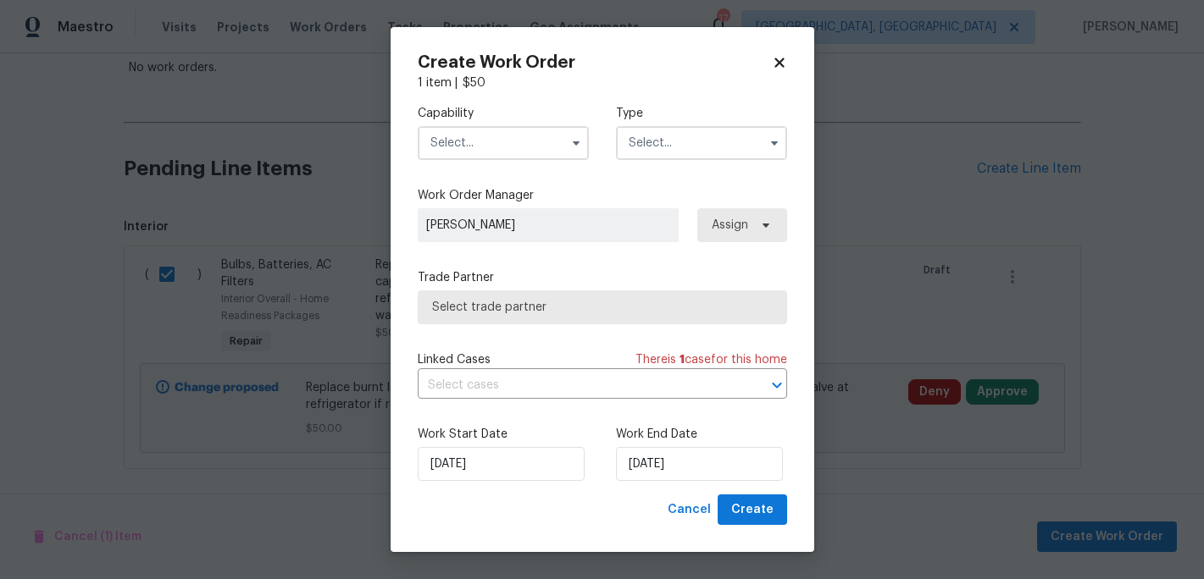
click at [575, 153] on span at bounding box center [575, 142] width 25 height 25
click at [574, 142] on icon "button" at bounding box center [575, 143] width 7 height 4
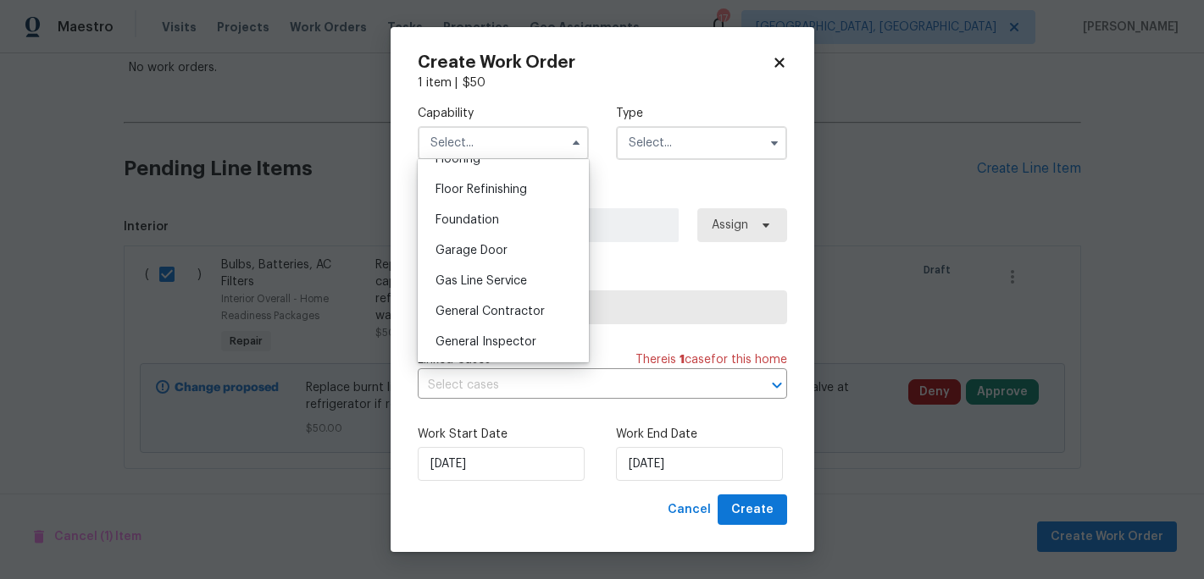
scroll to position [678, 0]
click at [474, 315] on span "General Contractor" at bounding box center [489, 311] width 109 height 12
type input "General Contractor"
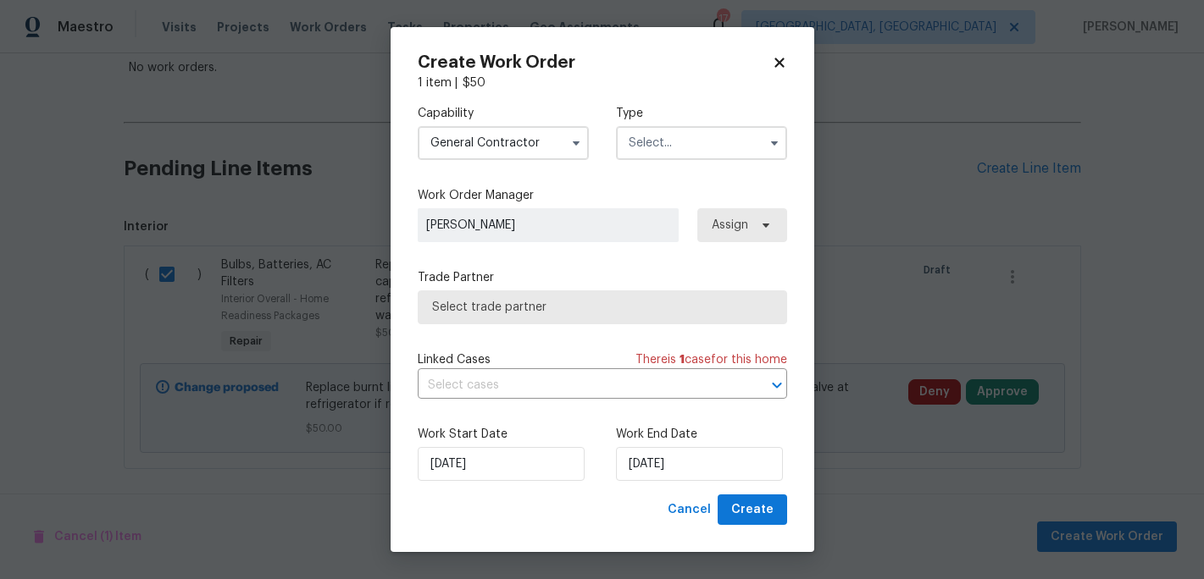
click at [711, 151] on input "text" at bounding box center [701, 143] width 171 height 34
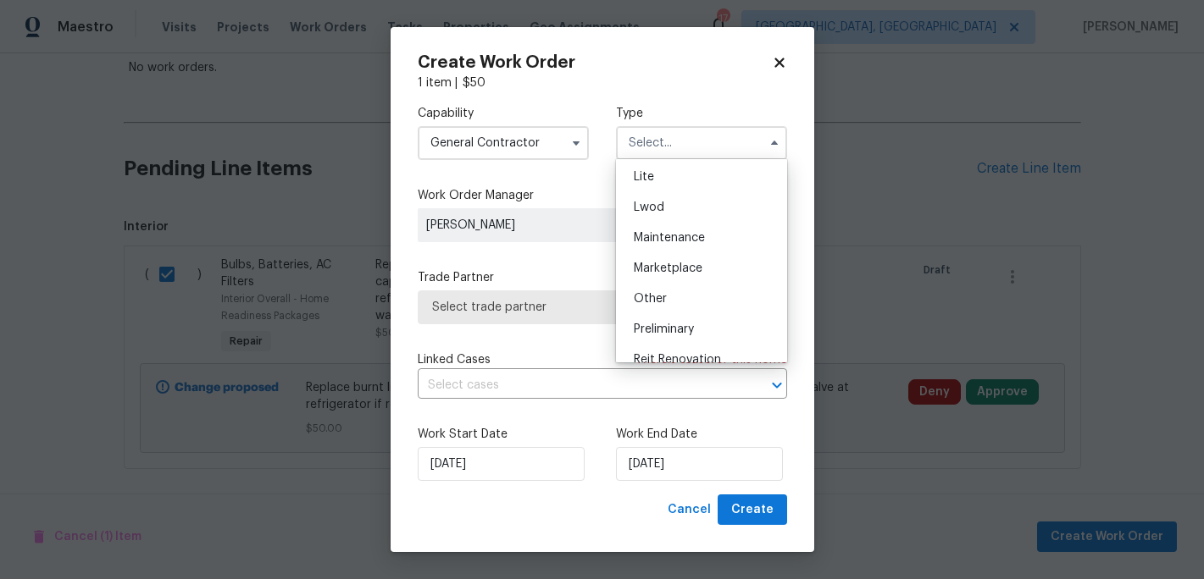
scroll to position [258, 0]
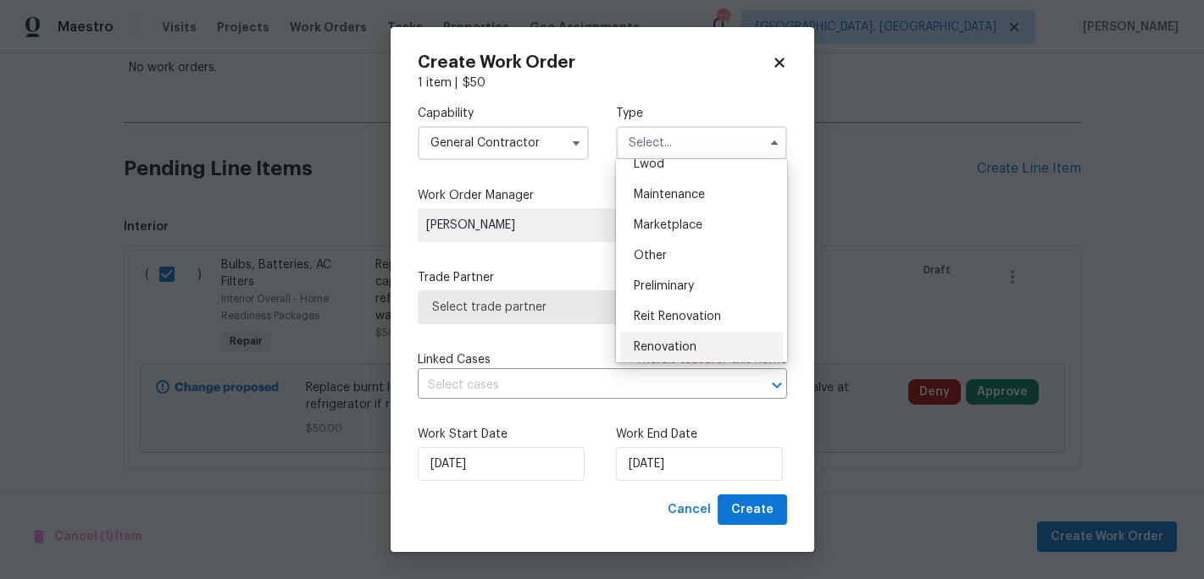
click at [685, 346] on span "Renovation" at bounding box center [665, 347] width 63 height 12
type input "Renovation"
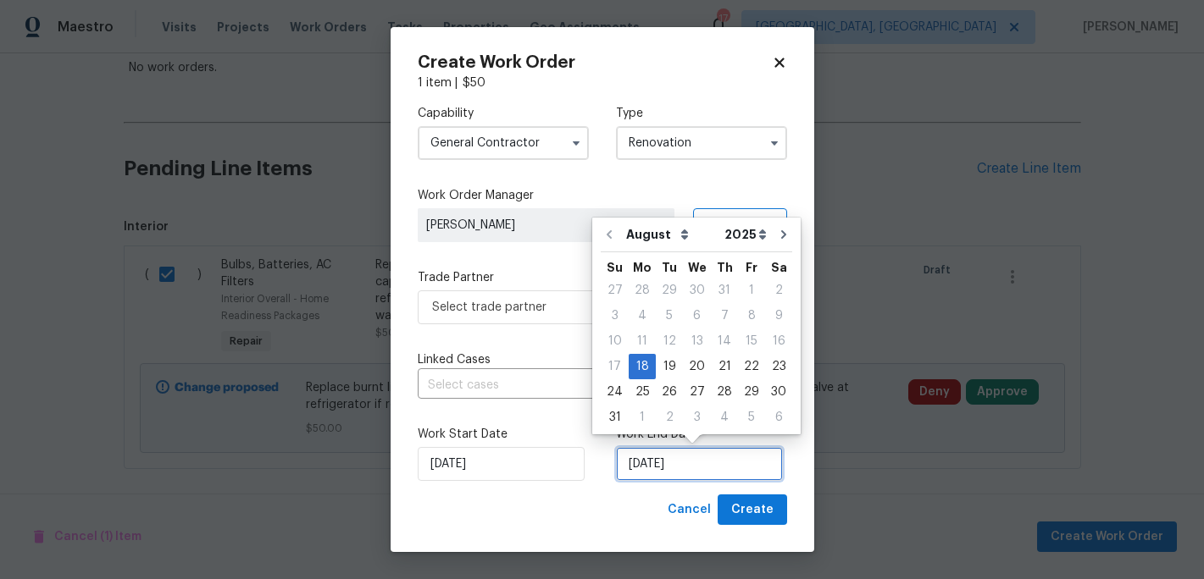
click at [674, 458] on input "8/18/2025" at bounding box center [699, 464] width 167 height 34
click at [742, 390] on div "29" at bounding box center [751, 392] width 27 height 24
type input "[DATE]"
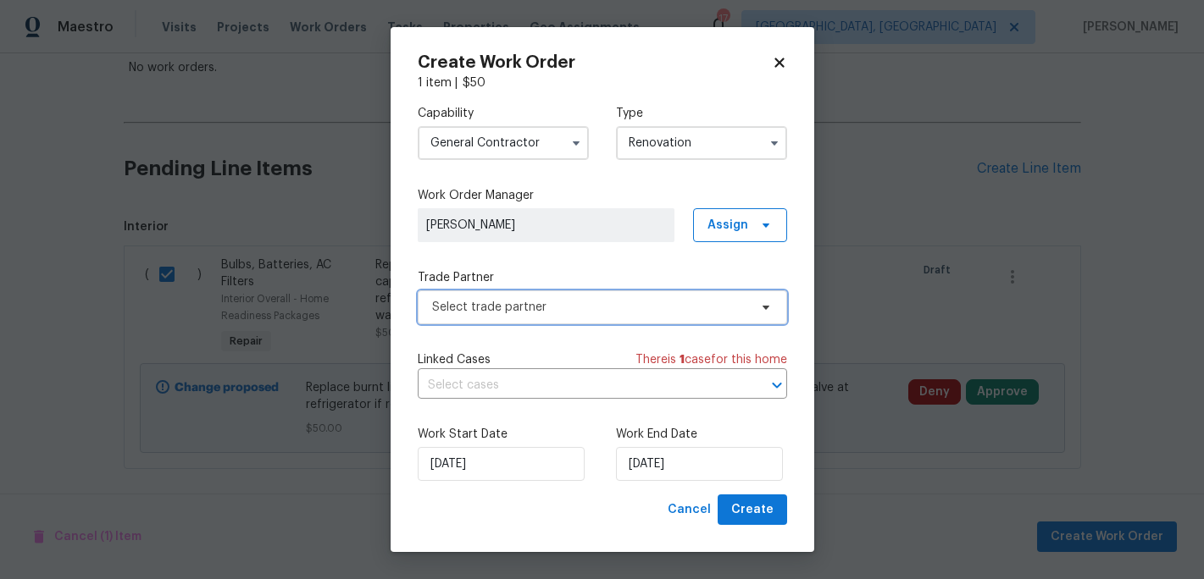
click at [762, 307] on icon at bounding box center [766, 308] width 14 height 14
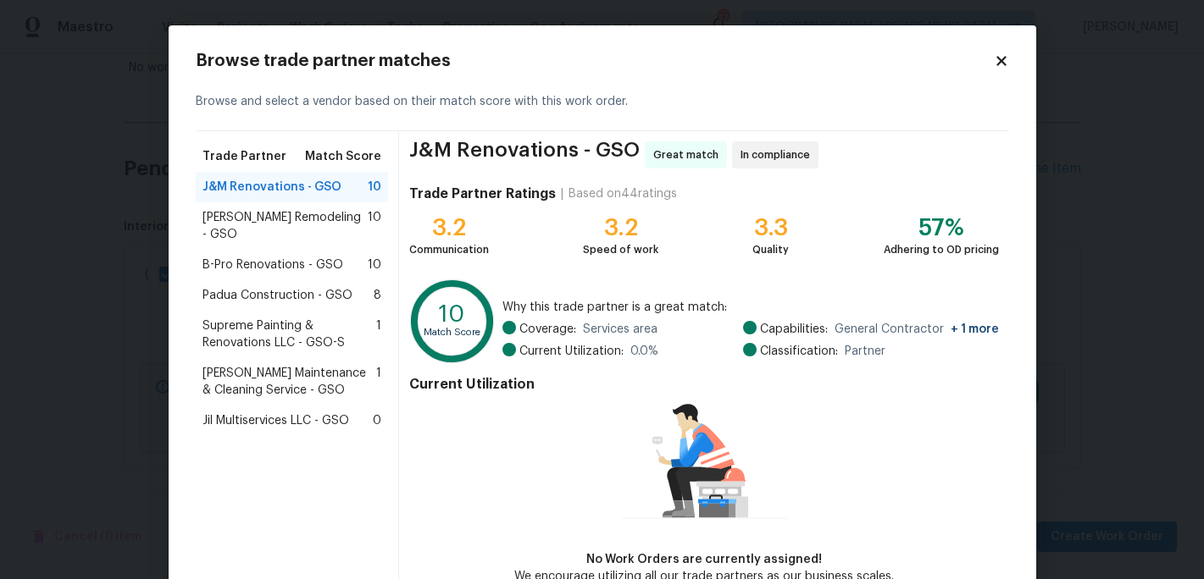
click at [241, 318] on span "Supreme Painting & Renovations LLC - GSO-S" at bounding box center [289, 335] width 174 height 34
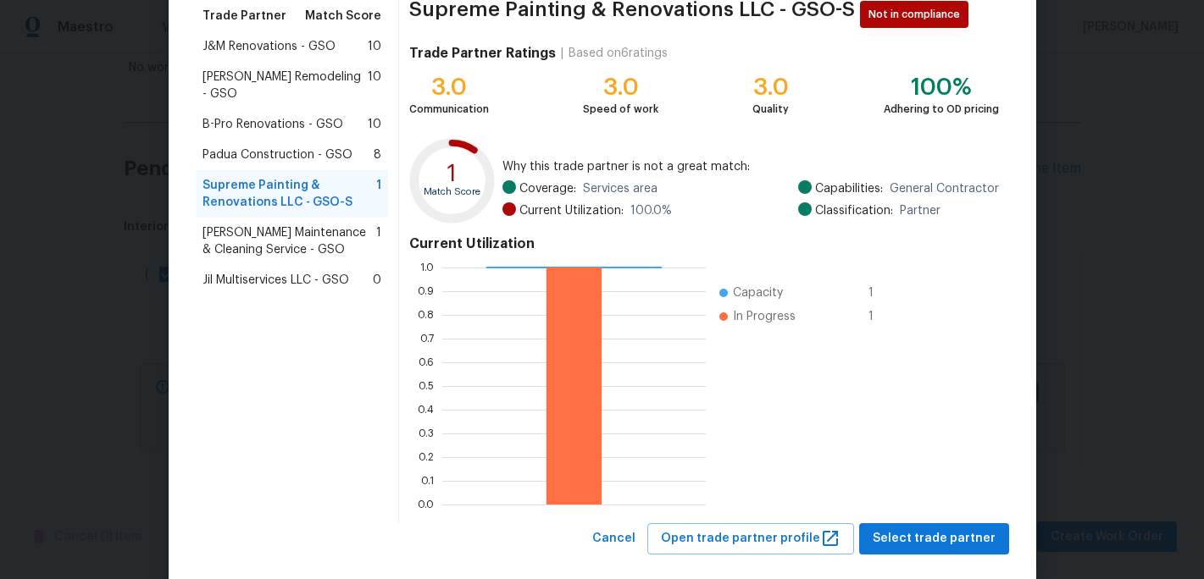
scroll to position [168, 0]
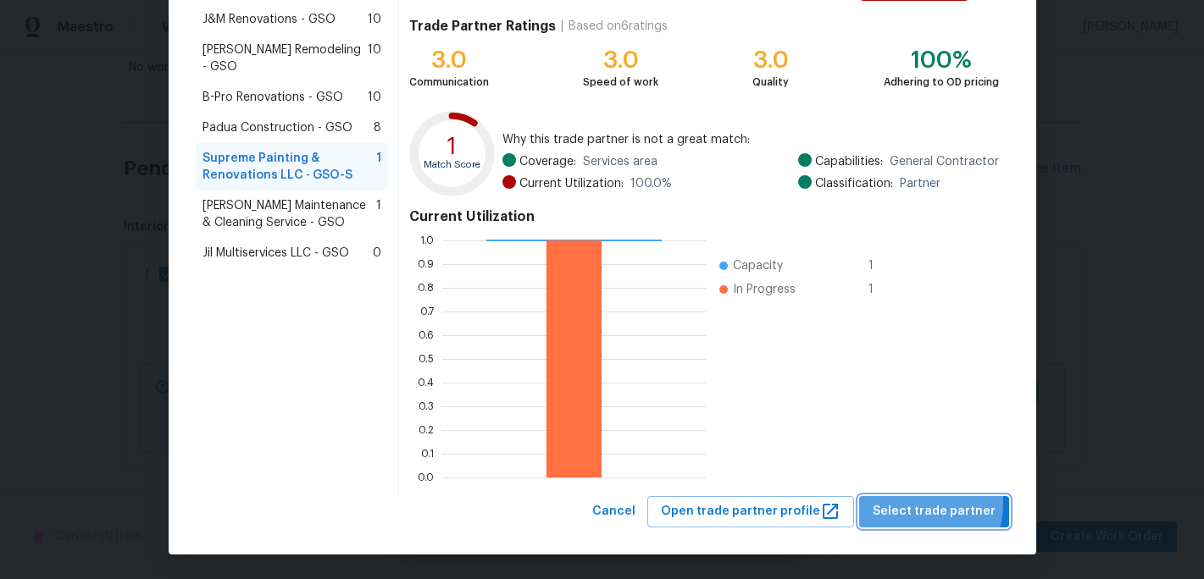
click at [906, 502] on span "Select trade partner" at bounding box center [933, 511] width 123 height 21
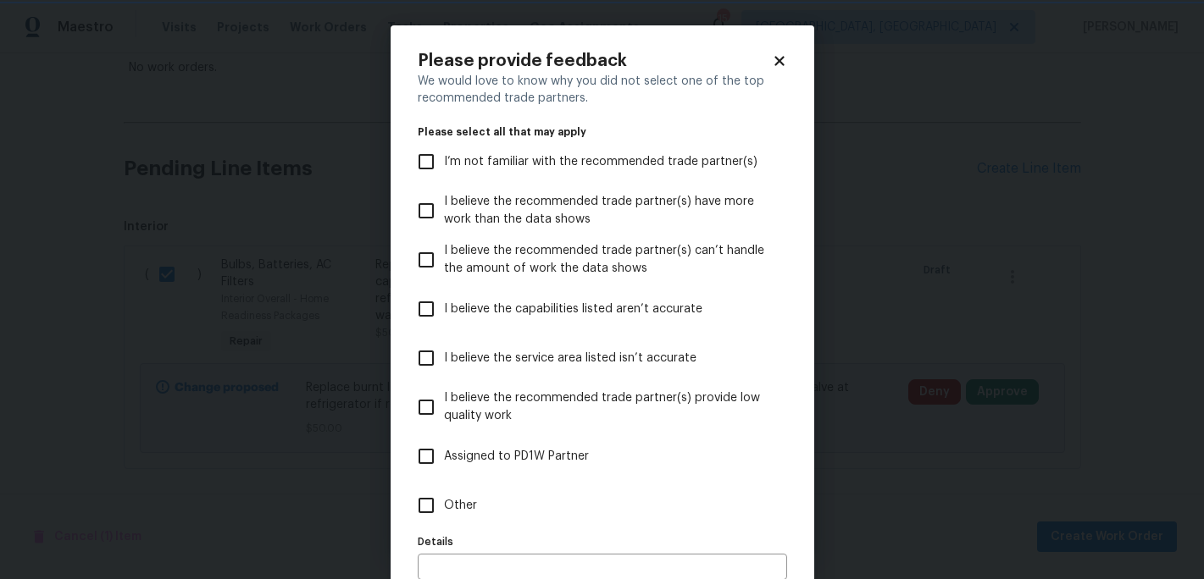
scroll to position [91, 0]
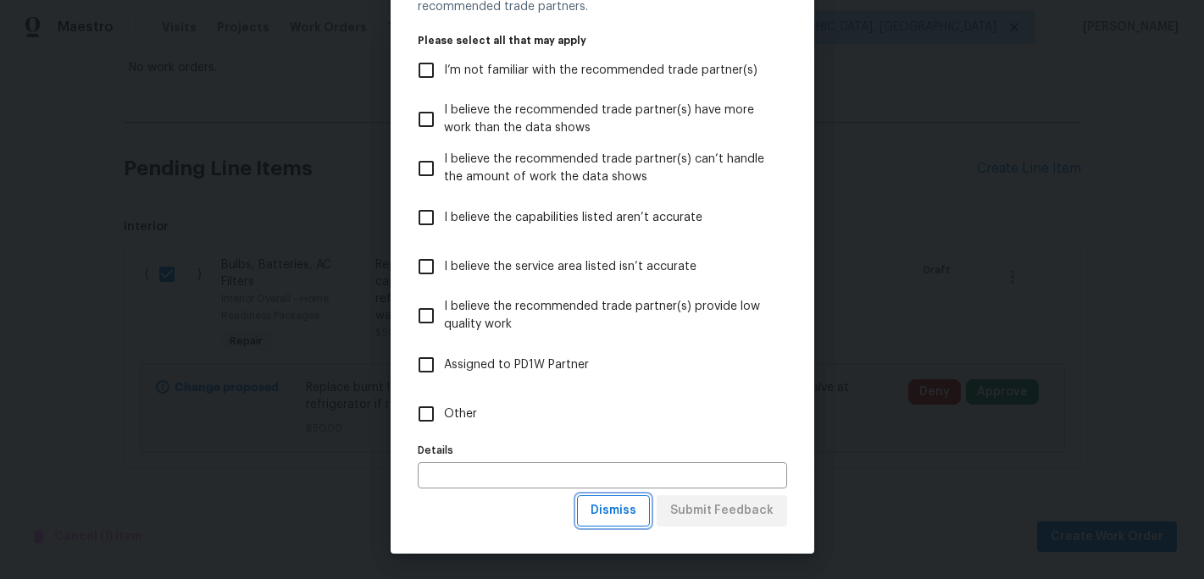
click at [631, 509] on span "Dismiss" at bounding box center [613, 511] width 46 height 21
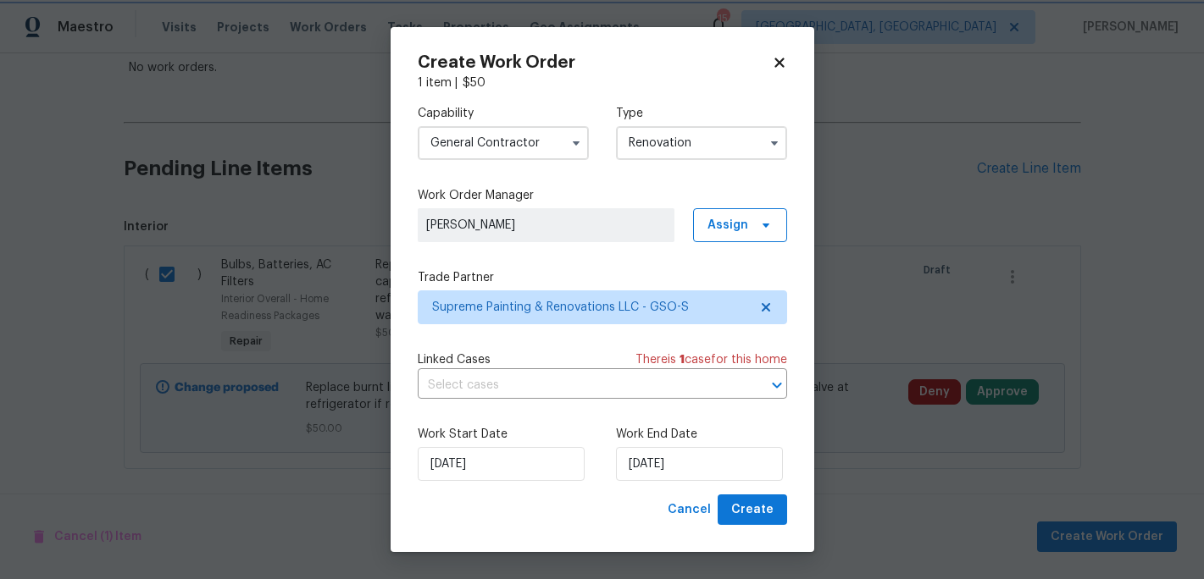
scroll to position [0, 0]
click at [760, 516] on span "Create" at bounding box center [752, 510] width 42 height 21
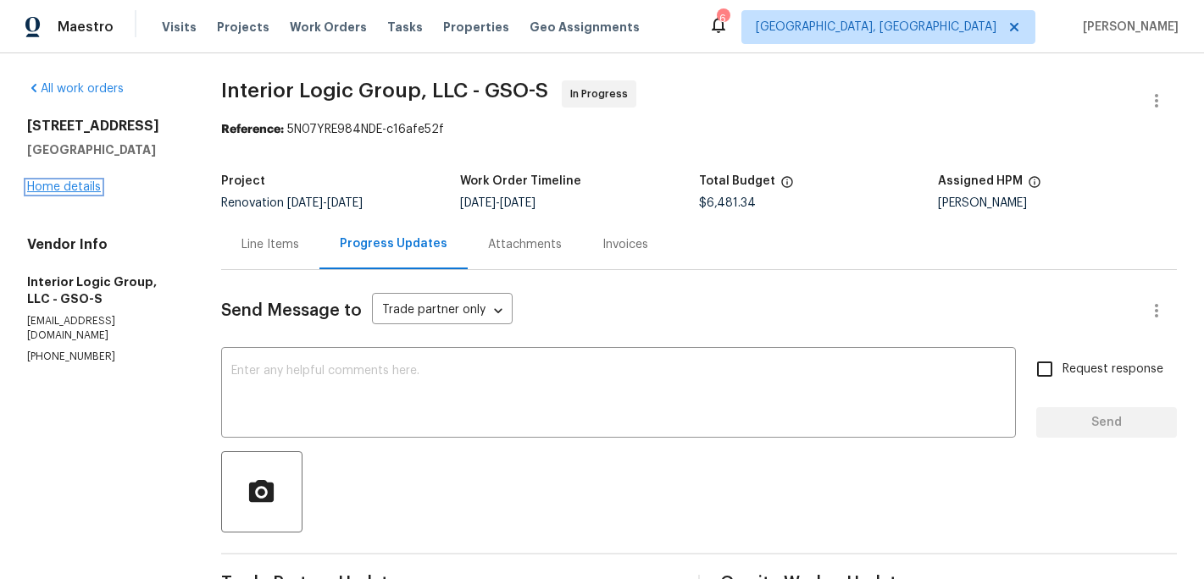
click at [60, 186] on link "Home details" at bounding box center [64, 187] width 74 height 12
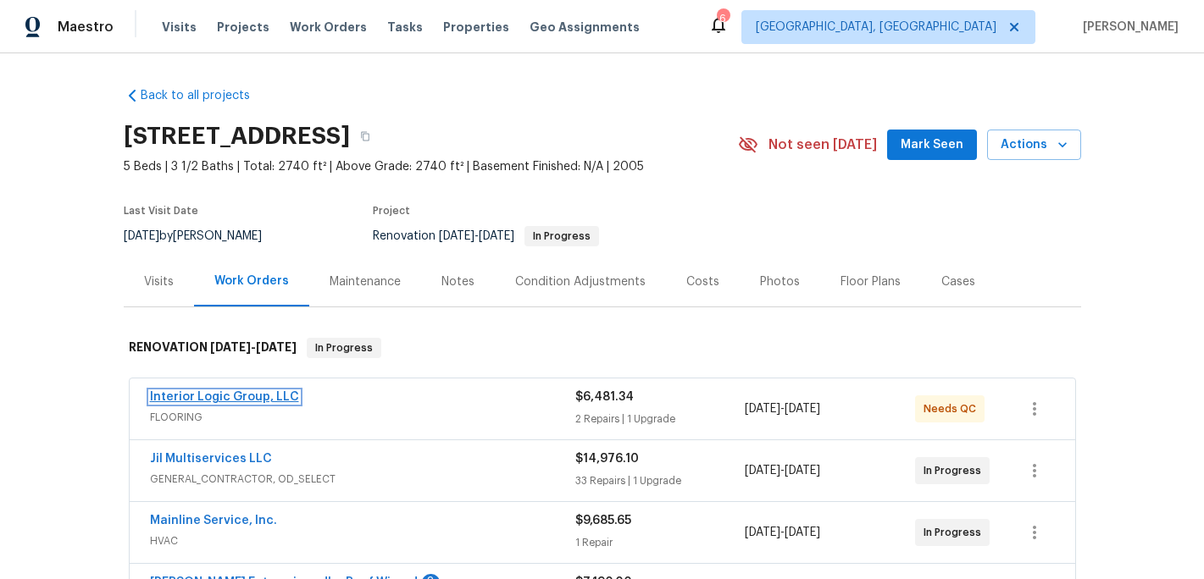
click at [247, 396] on link "Interior Logic Group, LLC" at bounding box center [224, 397] width 149 height 12
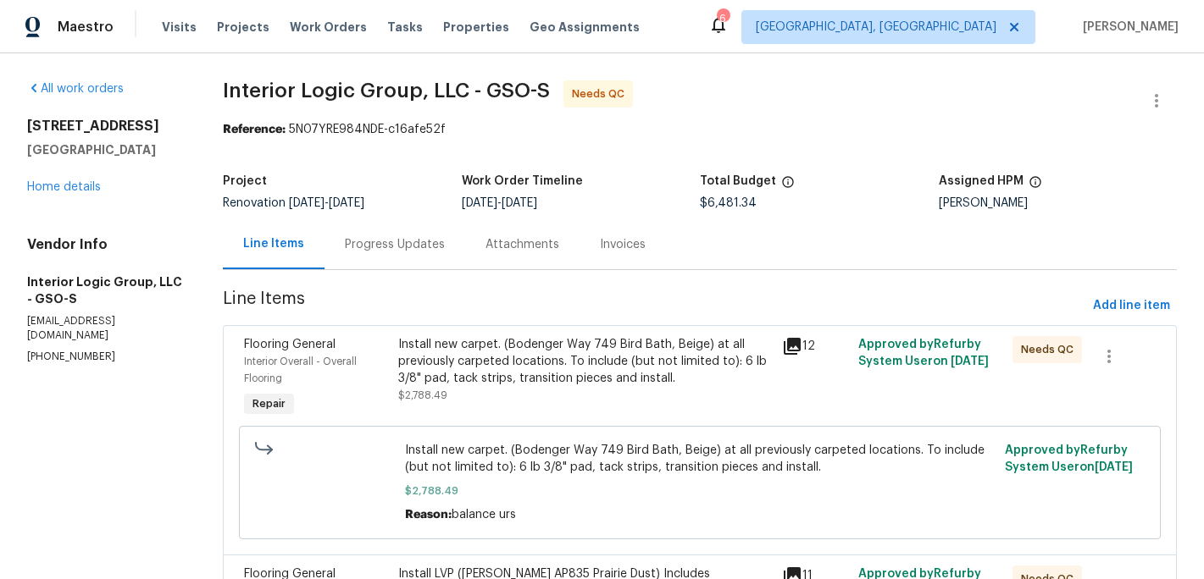
click at [515, 379] on div "Install new carpet. (Bodenger Way 749 Bird Bath, Beige) at all previously carpe…" at bounding box center [585, 361] width 374 height 51
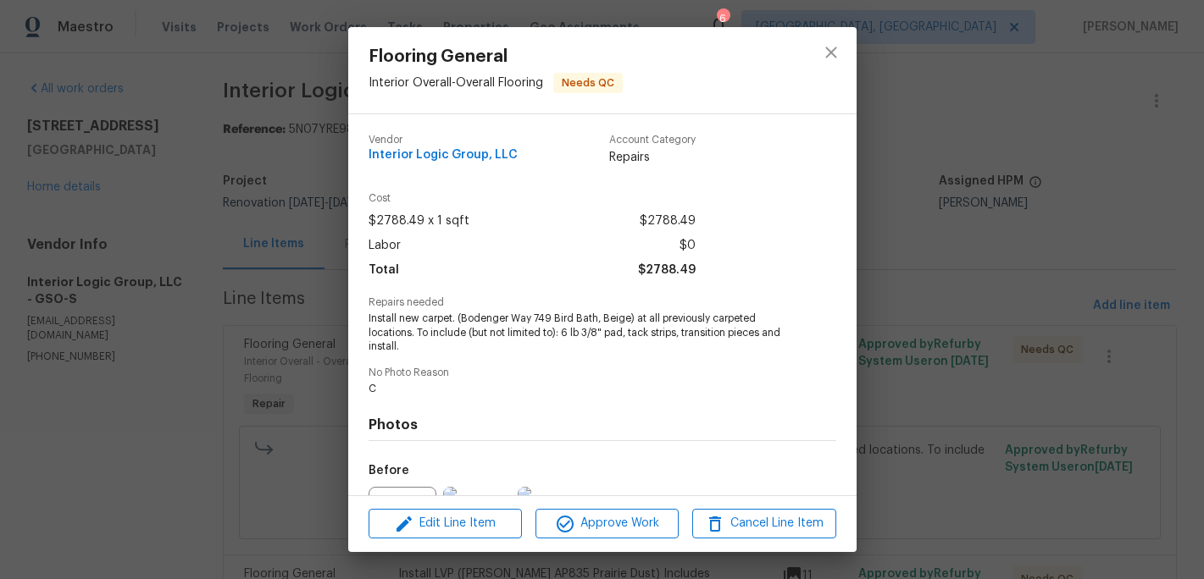
scroll to position [4, 0]
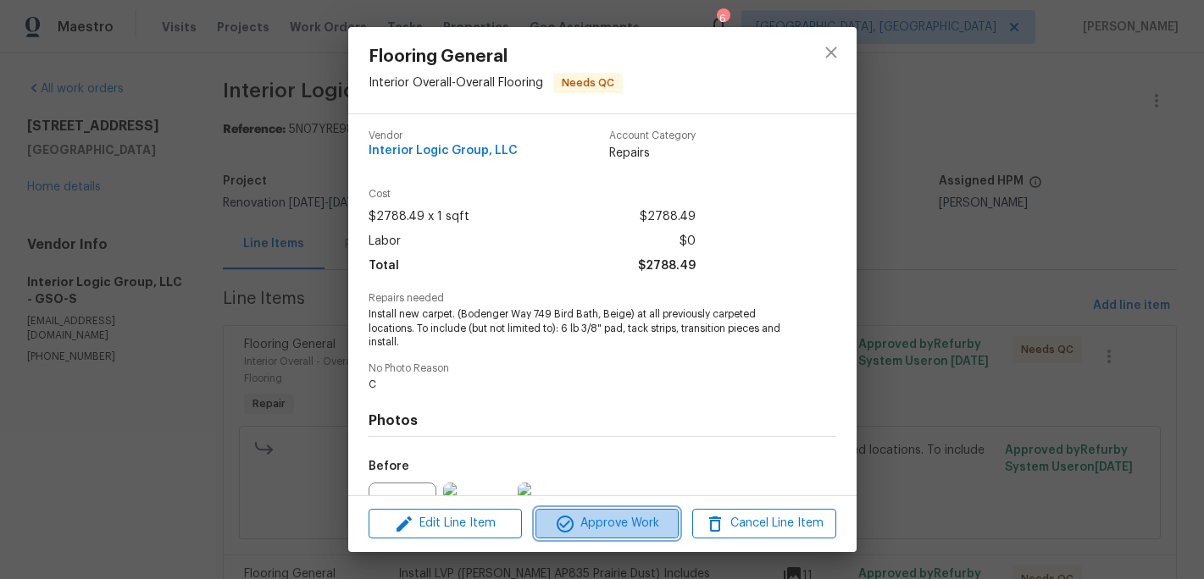
click at [621, 520] on span "Approve Work" at bounding box center [606, 523] width 133 height 21
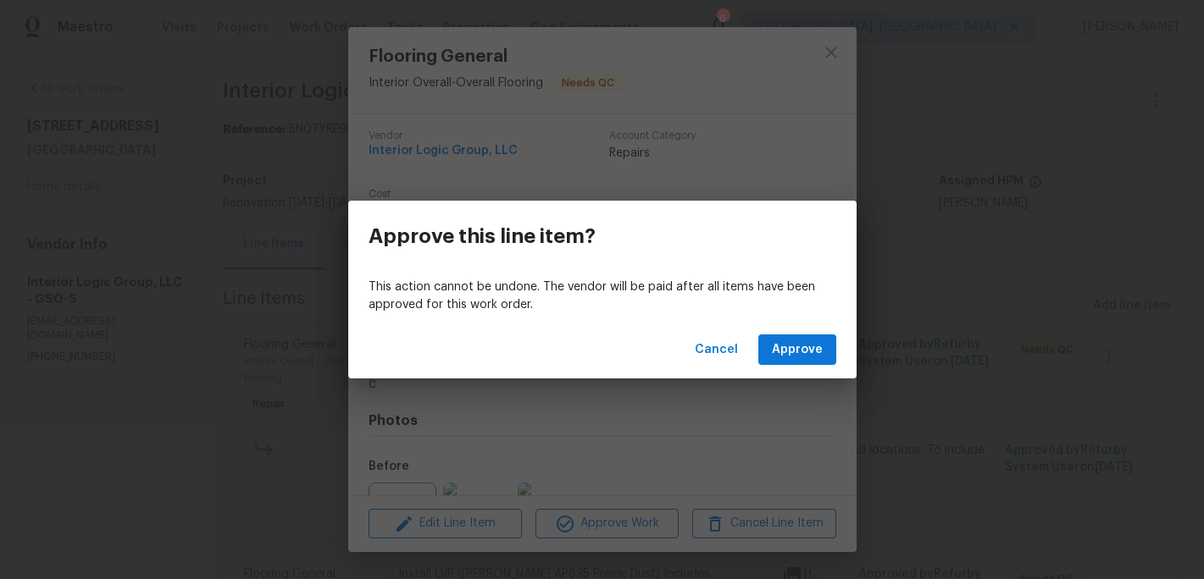
click at [786, 365] on div "Cancel Approve" at bounding box center [602, 350] width 508 height 58
click at [788, 353] on span "Approve" at bounding box center [797, 350] width 51 height 21
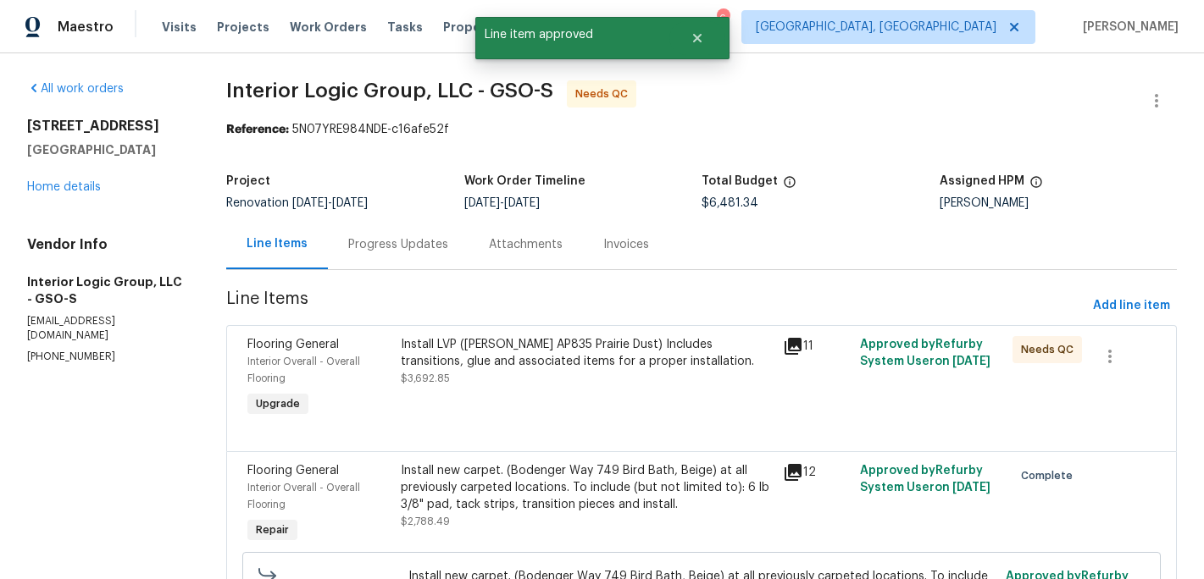
click at [537, 391] on div "Install LVP (Knighton AP835 Prairie Dust) Includes transitions, glue and associ…" at bounding box center [587, 378] width 383 height 95
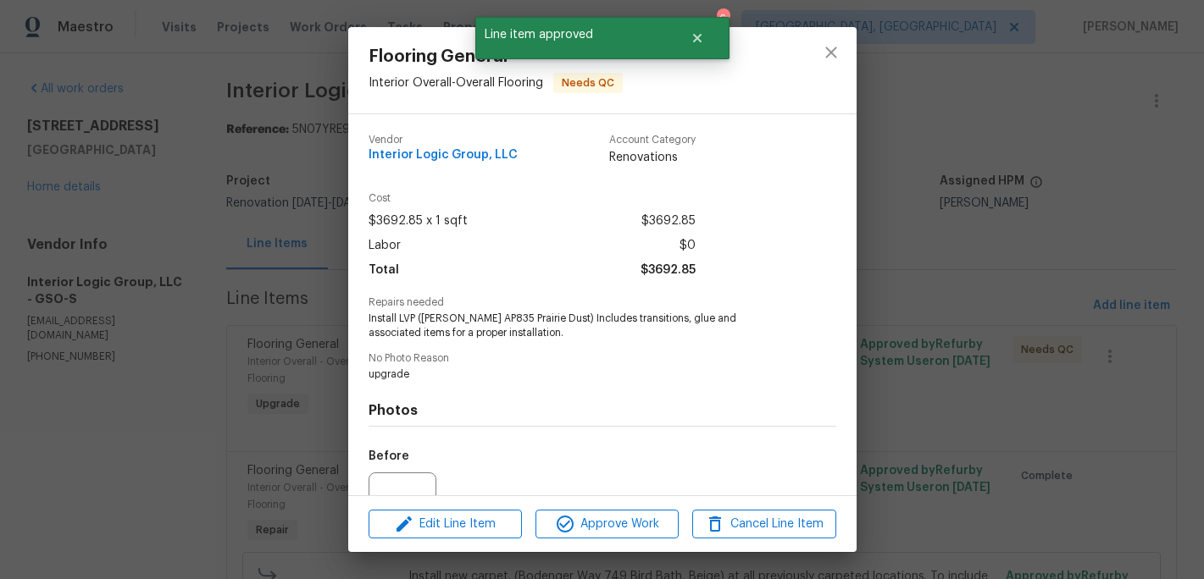
scroll to position [172, 0]
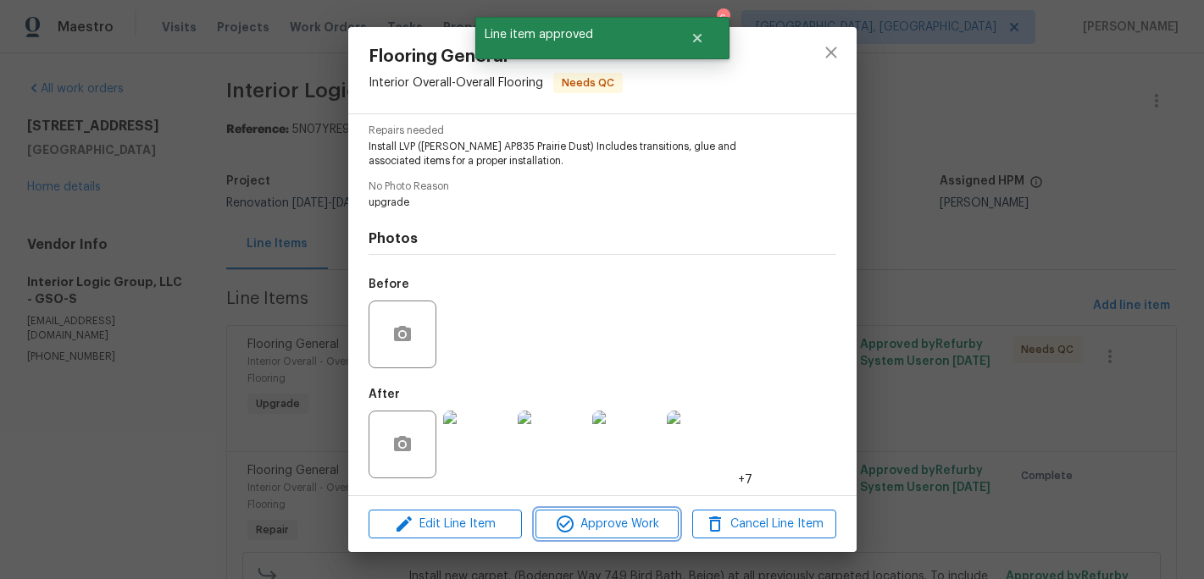
click at [595, 529] on span "Approve Work" at bounding box center [606, 524] width 133 height 21
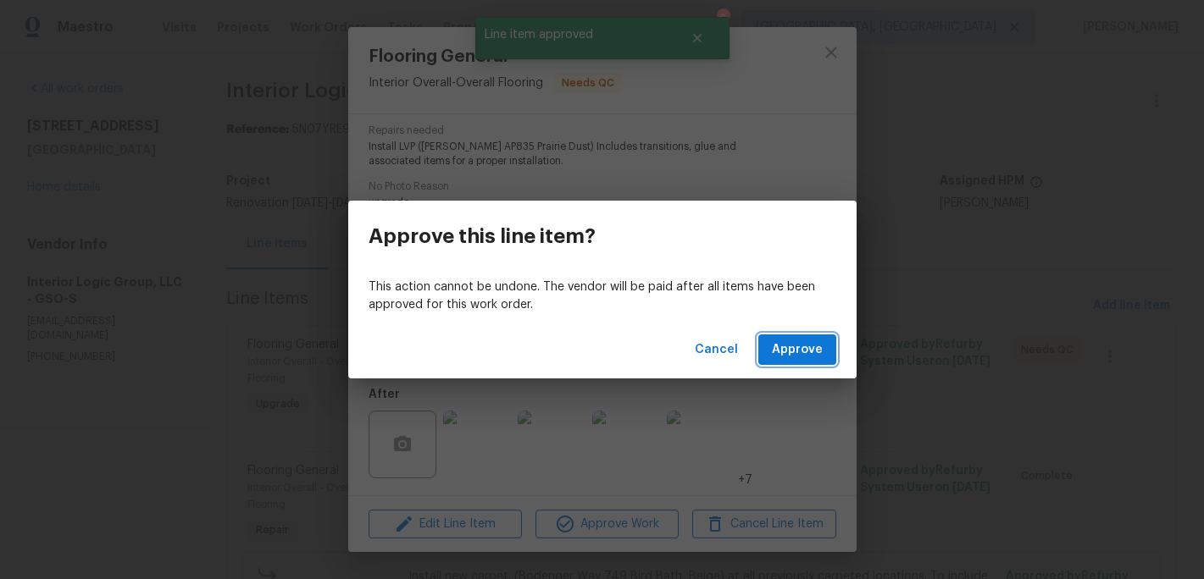
click at [784, 362] on button "Approve" at bounding box center [797, 350] width 78 height 31
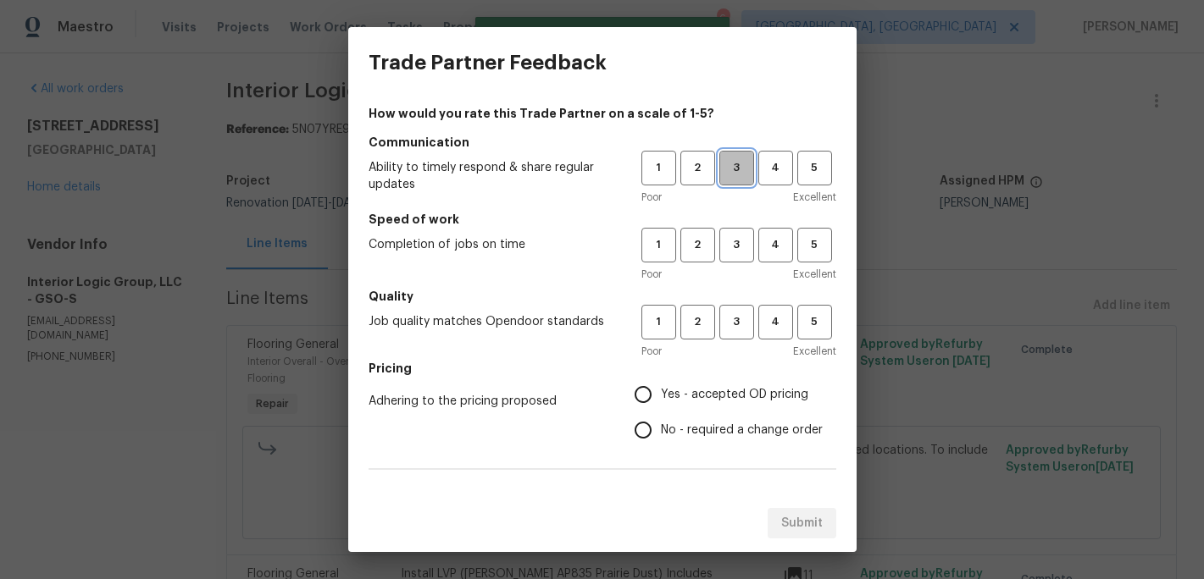
click at [745, 166] on span "3" at bounding box center [736, 167] width 31 height 19
click at [736, 255] on button "3" at bounding box center [736, 245] width 35 height 35
click at [730, 318] on span "3" at bounding box center [736, 322] width 31 height 19
click at [646, 390] on input "Yes - accepted OD pricing" at bounding box center [643, 395] width 36 height 36
radio input "true"
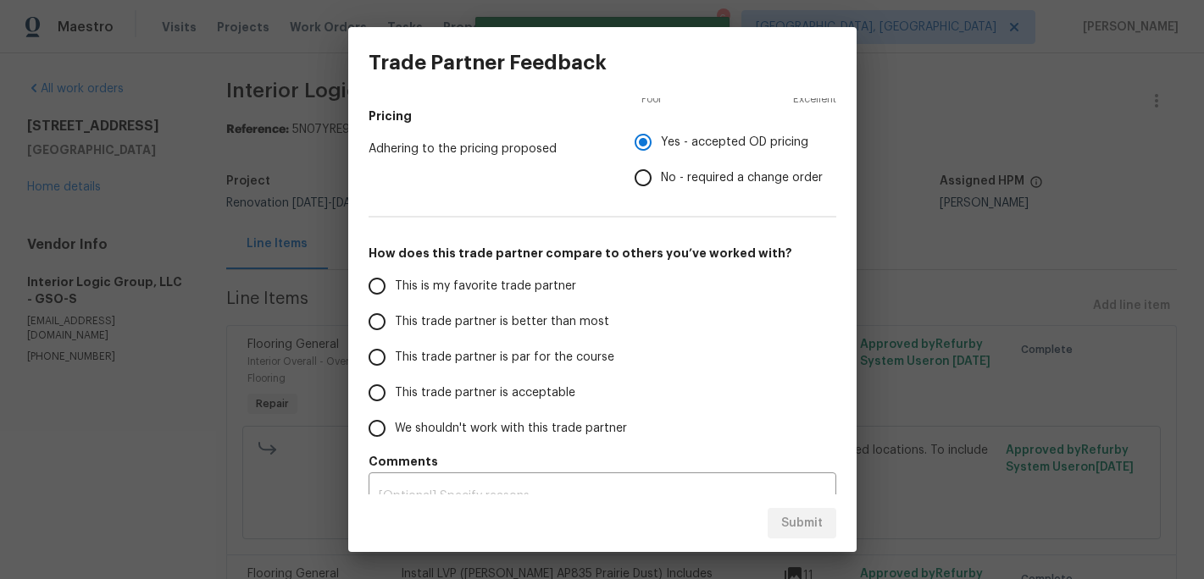
scroll to position [280, 0]
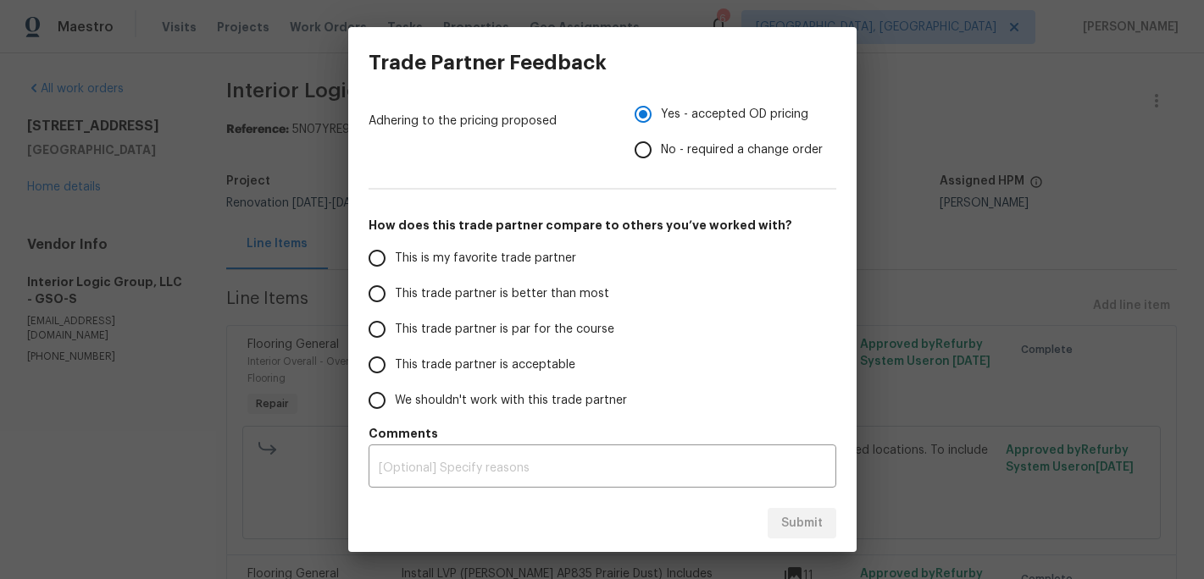
click at [392, 262] on input "This is my favorite trade partner" at bounding box center [377, 259] width 36 height 36
click at [827, 559] on div "Trade Partner Feedback How would you rate this Trade Partner on a scale of 1-5?…" at bounding box center [602, 289] width 1204 height 579
click at [816, 530] on span "Submit" at bounding box center [802, 523] width 42 height 21
radio input "true"
radio input "false"
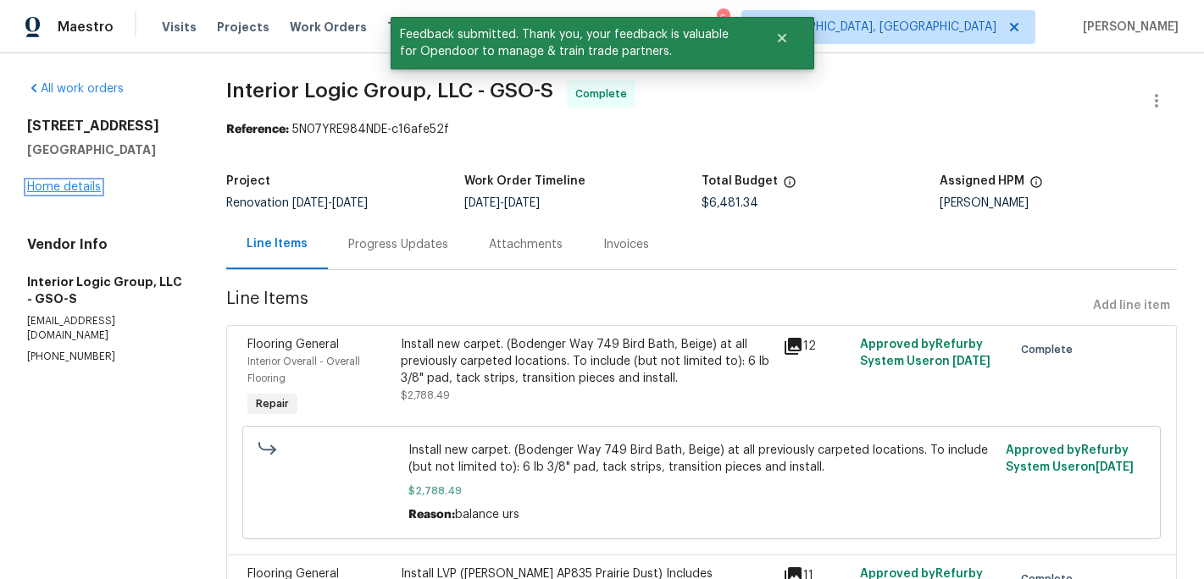
click at [94, 189] on link "Home details" at bounding box center [64, 187] width 74 height 12
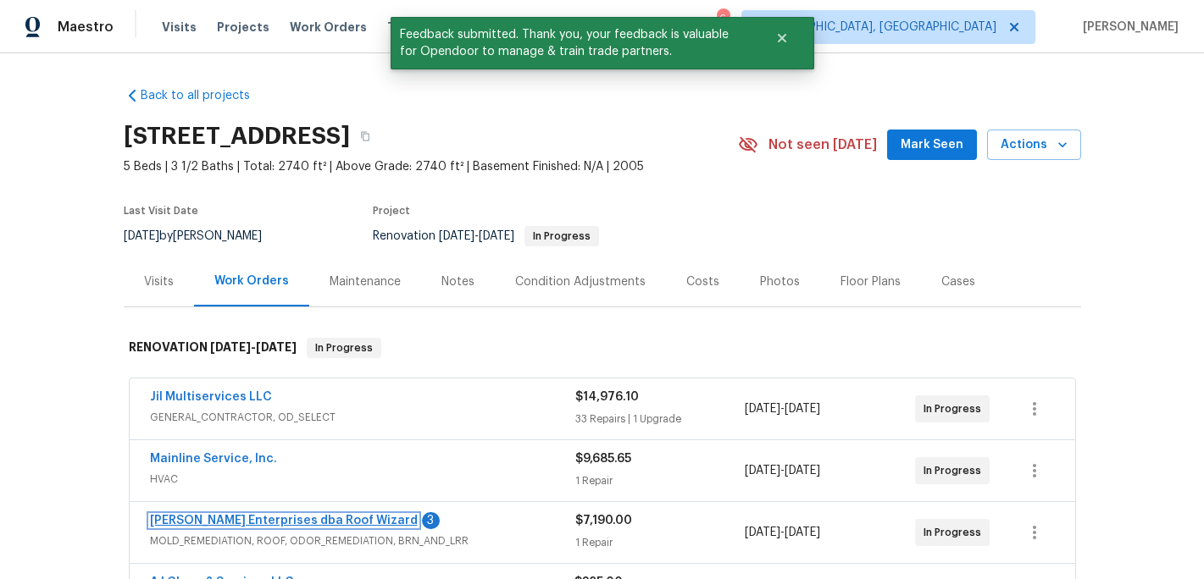
click at [302, 518] on link "Nordman Enterprises dba Roof Wizard" at bounding box center [284, 521] width 268 height 12
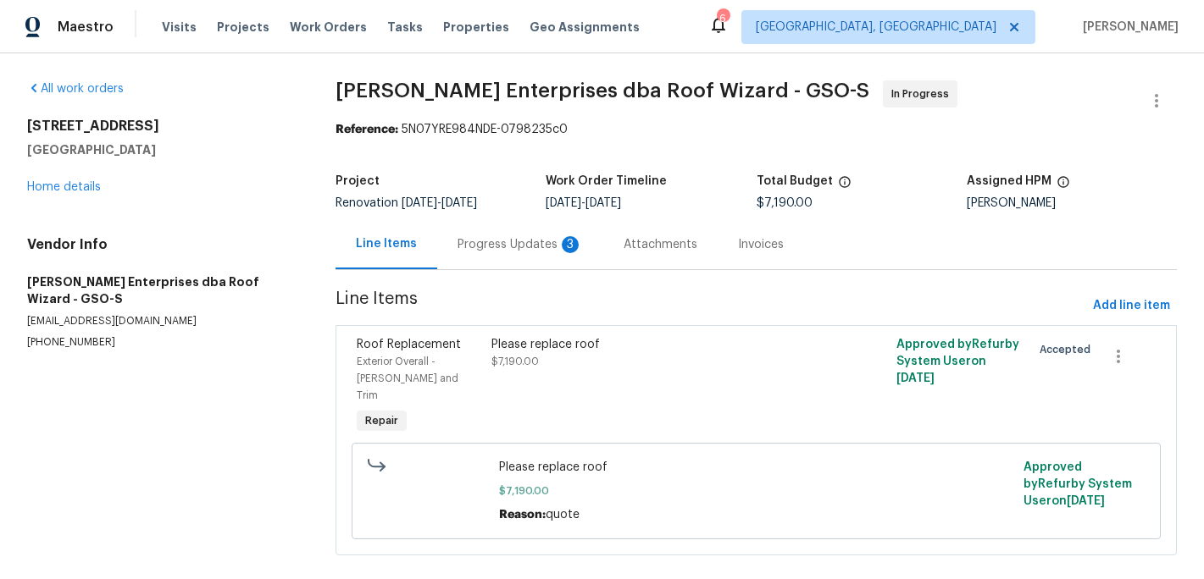
click at [494, 244] on div "Progress Updates 3" at bounding box center [519, 244] width 125 height 17
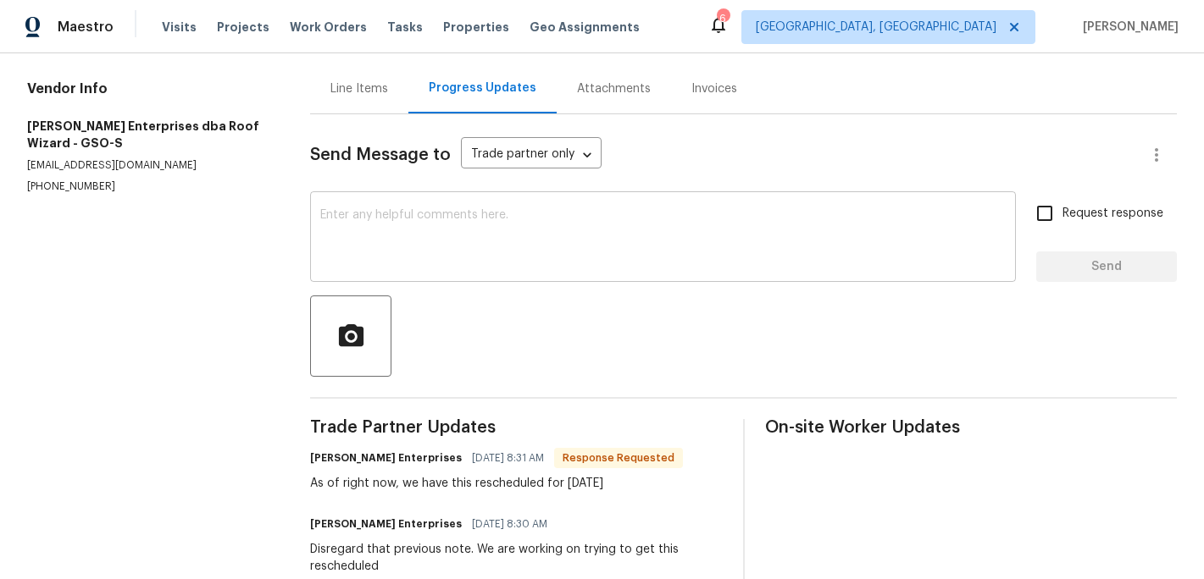
scroll to position [294, 0]
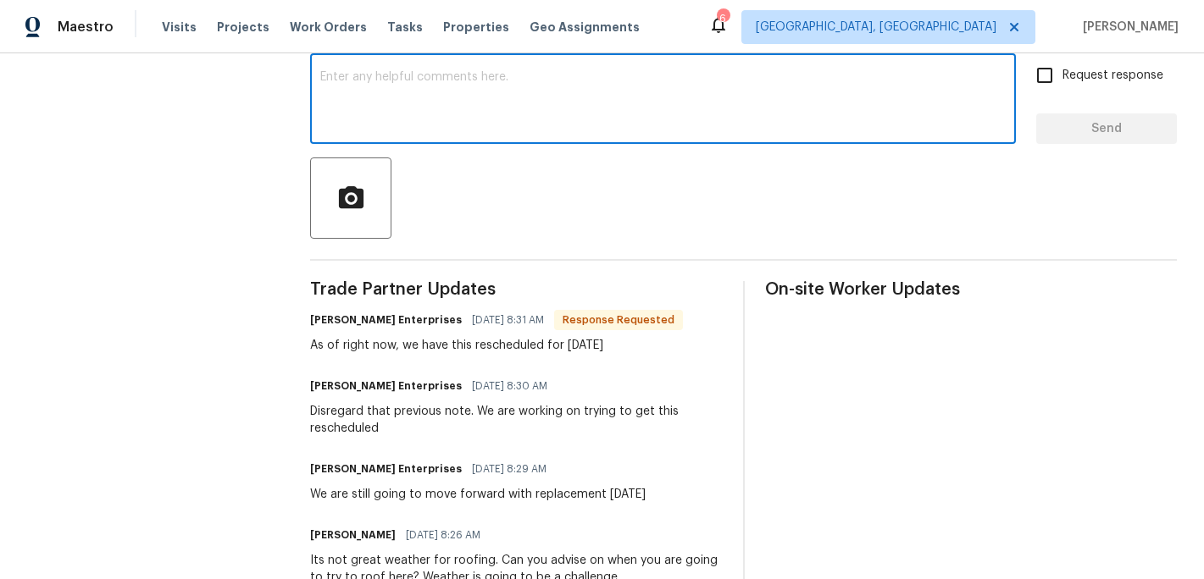
click at [380, 100] on textarea at bounding box center [662, 100] width 685 height 59
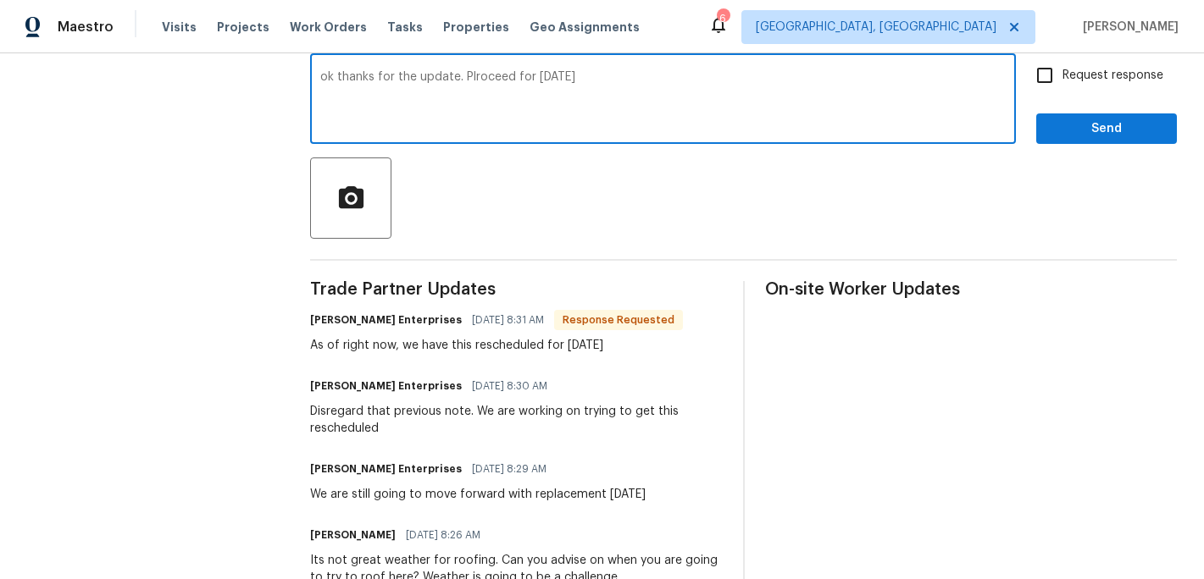
click at [476, 75] on textarea "ok thanks for the update. Plroceed for Monday" at bounding box center [662, 100] width 685 height 59
type textarea "ok thanks for the update. Proceed for Monday"
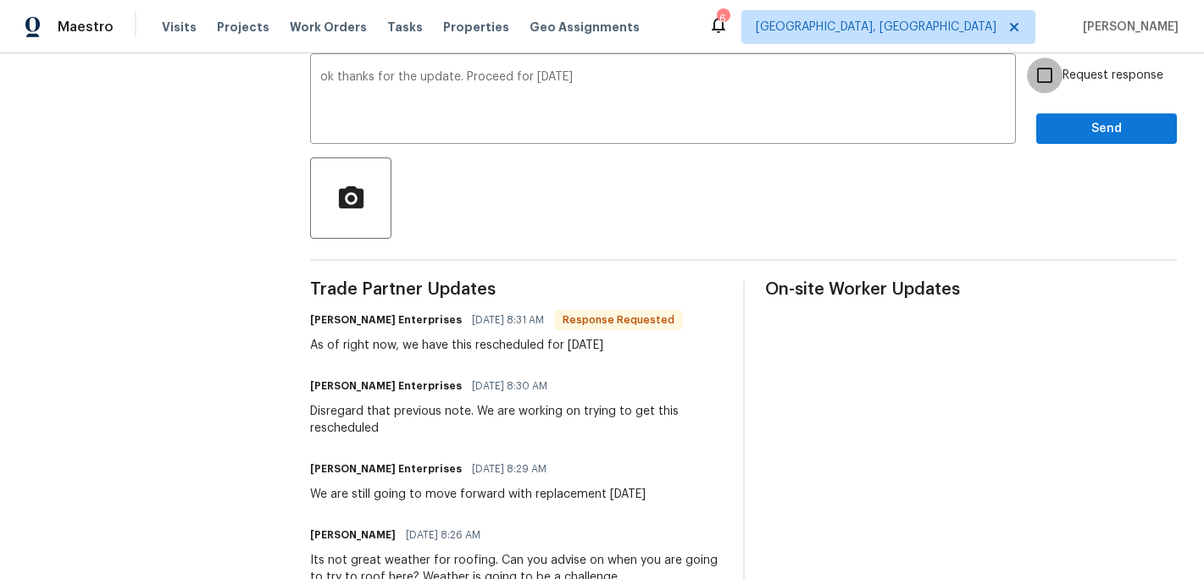
click at [1045, 78] on input "Request response" at bounding box center [1045, 76] width 36 height 36
checkbox input "true"
click at [584, 82] on textarea "ok thanks for the update. Proceed for Monday" at bounding box center [662, 100] width 685 height 59
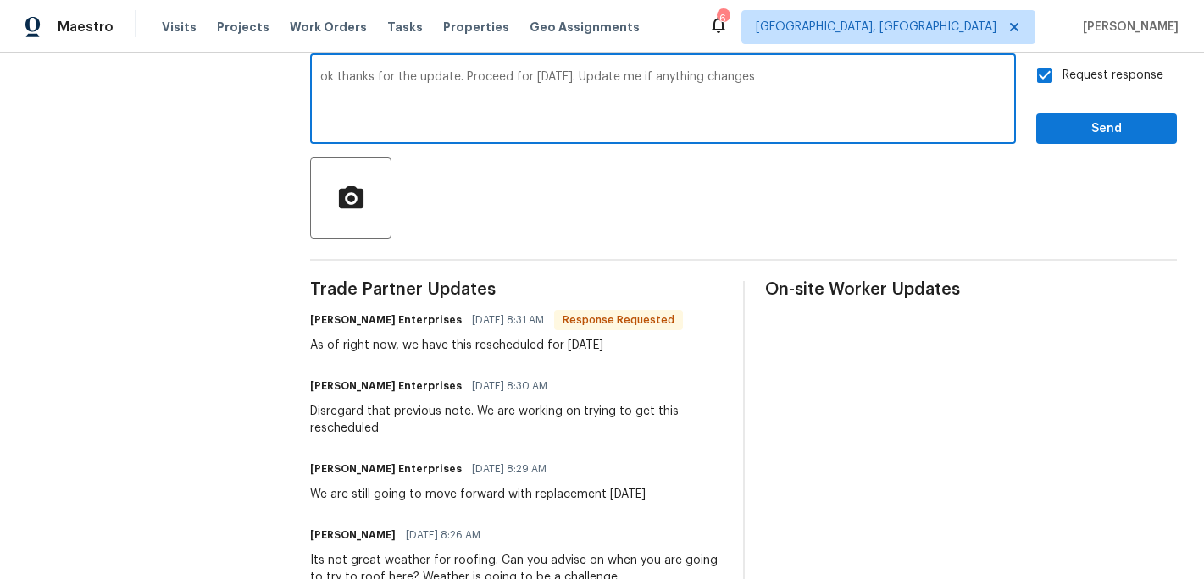
type textarea "ok thanks for the update. Proceed for Monday. Update me if anything changes"
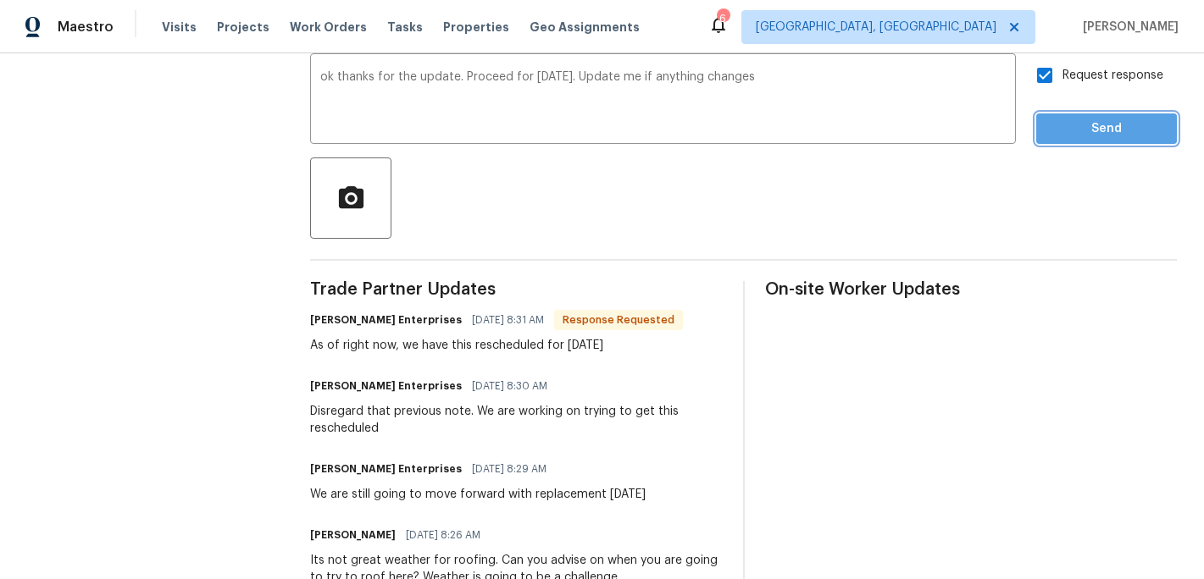
click at [1096, 126] on span "Send" at bounding box center [1105, 129] width 113 height 21
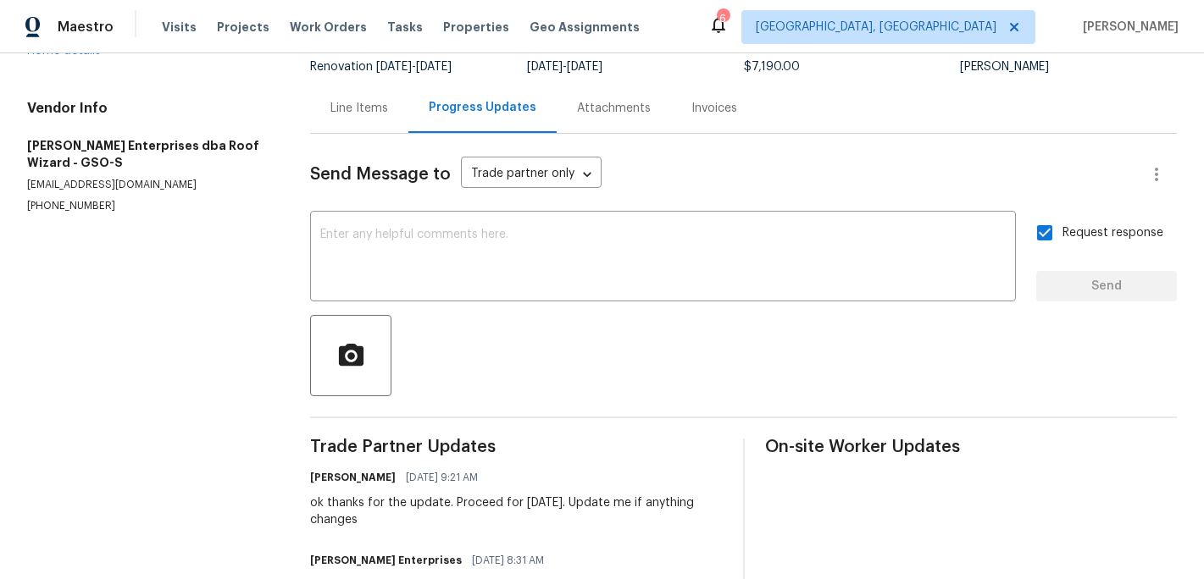
scroll to position [0, 0]
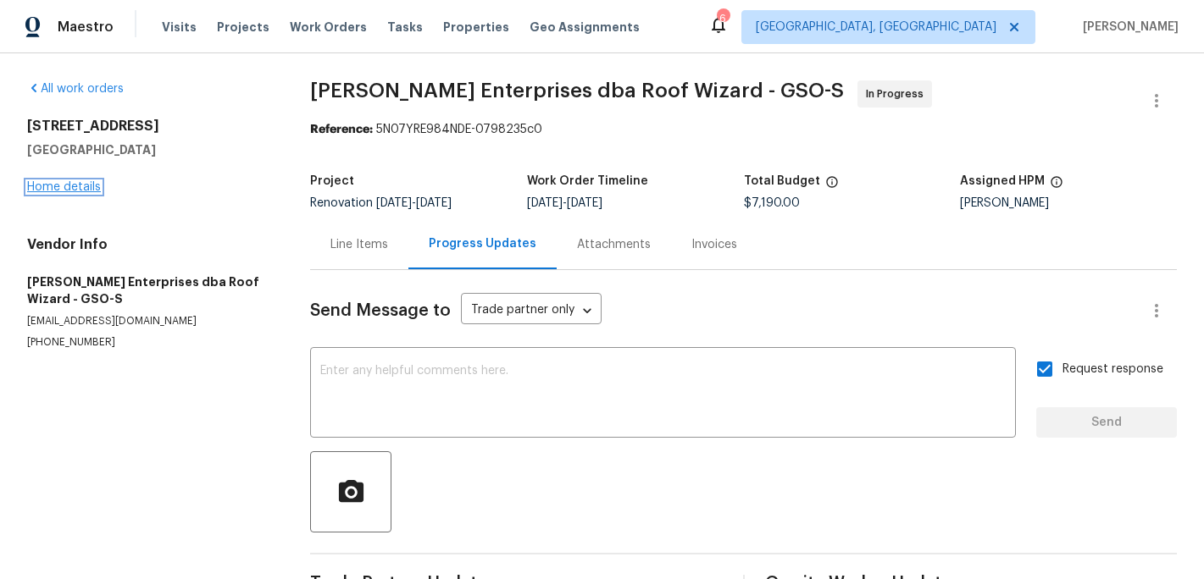
click at [63, 189] on link "Home details" at bounding box center [64, 187] width 74 height 12
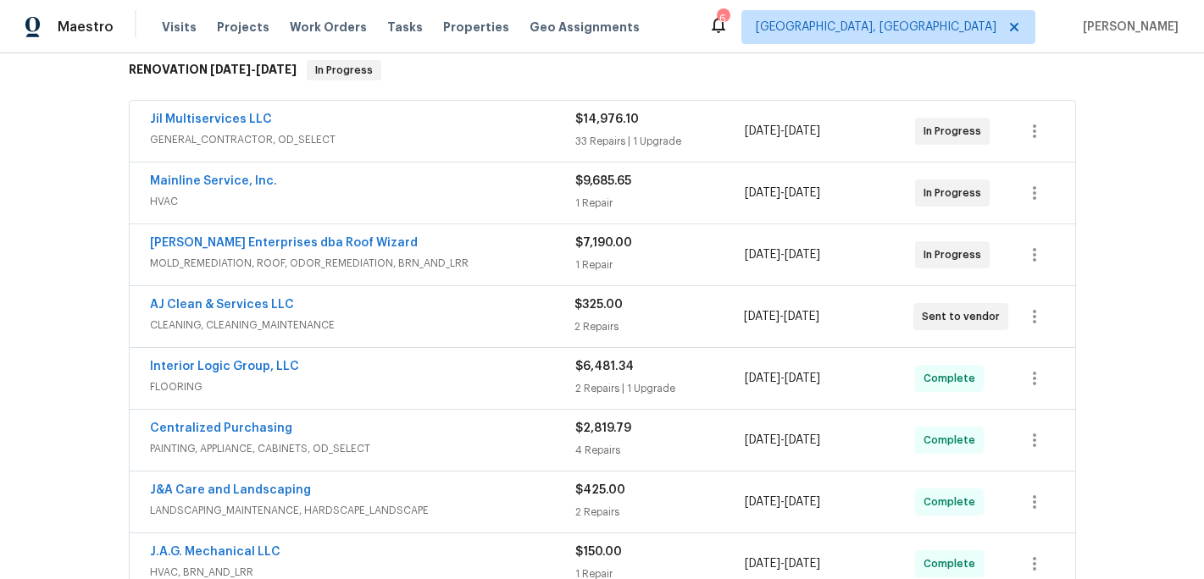
scroll to position [273, 0]
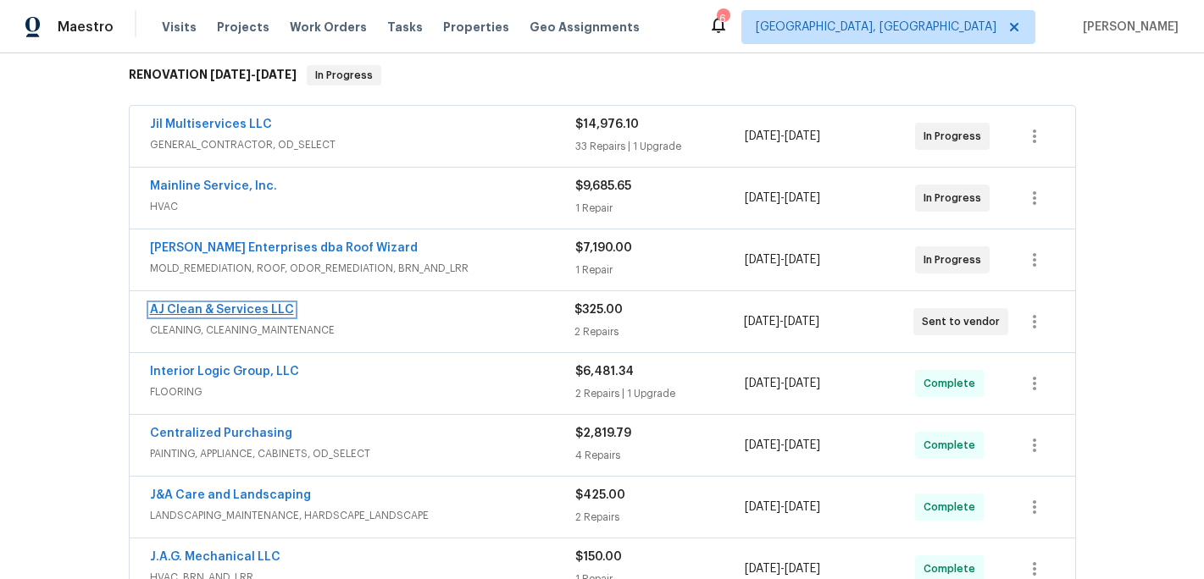
click at [235, 306] on link "AJ Clean & Services LLC" at bounding box center [222, 310] width 144 height 12
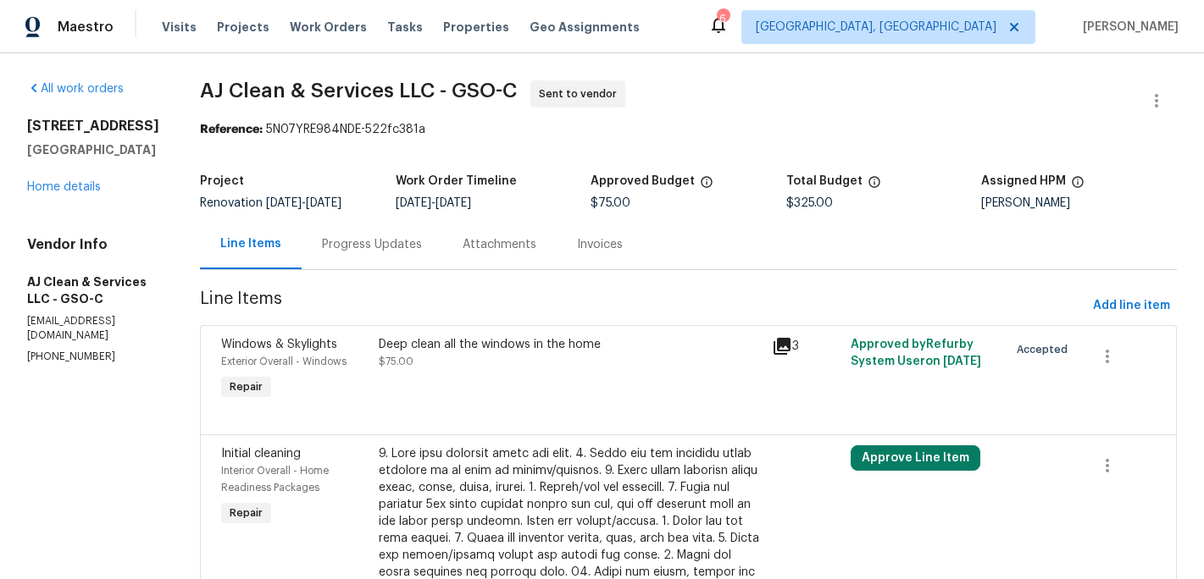
click at [387, 246] on div "Progress Updates" at bounding box center [372, 244] width 100 height 17
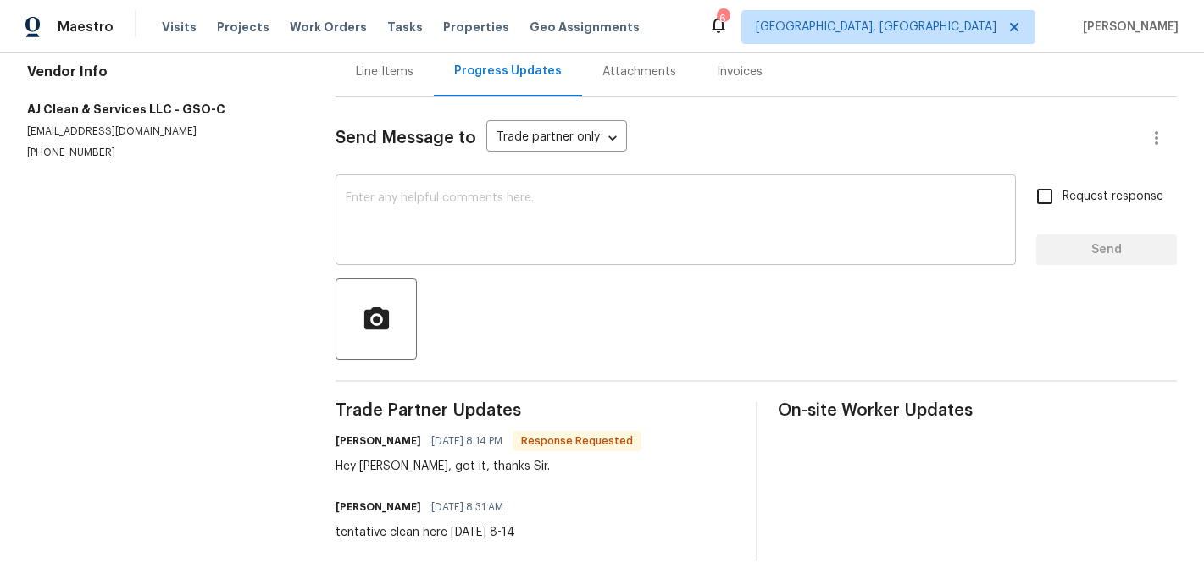
scroll to position [165, 0]
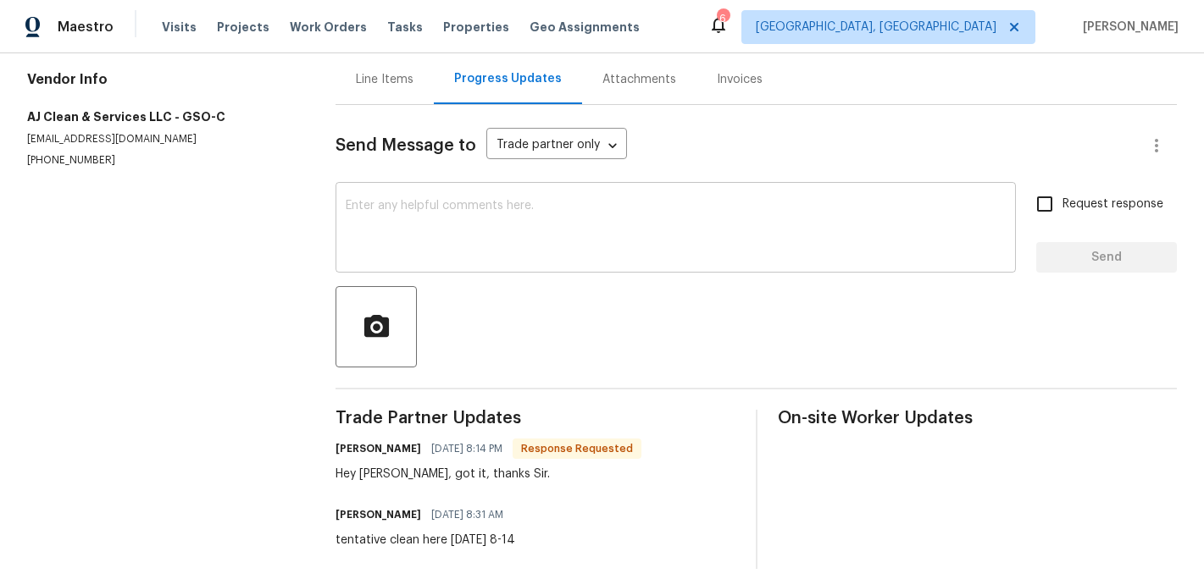
click at [403, 231] on textarea at bounding box center [676, 229] width 660 height 59
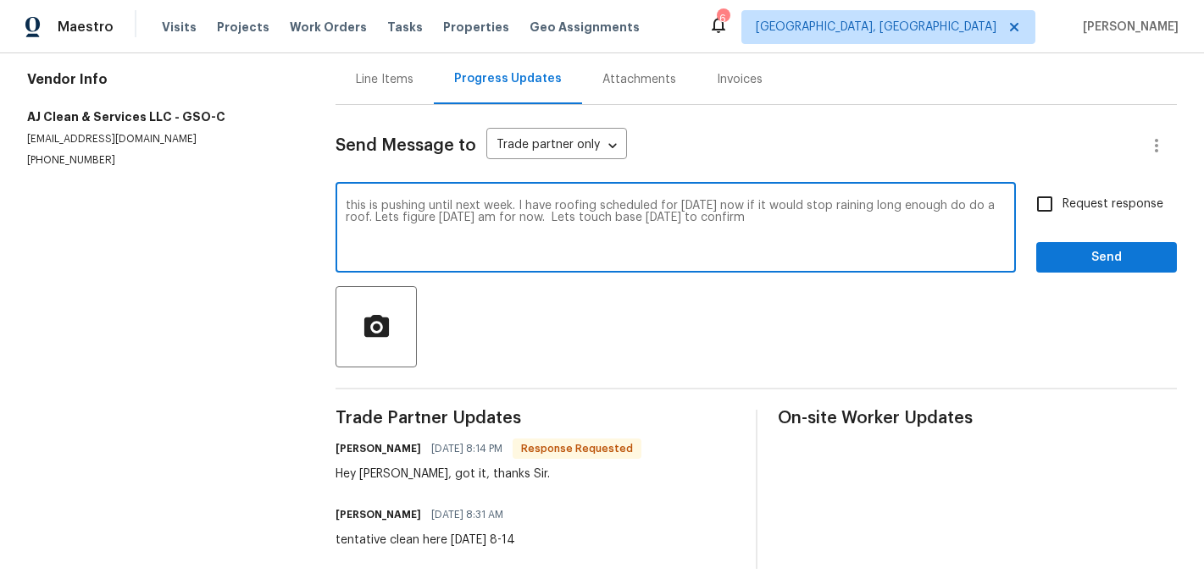
type textarea "this is pushing until next week. I have roofing scheduled for Monday now if it …"
click at [1051, 235] on div "Request response Send" at bounding box center [1106, 229] width 141 height 86
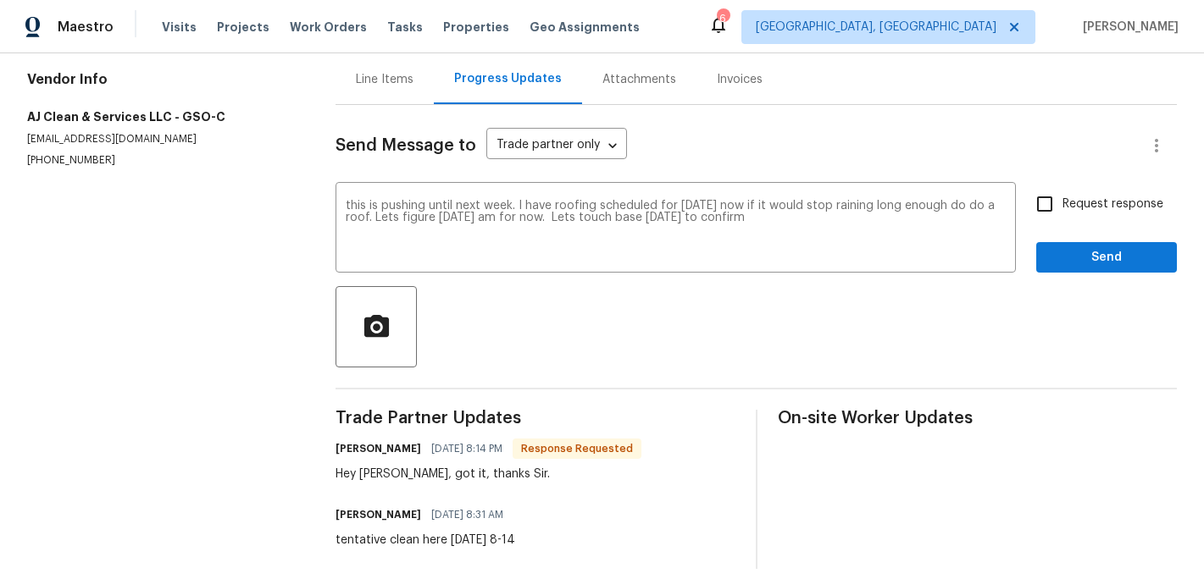
click at [1047, 213] on input "Request response" at bounding box center [1045, 204] width 36 height 36
checkbox input "true"
click at [1047, 252] on div "Request response Send" at bounding box center [1106, 229] width 141 height 86
click at [1047, 272] on button "Send" at bounding box center [1106, 257] width 141 height 31
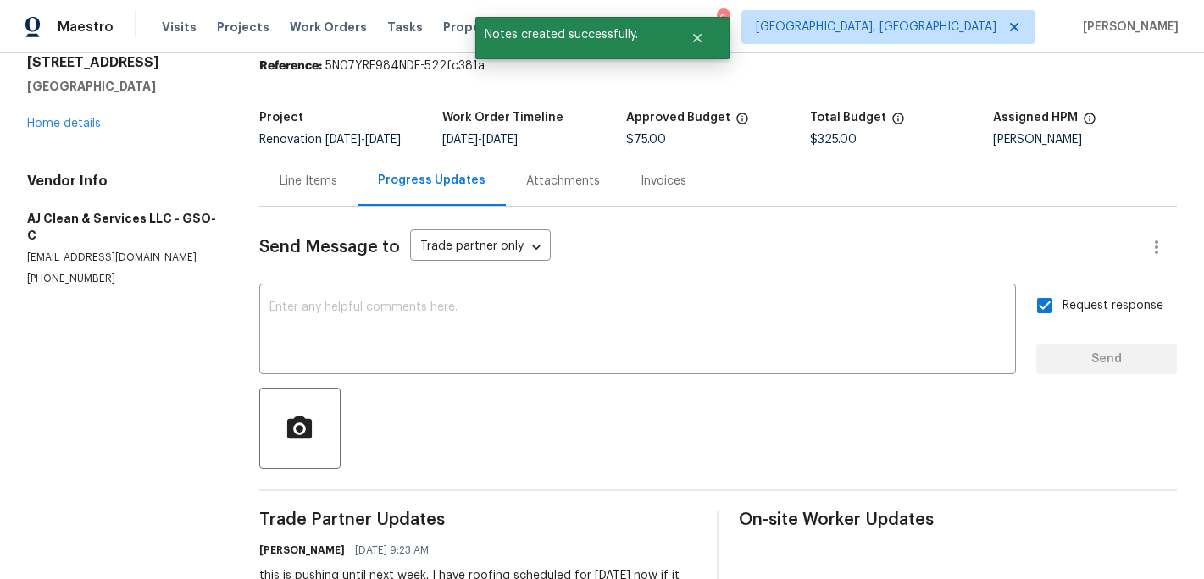
scroll to position [0, 0]
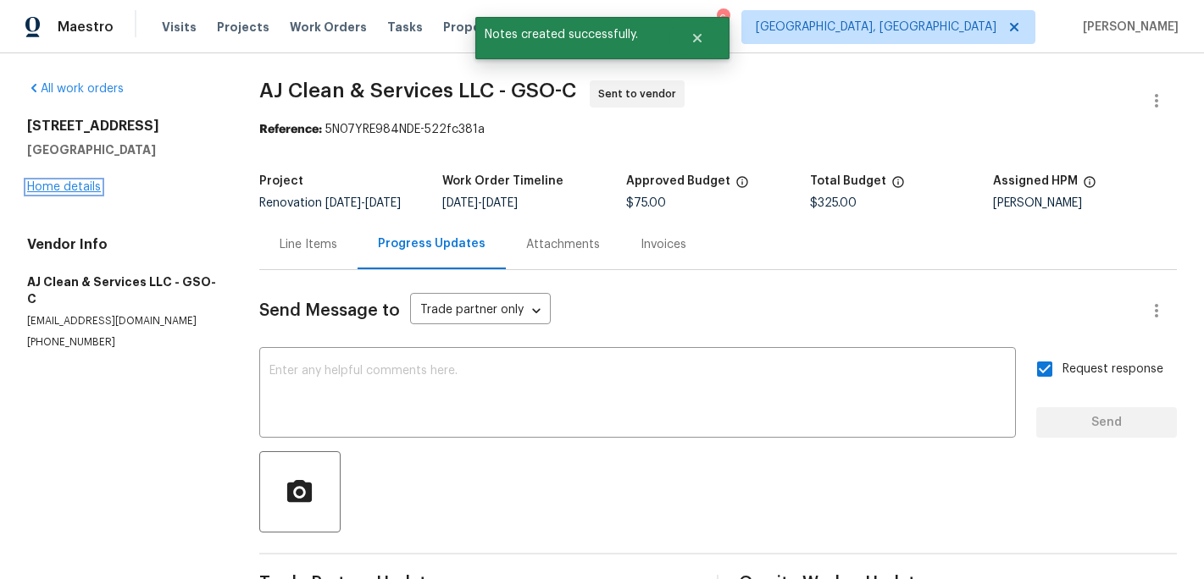
click at [86, 188] on link "Home details" at bounding box center [64, 187] width 74 height 12
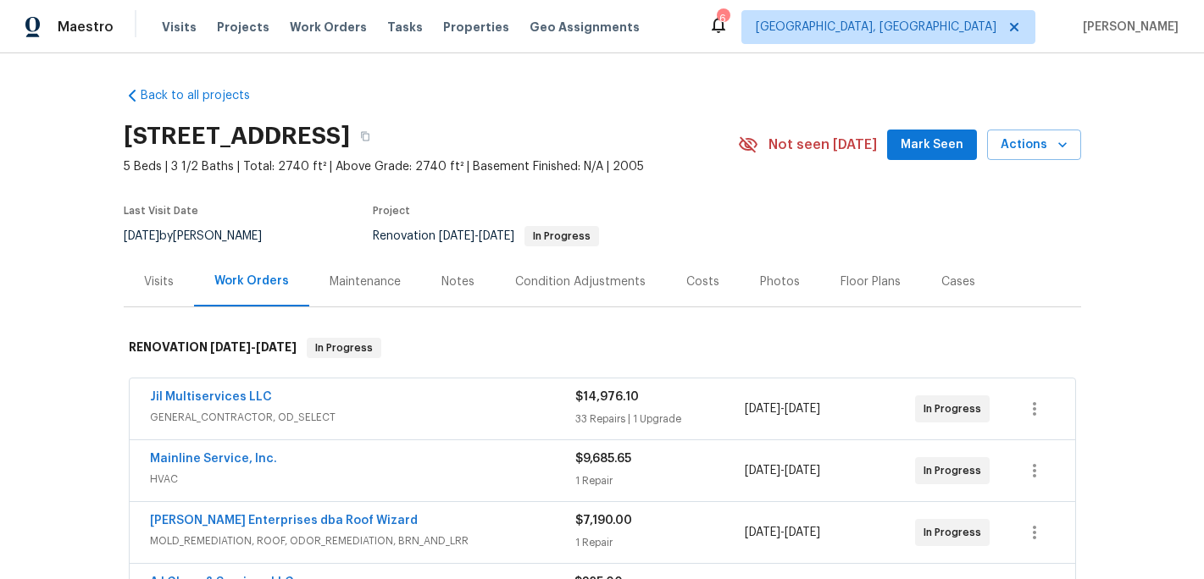
click at [457, 286] on div "Notes" at bounding box center [457, 282] width 33 height 17
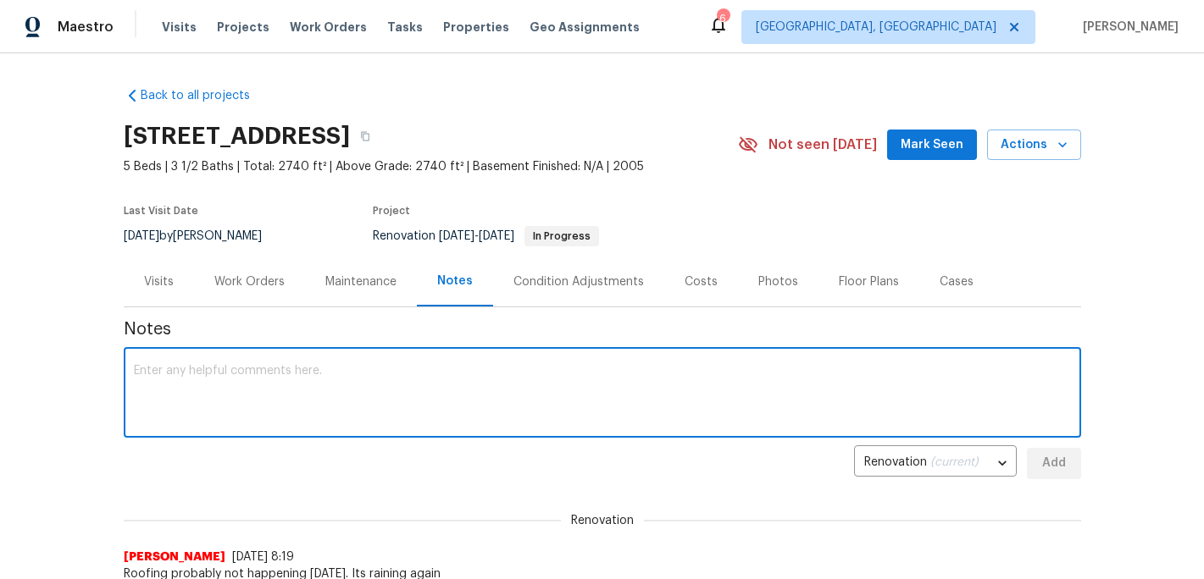
click at [201, 422] on textarea at bounding box center [602, 394] width 937 height 59
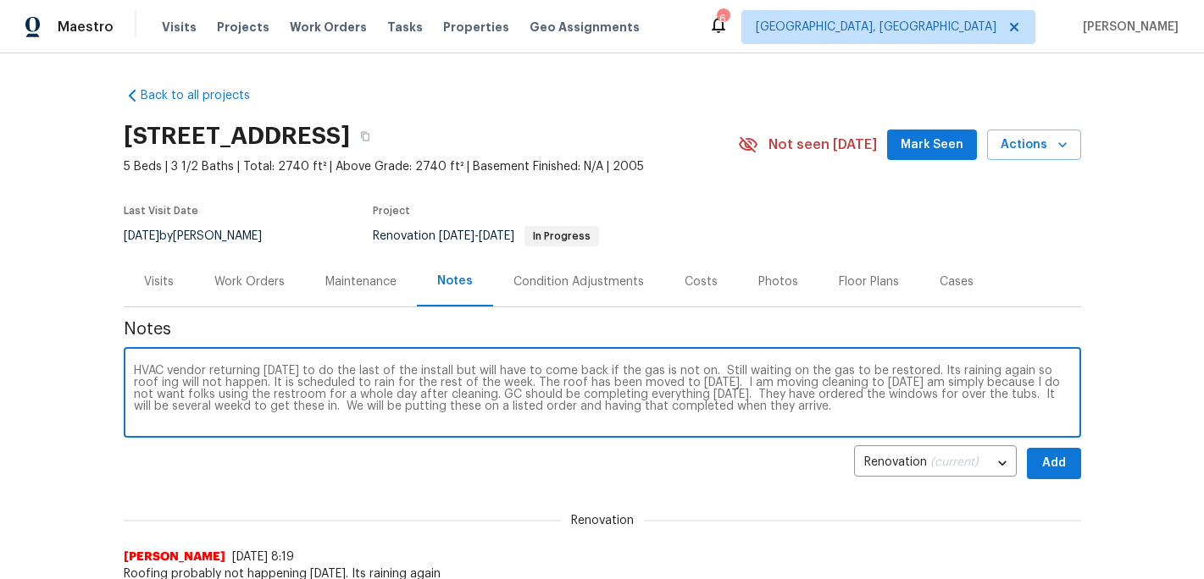
click at [210, 406] on textarea "HVAC vendor returning today to do the last of the install but will have to come…" at bounding box center [602, 394] width 937 height 59
type textarea "HVAC vendor returning today to do the last of the install but will have to come…"
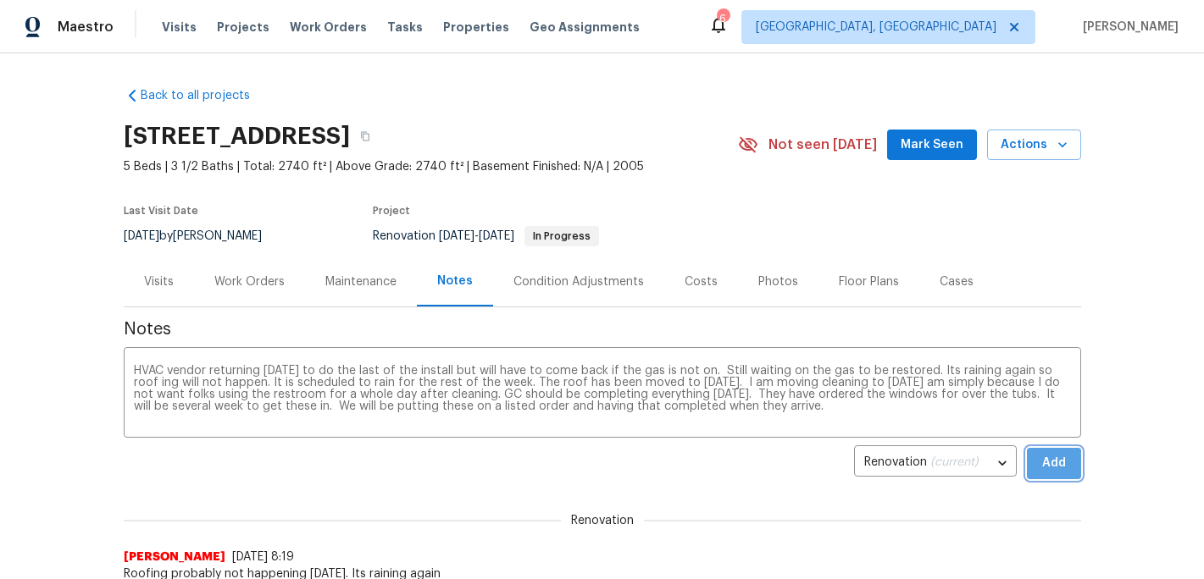
click at [1055, 468] on span "Add" at bounding box center [1053, 463] width 27 height 21
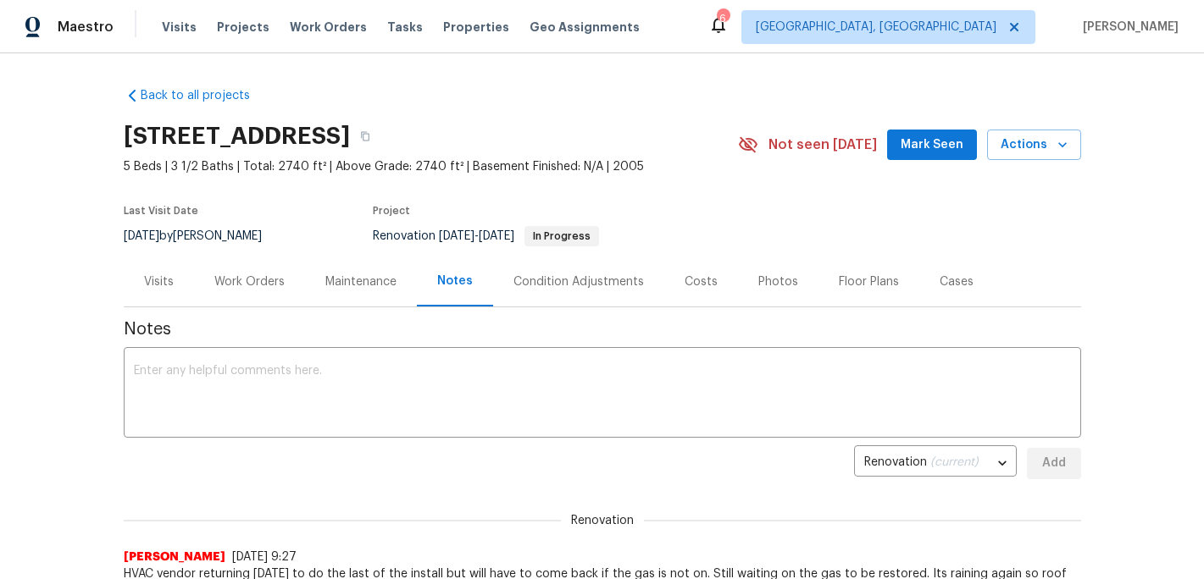
click at [919, 140] on span "Mark Seen" at bounding box center [931, 145] width 63 height 21
click at [462, 26] on span "Properties" at bounding box center [476, 27] width 66 height 17
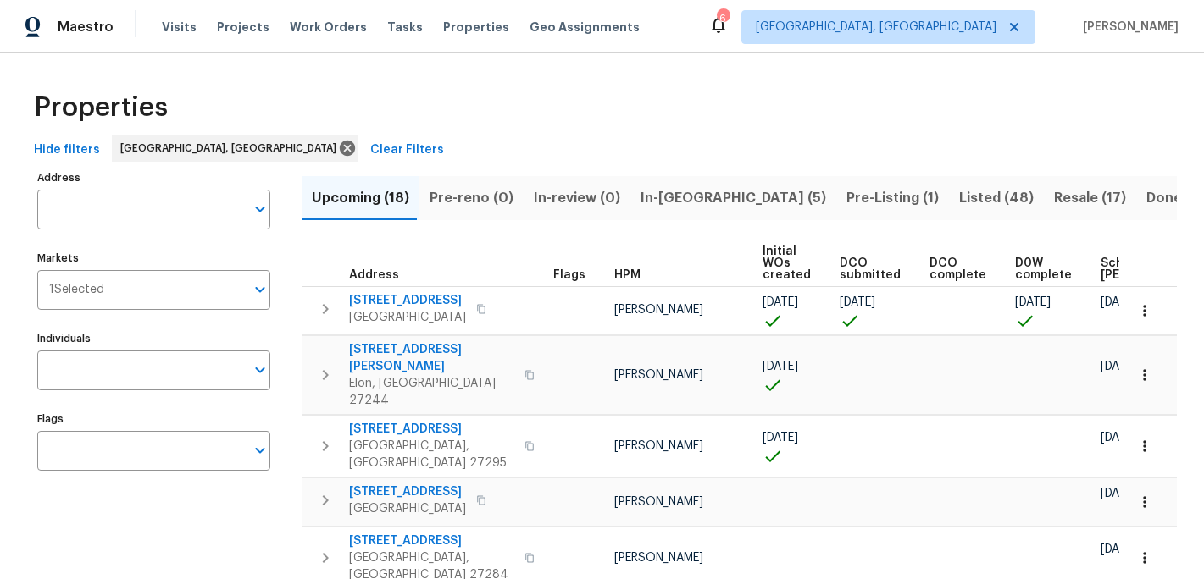
click at [662, 193] on span "In-[GEOGRAPHIC_DATA] (5)" at bounding box center [732, 198] width 185 height 24
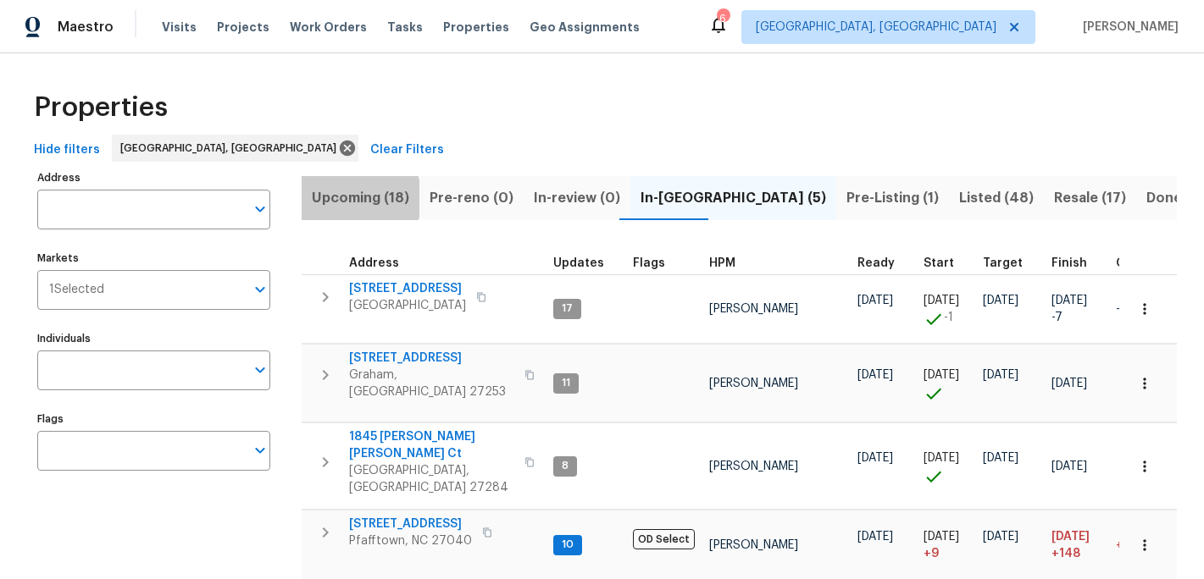
click at [357, 198] on span "Upcoming (18)" at bounding box center [360, 198] width 97 height 24
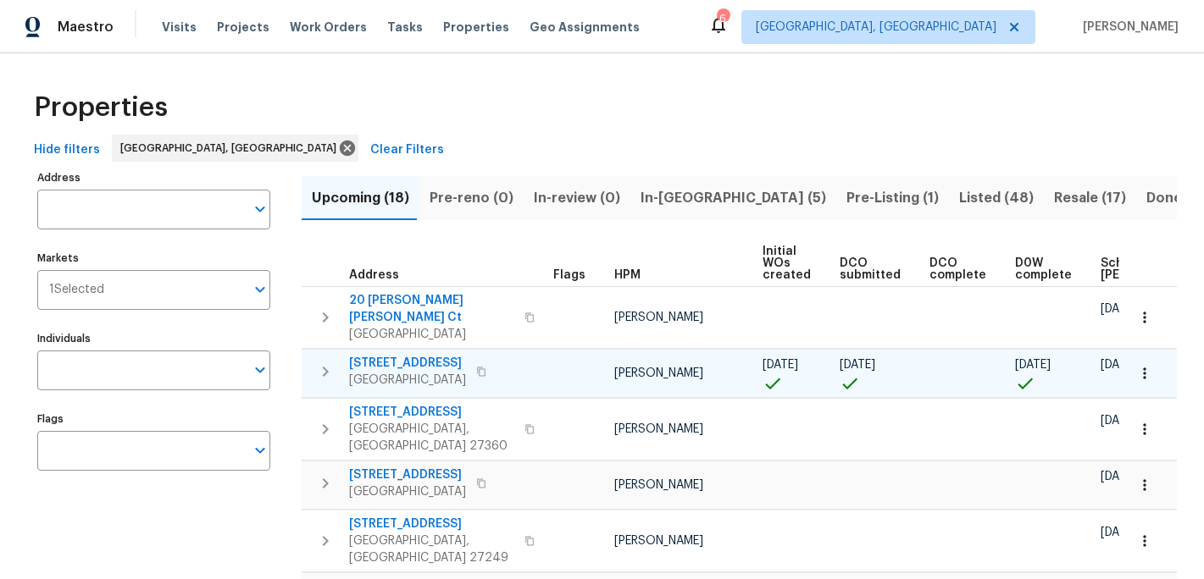
click at [393, 372] on span "[GEOGRAPHIC_DATA]" at bounding box center [407, 380] width 117 height 17
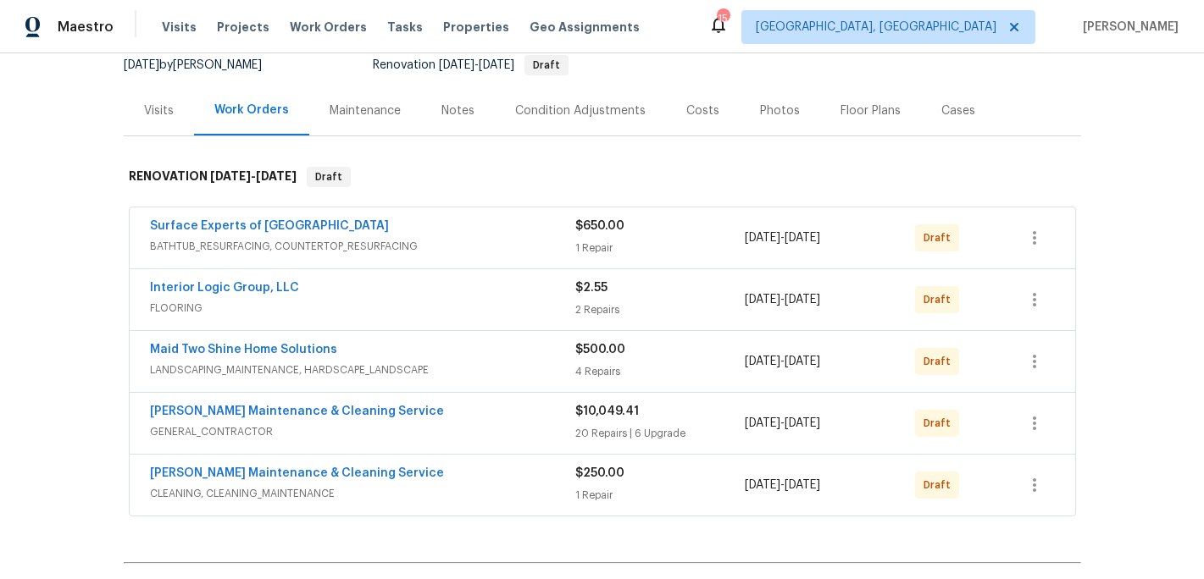
scroll to position [178, 0]
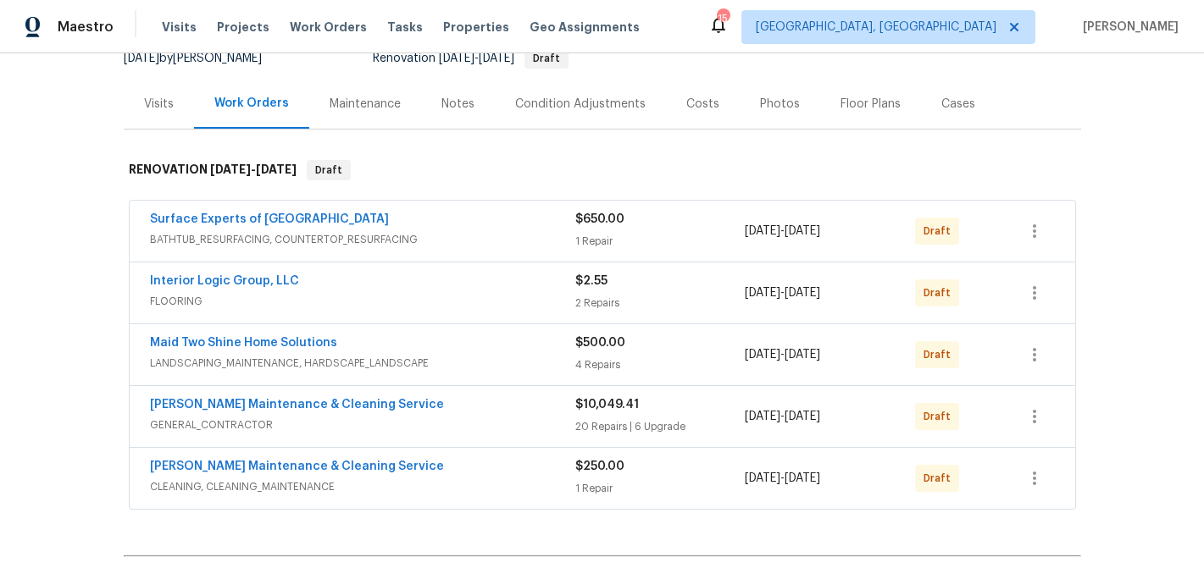
click at [301, 412] on span "[PERSON_NAME] Maintenance & Cleaning Service" at bounding box center [297, 404] width 294 height 17
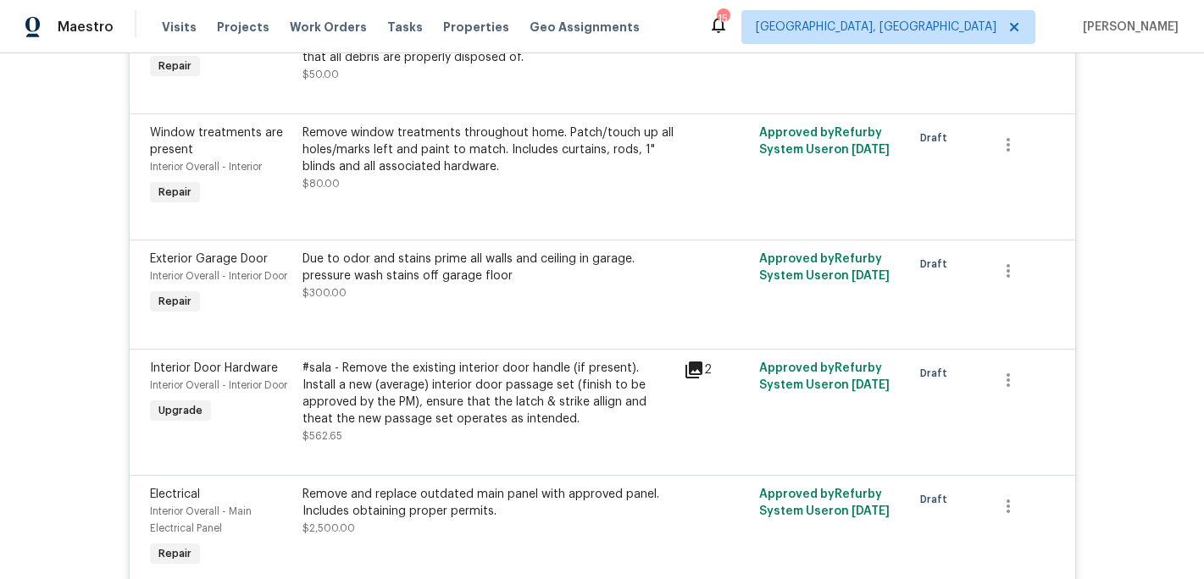
scroll to position [2455, 0]
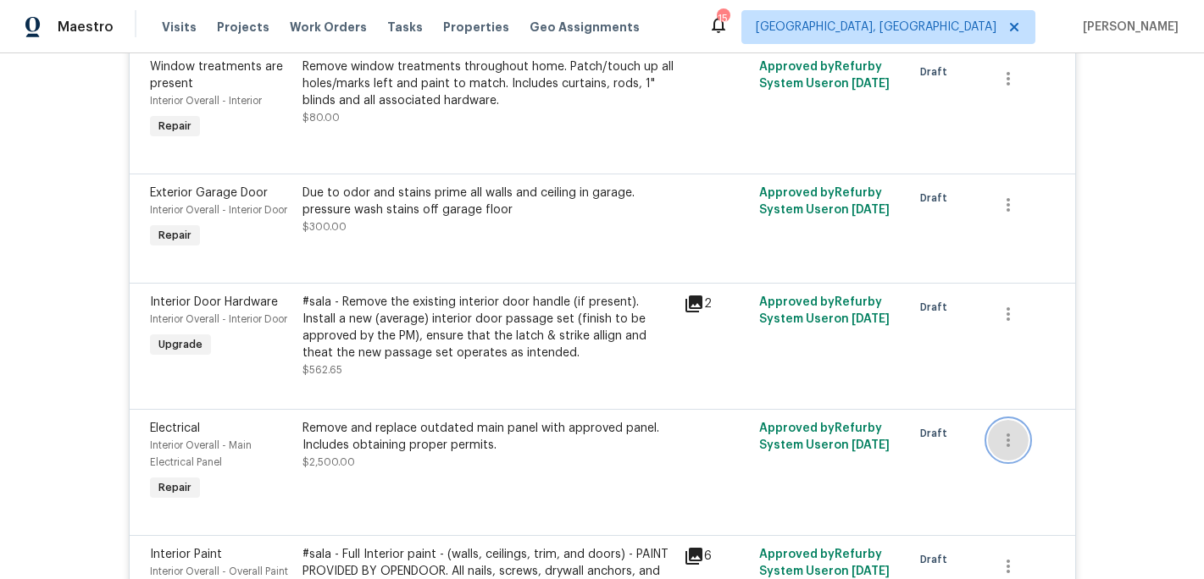
click at [1009, 451] on icon "button" at bounding box center [1008, 440] width 20 height 20
click at [1009, 479] on li "Cancel" at bounding box center [1020, 483] width 65 height 28
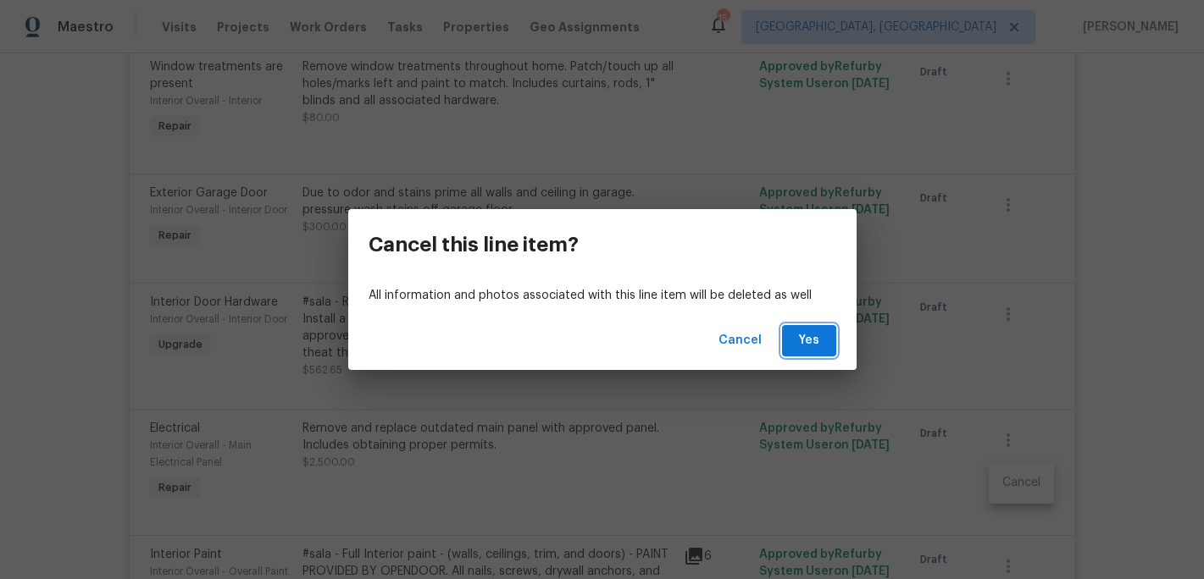
click at [821, 351] on button "Yes" at bounding box center [809, 340] width 54 height 31
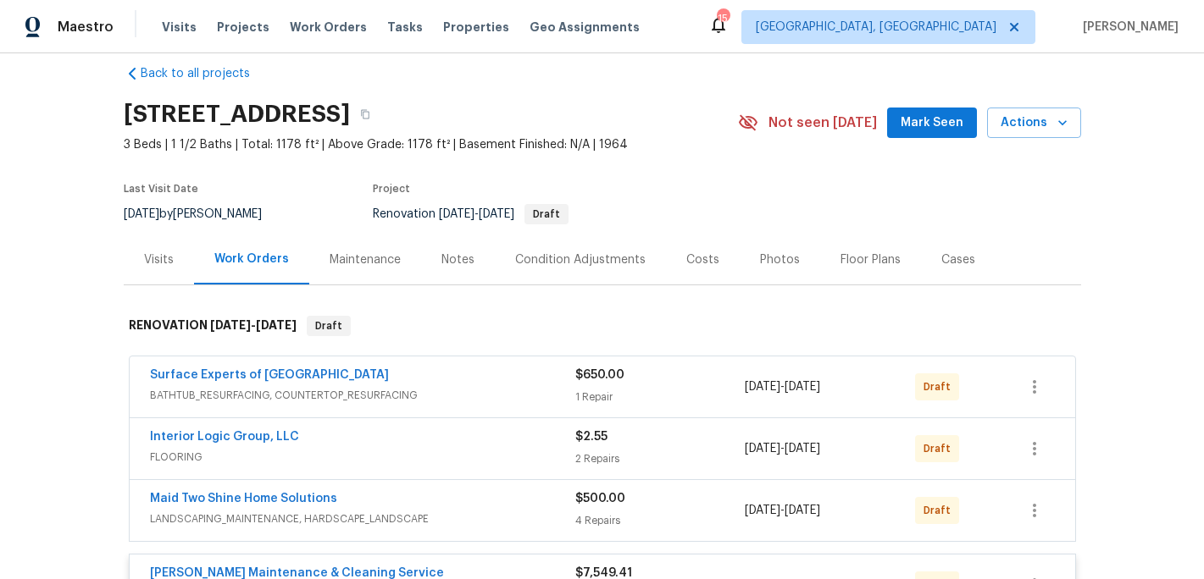
scroll to position [0, 0]
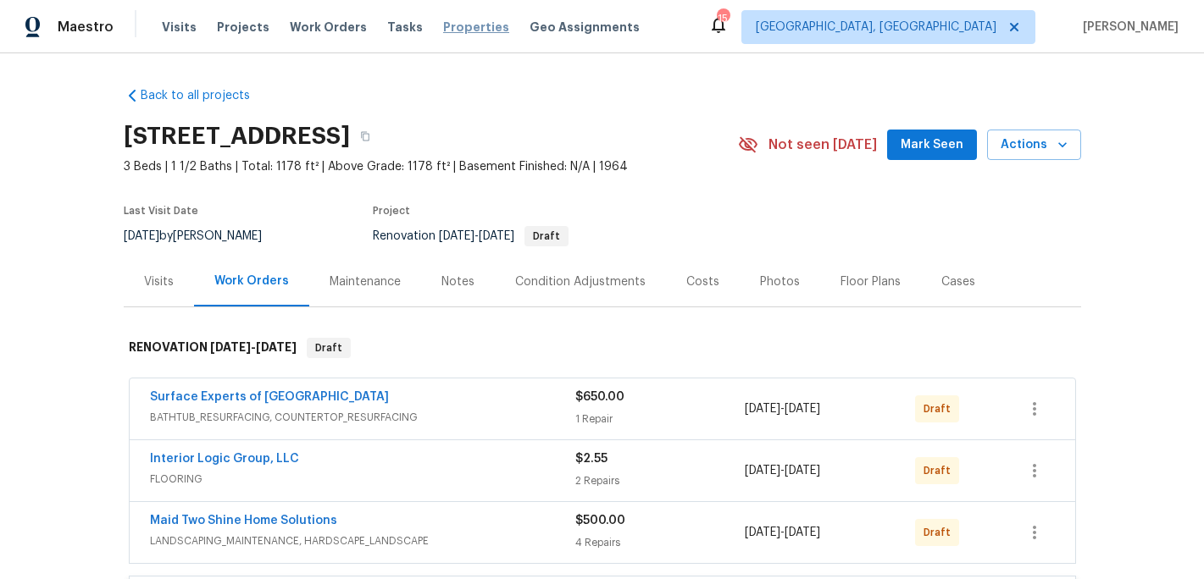
click at [450, 29] on span "Properties" at bounding box center [476, 27] width 66 height 17
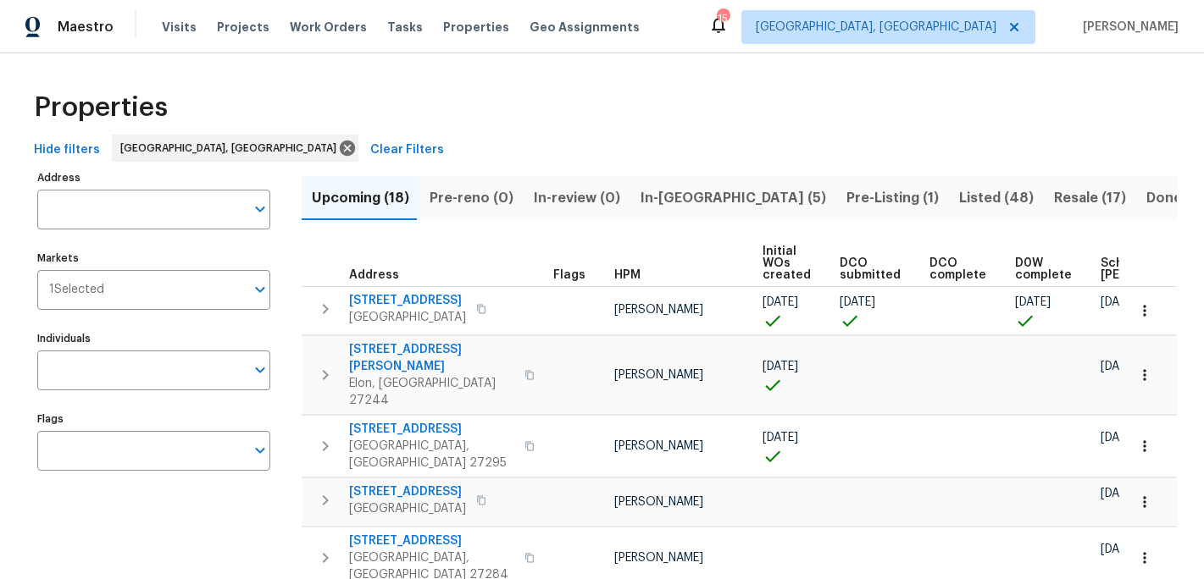
click at [662, 194] on span "In-[GEOGRAPHIC_DATA] (5)" at bounding box center [732, 198] width 185 height 24
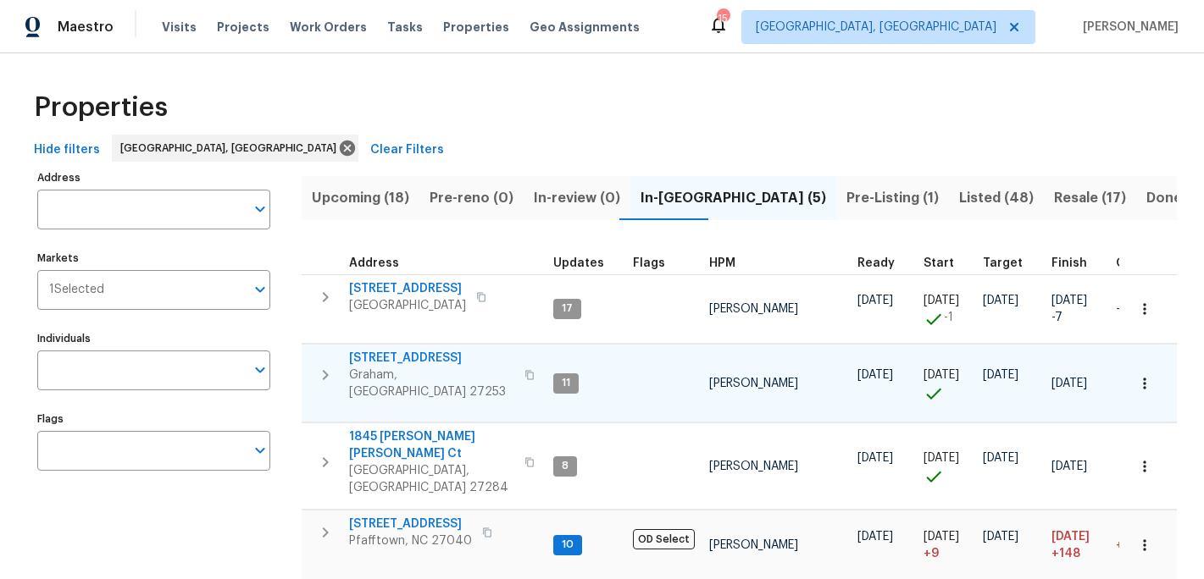
click at [391, 357] on span "[STREET_ADDRESS]" at bounding box center [431, 358] width 165 height 17
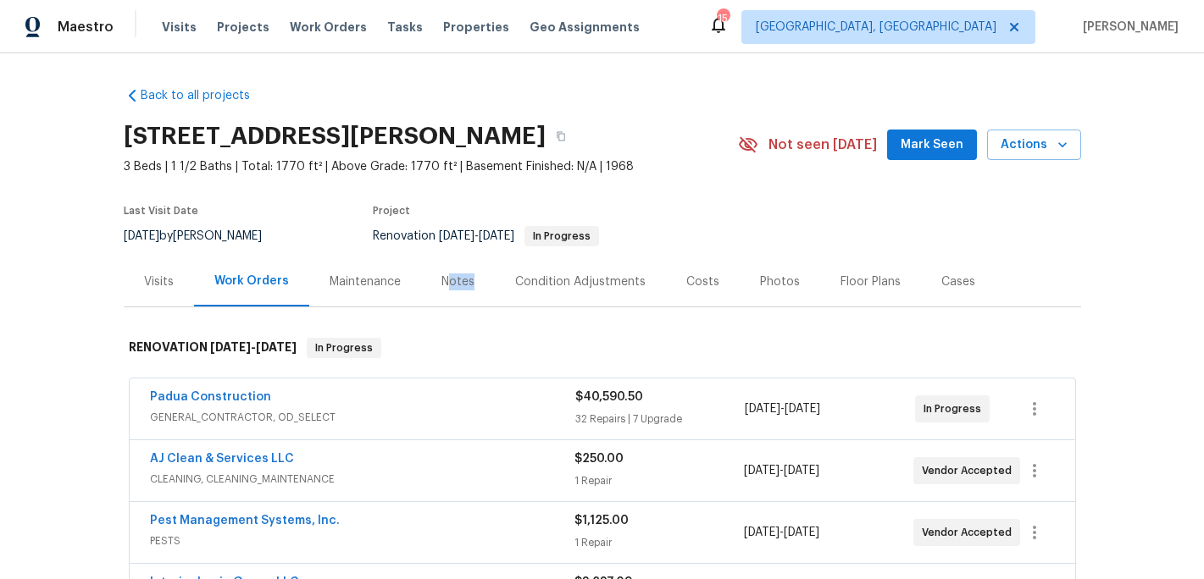
click at [446, 290] on div "Notes" at bounding box center [458, 282] width 74 height 50
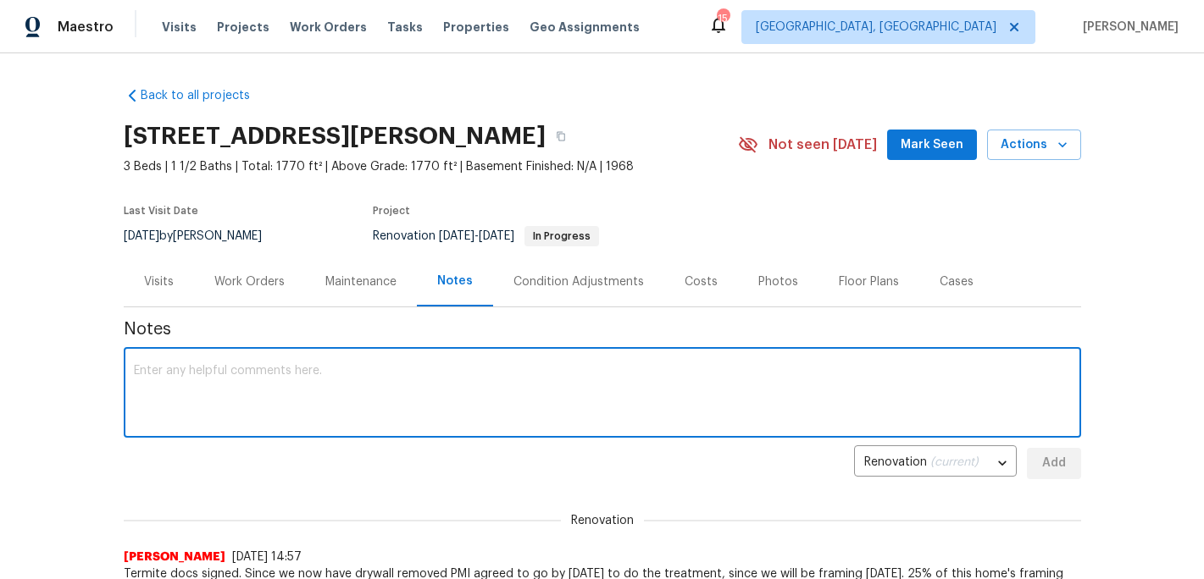
click at [207, 395] on textarea at bounding box center [602, 394] width 937 height 59
type textarea "O"
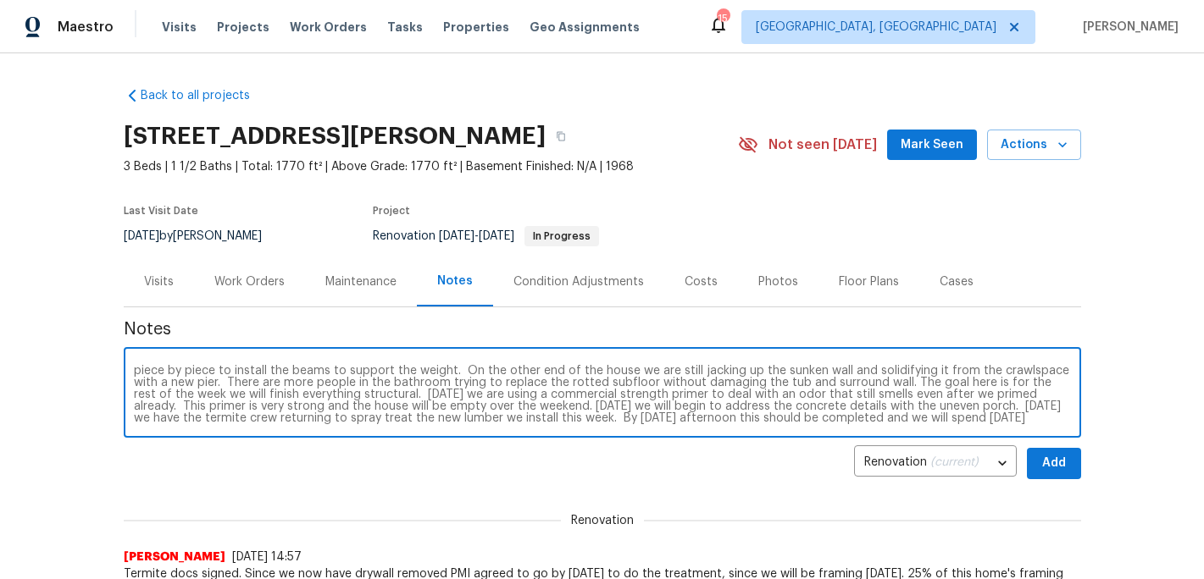
scroll to position [24, 0]
type textarea "So framing crew starts [DATE] and should finish [DATE]. We are replacing entire…"
click at [1060, 464] on span "Add" at bounding box center [1053, 463] width 27 height 21
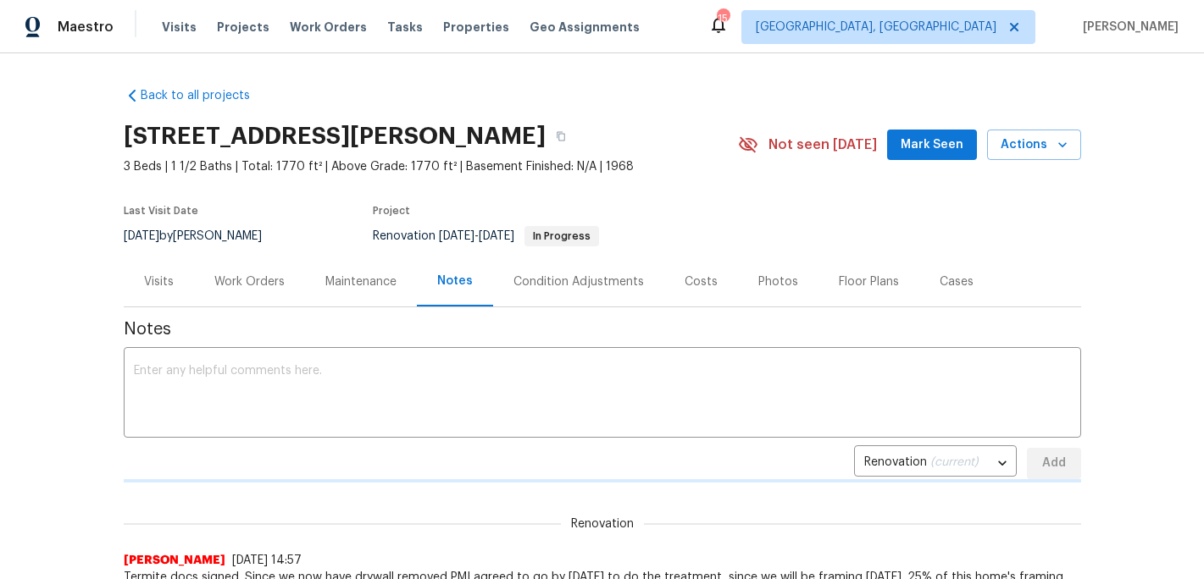
scroll to position [0, 0]
click at [927, 136] on span "Mark Seen" at bounding box center [931, 145] width 63 height 21
